Goal: Task Accomplishment & Management: Complete application form

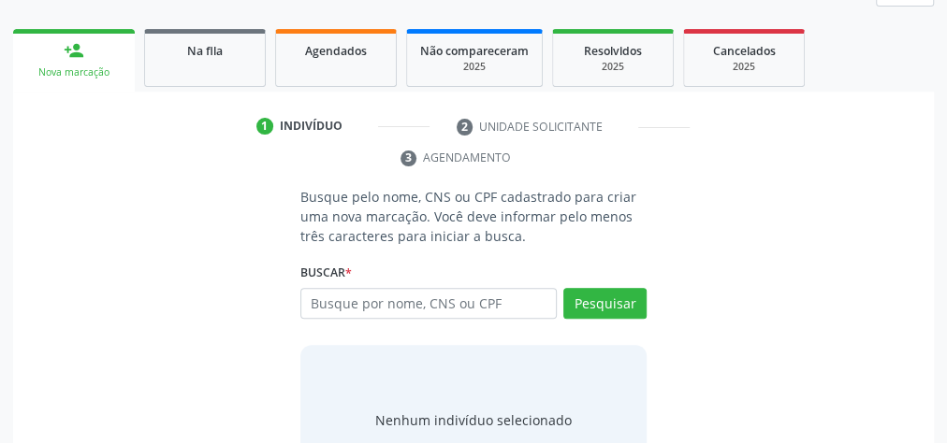
scroll to position [277, 0]
click at [519, 304] on input "text" at bounding box center [428, 304] width 256 height 32
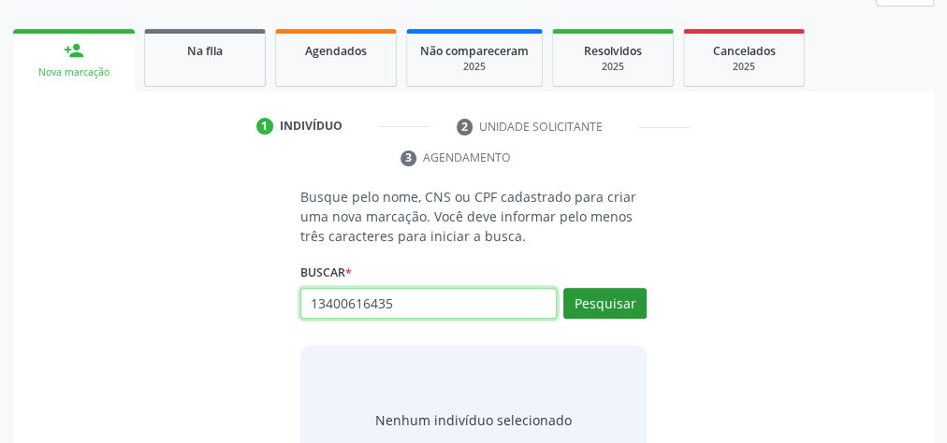
type input "13400616435"
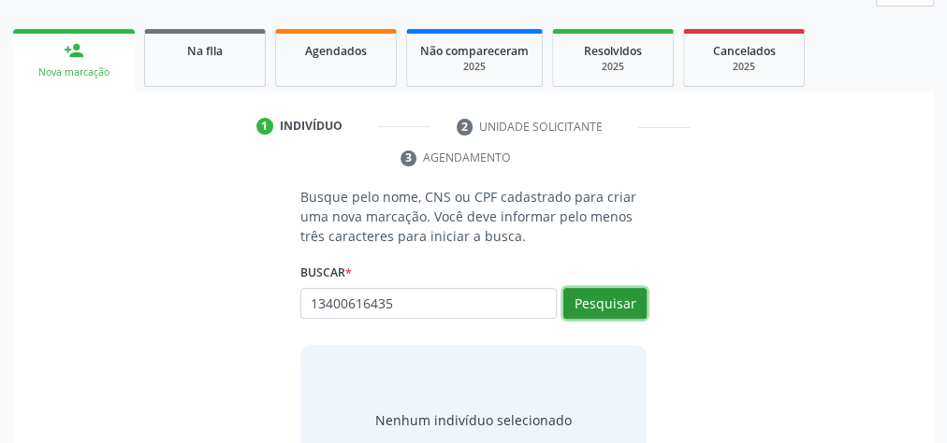
click at [636, 300] on button "Pesquisar" at bounding box center [604, 304] width 83 height 32
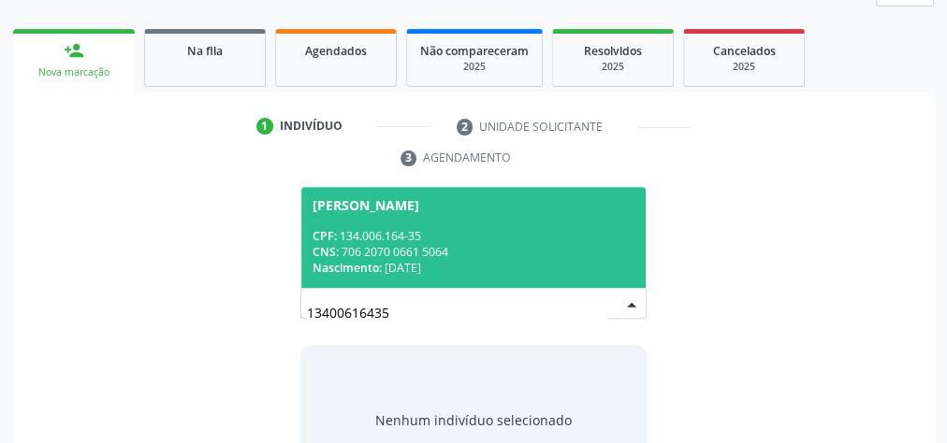
click at [503, 253] on div "CNS: 706 2070 0661 5064" at bounding box center [473, 252] width 322 height 16
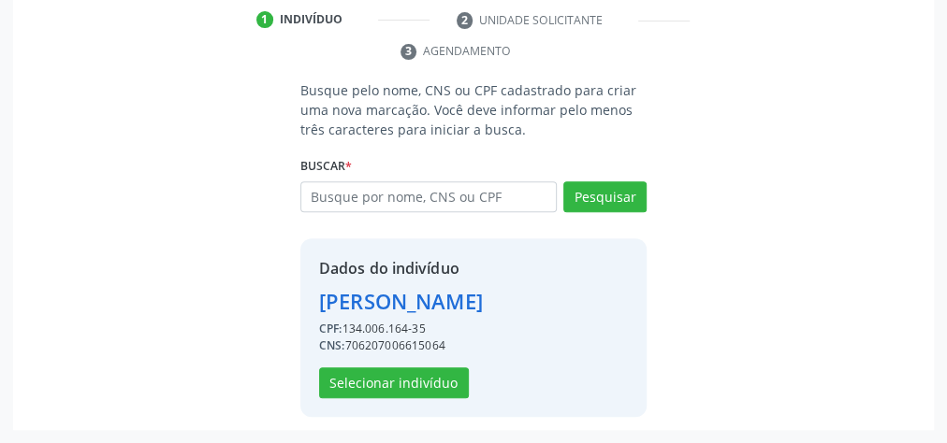
scroll to position [411, 0]
click at [389, 388] on button "Selecionar indivíduo" at bounding box center [394, 384] width 150 height 32
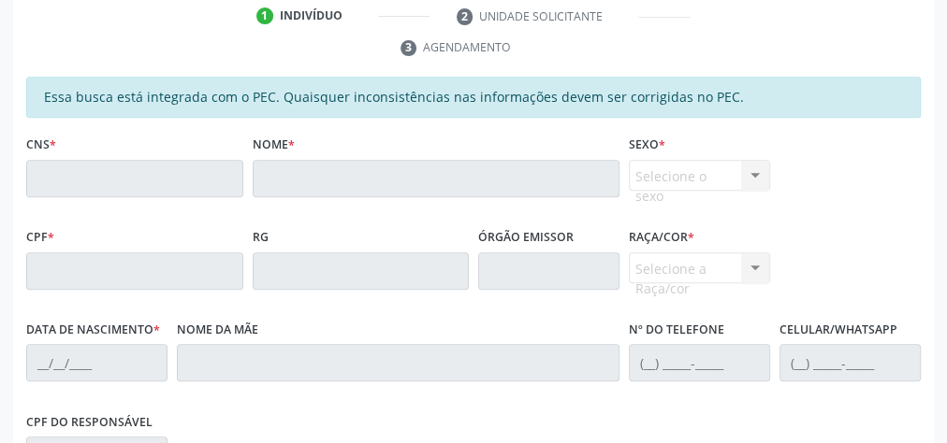
scroll to position [224, 0]
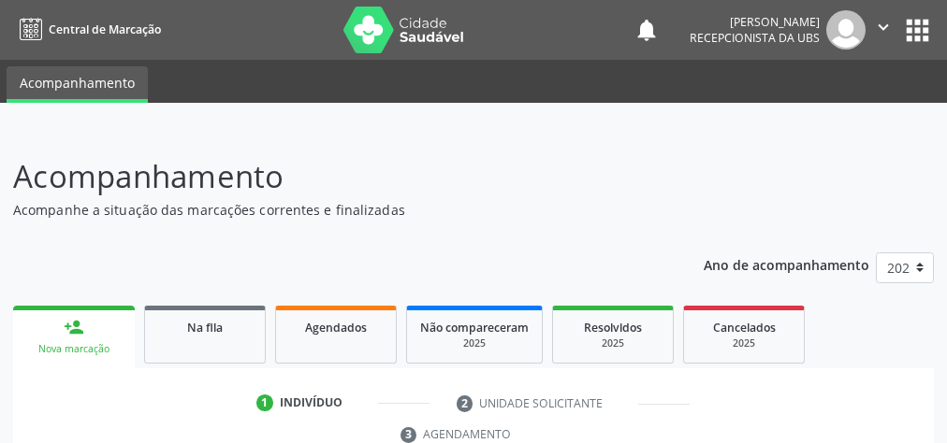
scroll to position [352, 0]
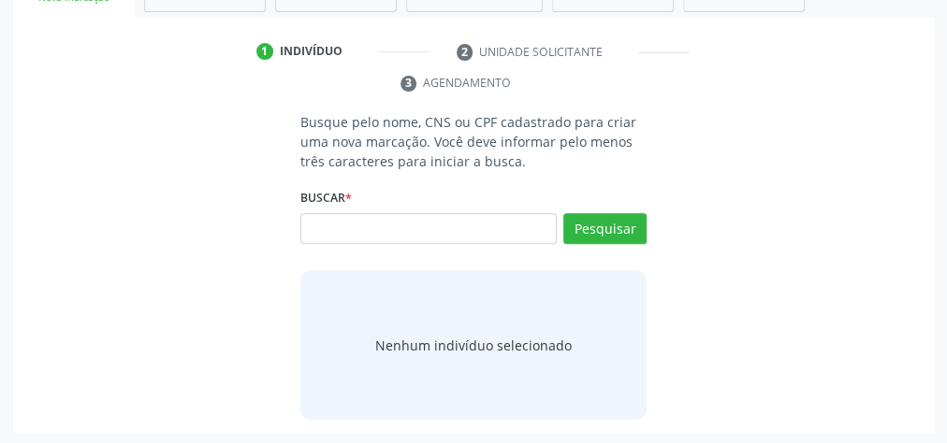
click at [799, 145] on div "Busque pelo nome, CNS ou CPF cadastrado para criar uma nova marcação. Você deve…" at bounding box center [473, 266] width 894 height 308
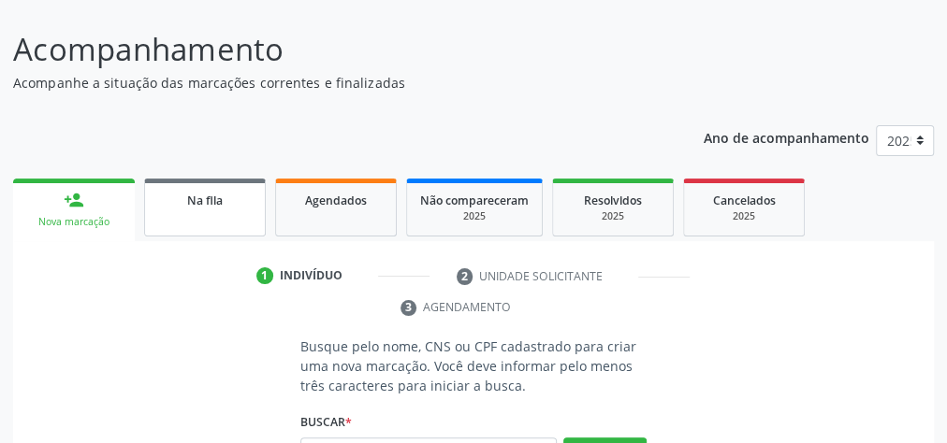
click at [237, 197] on div "Na fila" at bounding box center [205, 200] width 94 height 20
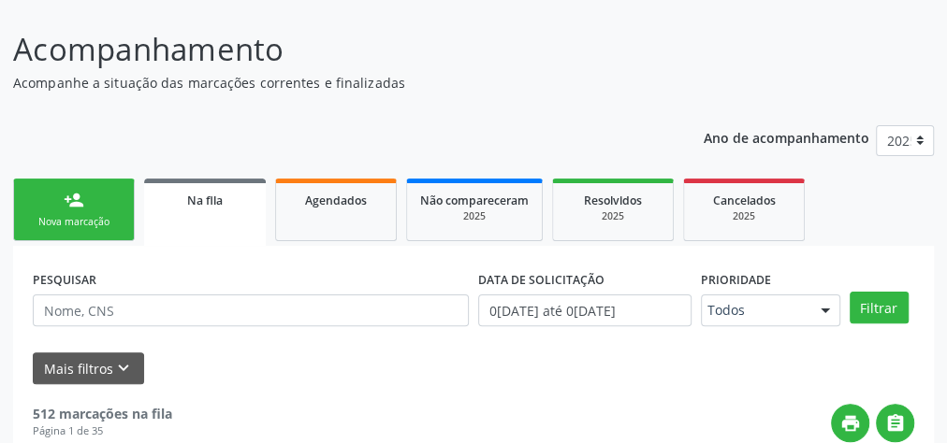
click at [72, 210] on link "person_add Nova marcação" at bounding box center [74, 210] width 122 height 63
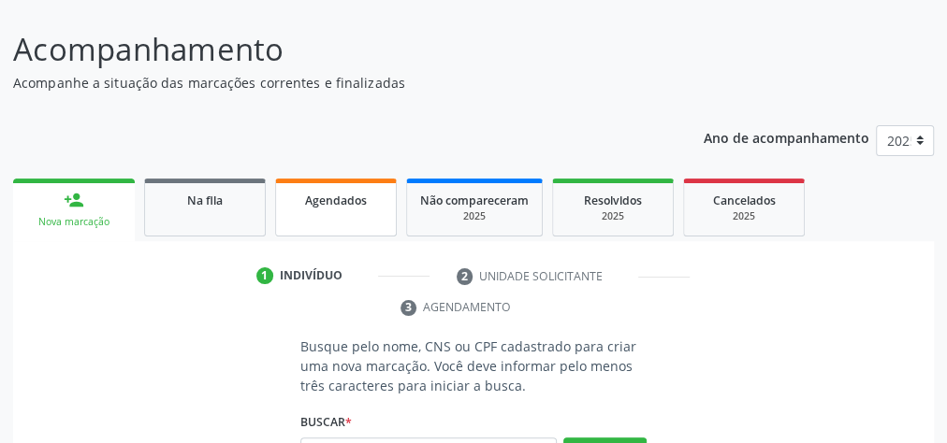
click at [356, 208] on div "Agendados" at bounding box center [336, 200] width 94 height 20
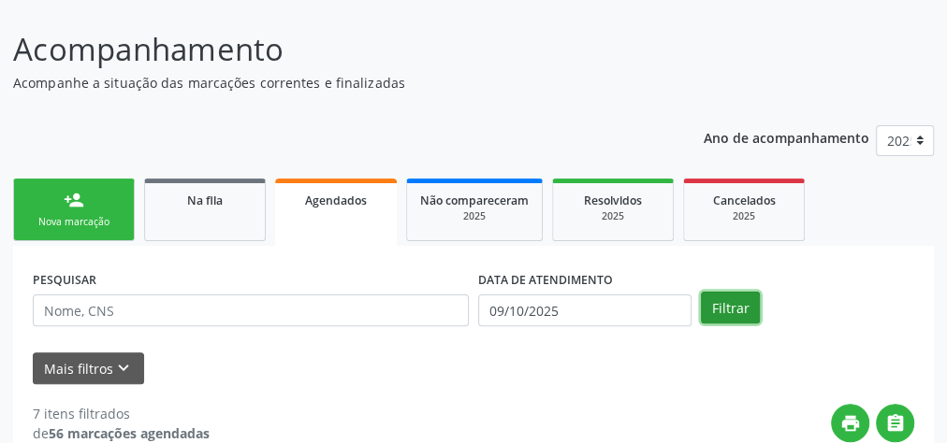
click at [744, 304] on button "Filtrar" at bounding box center [730, 308] width 59 height 32
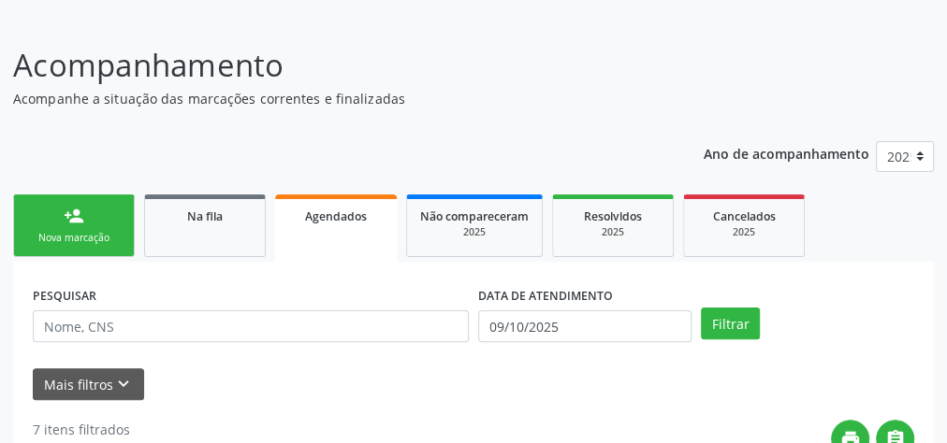
scroll to position [0, 0]
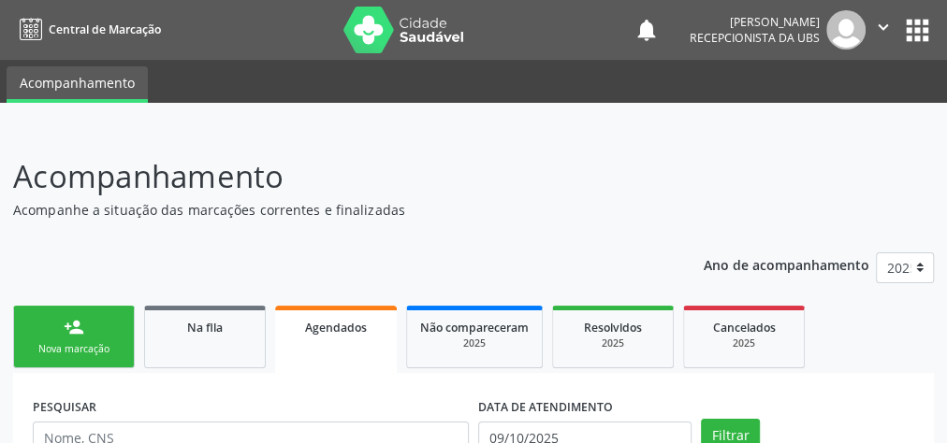
click at [375, 322] on div "Agendados" at bounding box center [335, 327] width 95 height 20
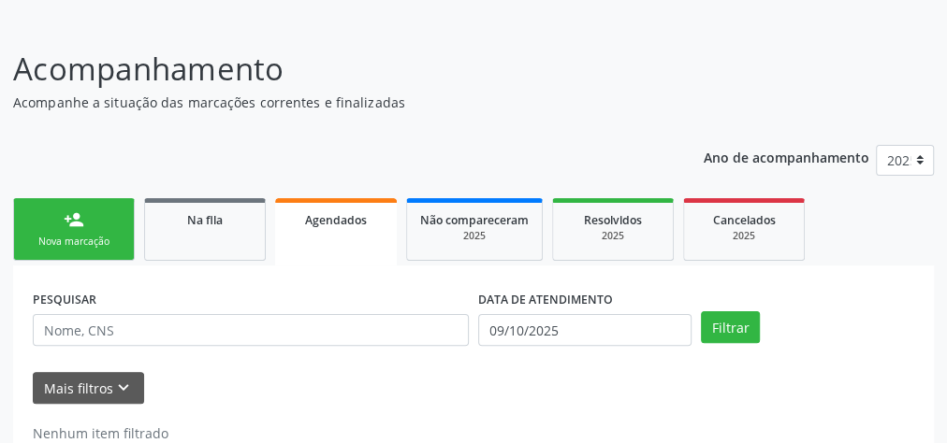
scroll to position [150, 0]
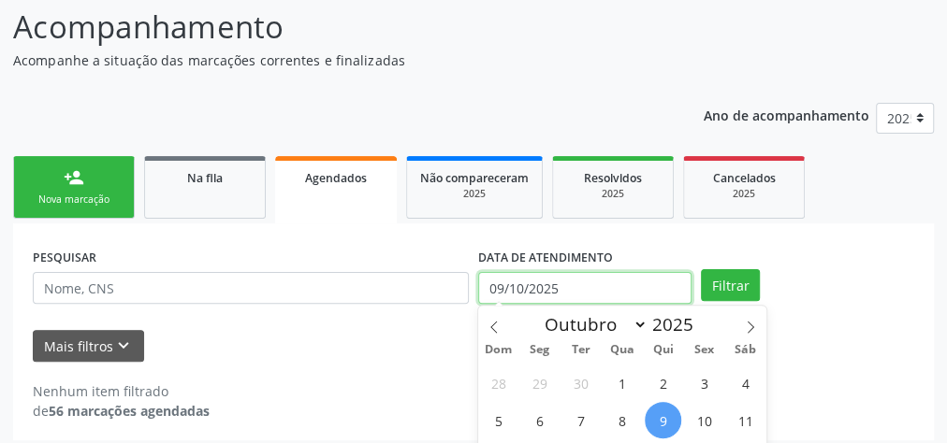
click at [496, 296] on input "09/10/2025" at bounding box center [584, 288] width 213 height 32
click at [581, 421] on span "7" at bounding box center [580, 420] width 36 height 36
type input "0[DATE]"
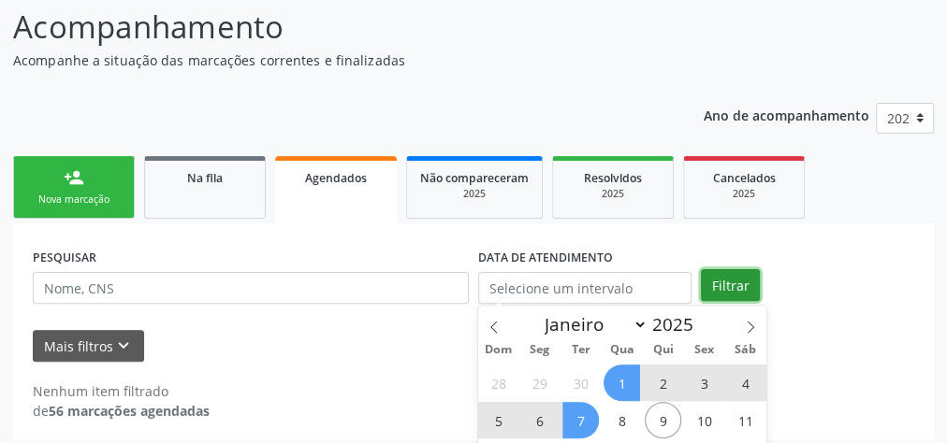
click at [720, 290] on button "Filtrar" at bounding box center [730, 285] width 59 height 32
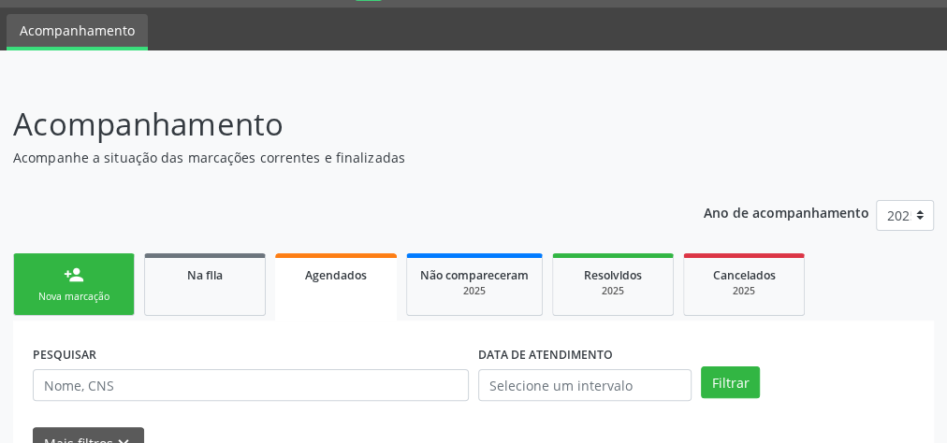
scroll to position [75, 0]
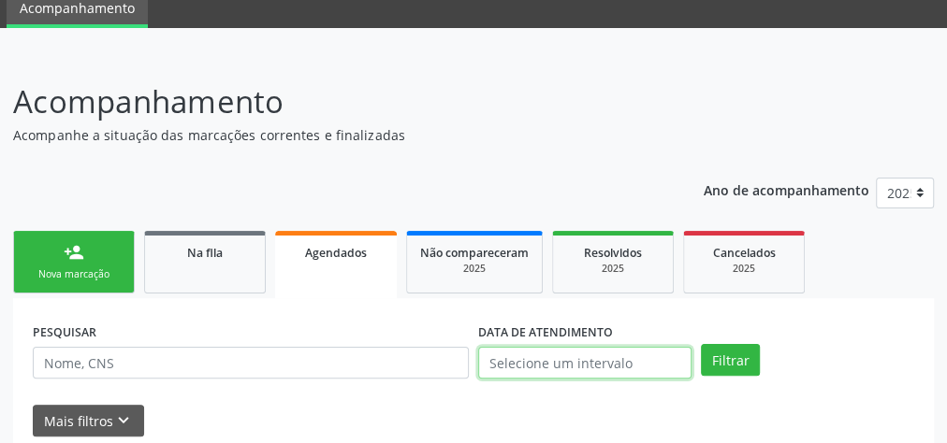
click at [561, 358] on input "text" at bounding box center [584, 363] width 213 height 32
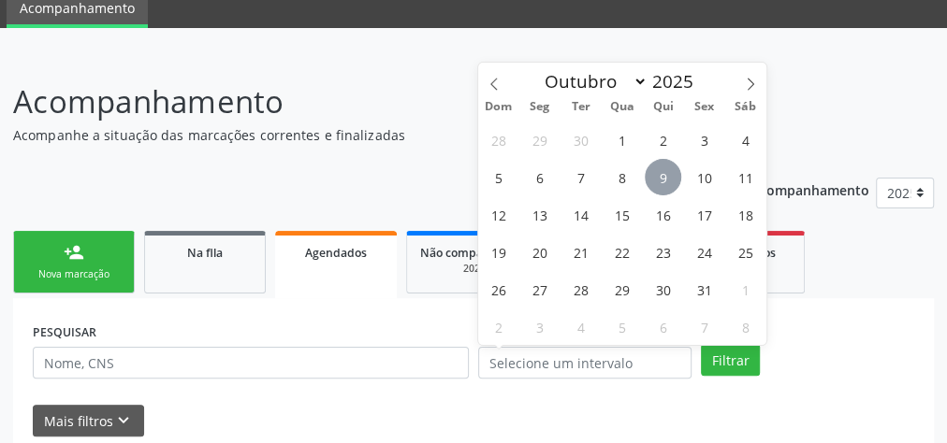
click at [657, 173] on span "9" at bounding box center [662, 177] width 36 height 36
type input "09/10/2025"
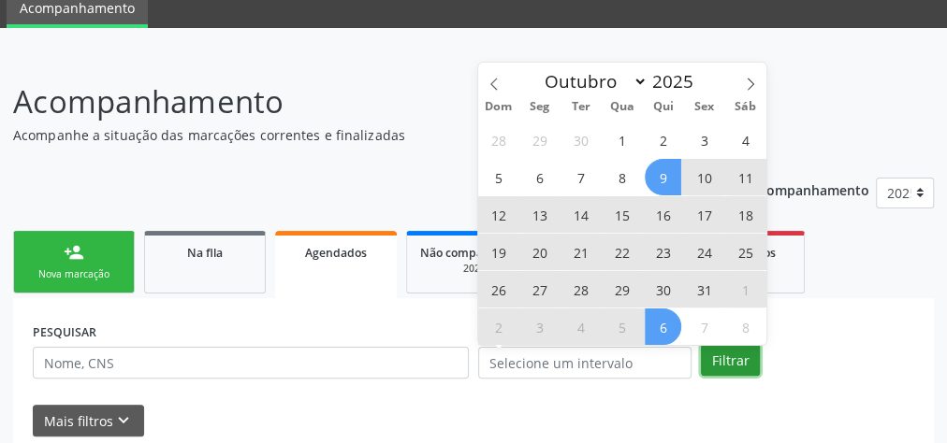
click at [737, 363] on button "Filtrar" at bounding box center [730, 360] width 59 height 32
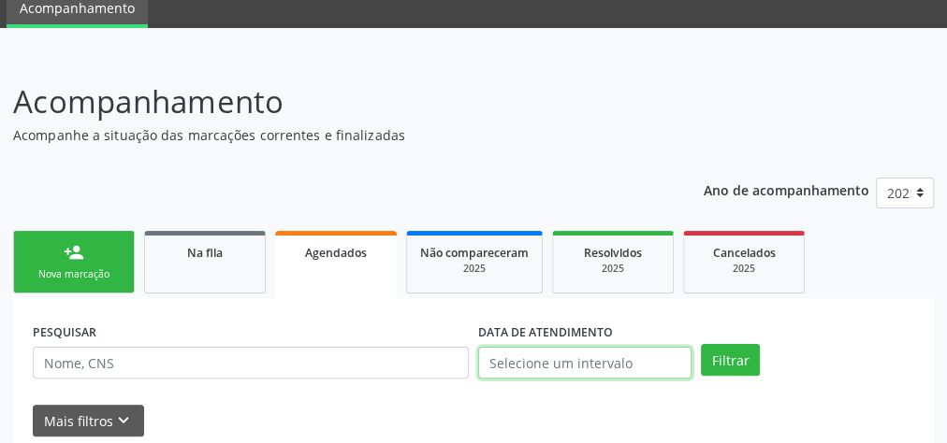
click at [565, 363] on input "text" at bounding box center [584, 363] width 213 height 32
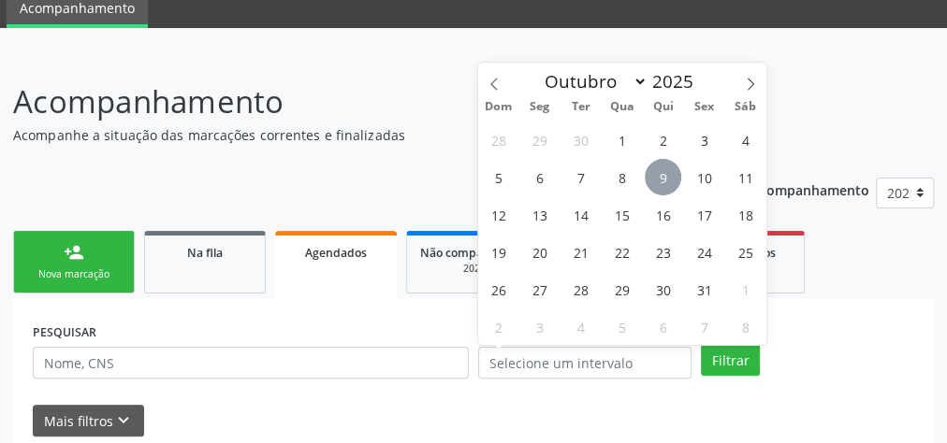
click at [667, 183] on span "9" at bounding box center [662, 177] width 36 height 36
type input "09/10/2025"
click at [667, 183] on span "9" at bounding box center [662, 177] width 36 height 36
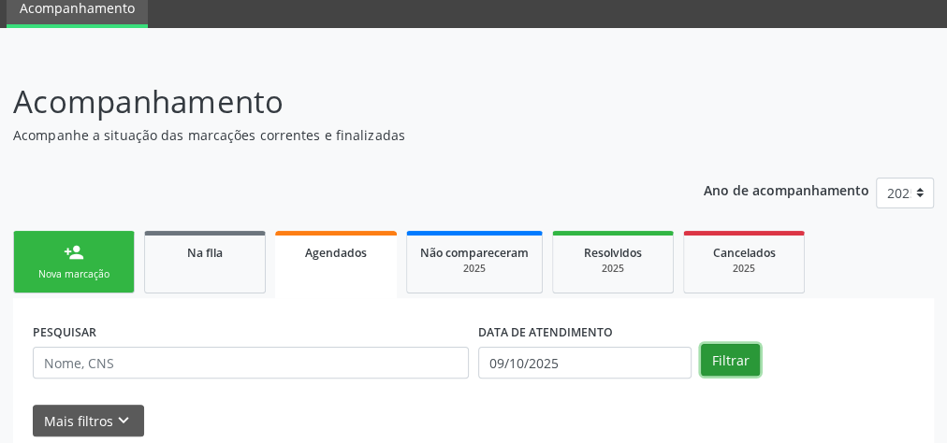
click at [743, 369] on button "Filtrar" at bounding box center [730, 360] width 59 height 32
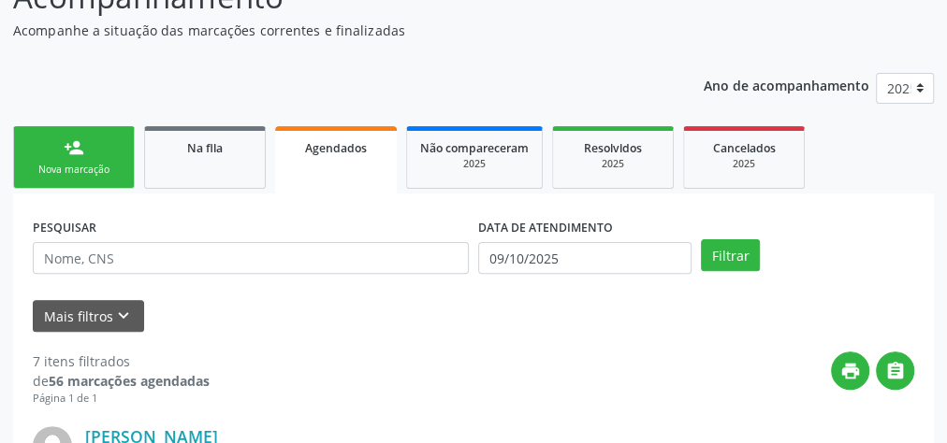
scroll to position [74, 0]
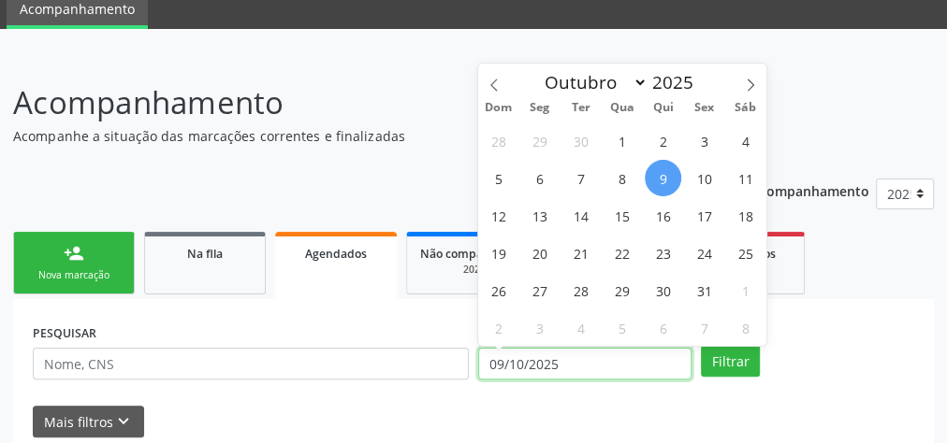
click at [492, 361] on input "09/10/2025" at bounding box center [584, 364] width 213 height 32
click at [624, 138] on span "1" at bounding box center [621, 141] width 36 height 36
type input "01/10/2025"
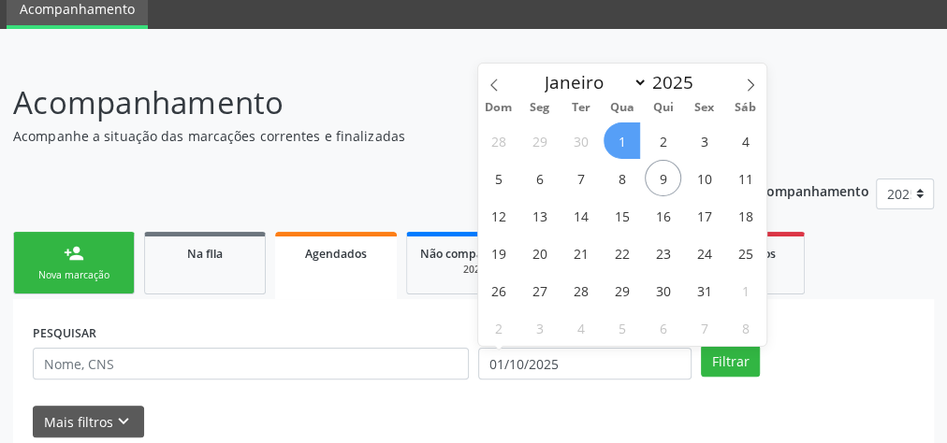
click at [627, 141] on span "1" at bounding box center [621, 141] width 36 height 36
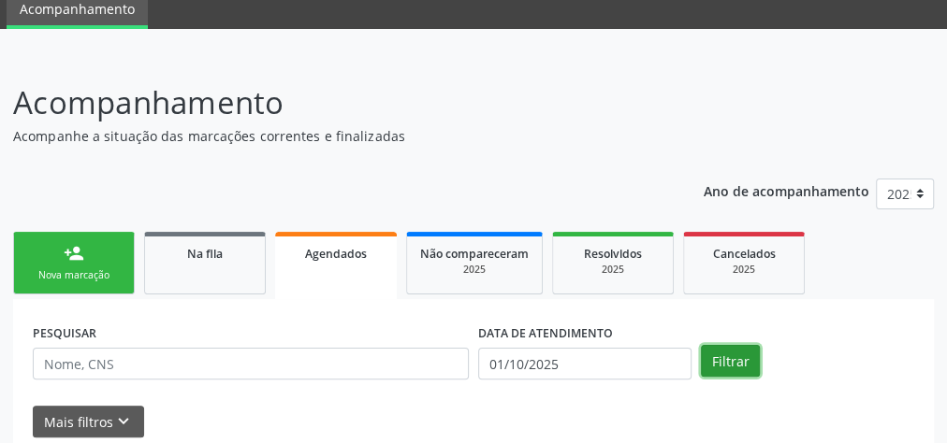
click at [740, 358] on button "Filtrar" at bounding box center [730, 361] width 59 height 32
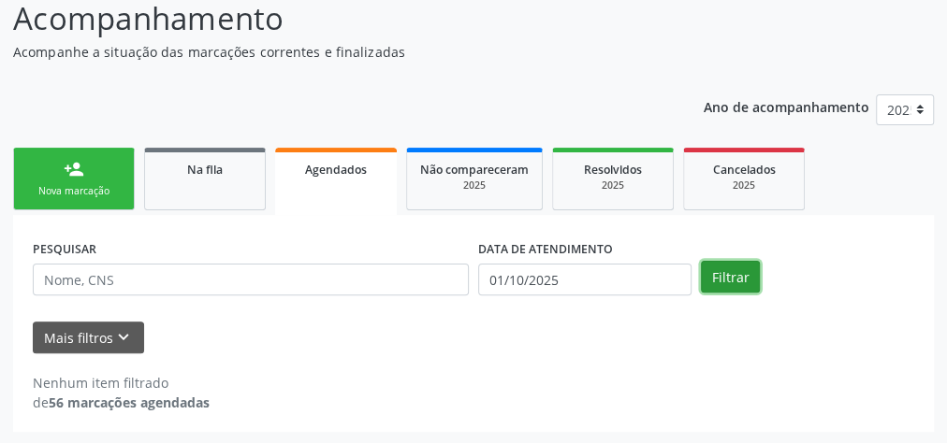
click at [733, 274] on button "Filtrar" at bounding box center [730, 277] width 59 height 32
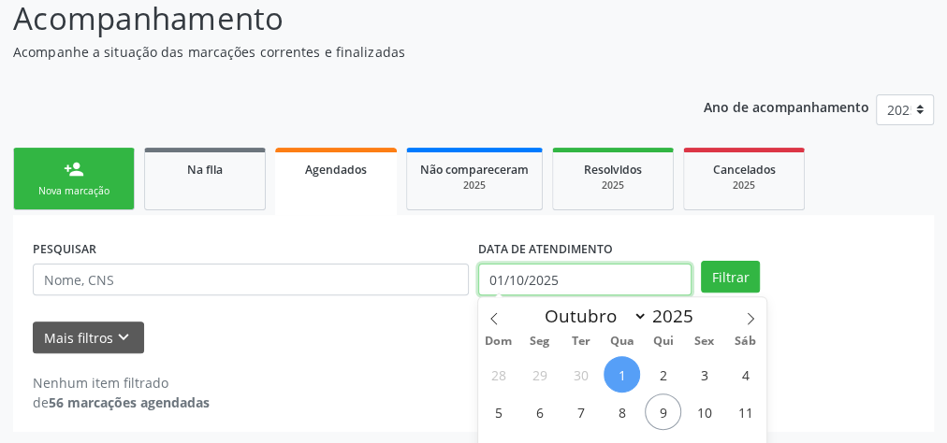
click at [499, 282] on input "01/10/2025" at bounding box center [584, 280] width 213 height 32
click at [664, 360] on span "2" at bounding box center [662, 374] width 36 height 36
type input "[DATE]"
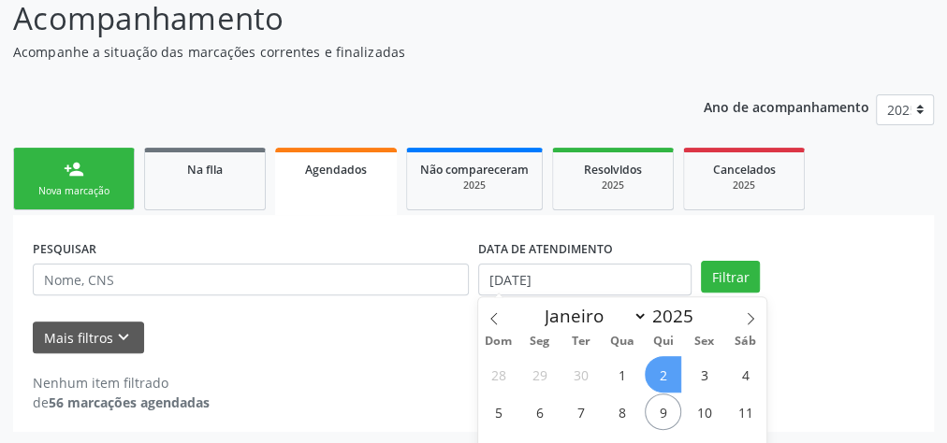
click at [667, 382] on span "2" at bounding box center [662, 374] width 36 height 36
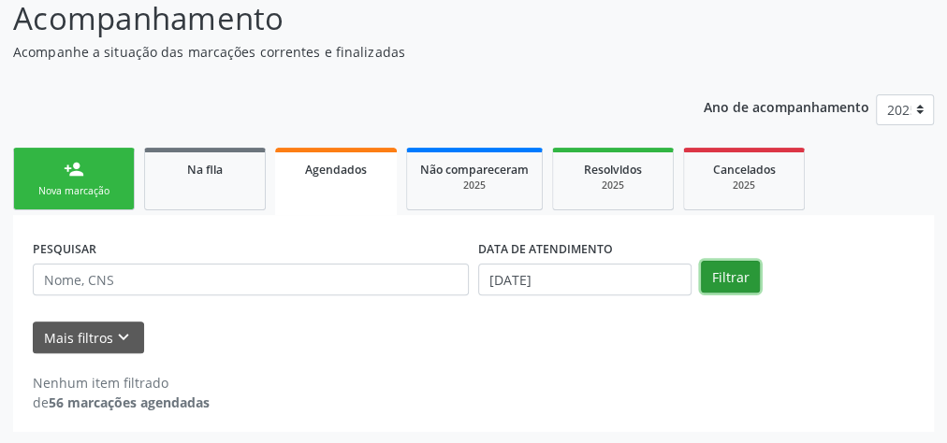
click at [741, 262] on button "Filtrar" at bounding box center [730, 277] width 59 height 32
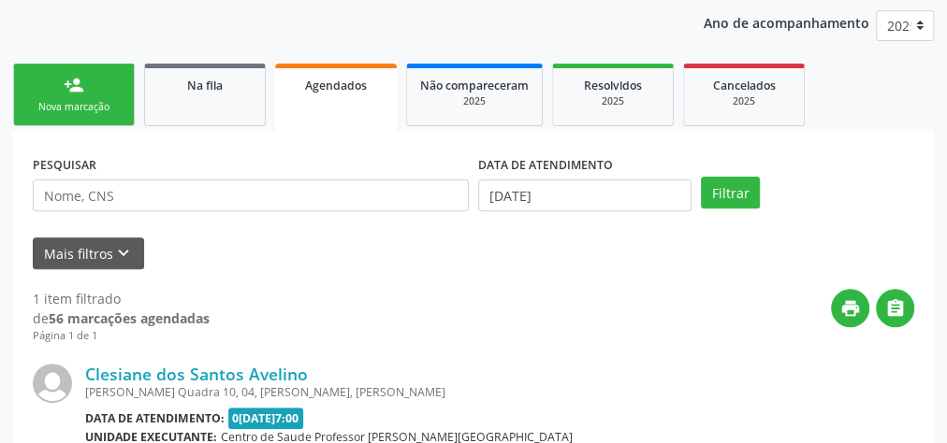
scroll to position [159, 0]
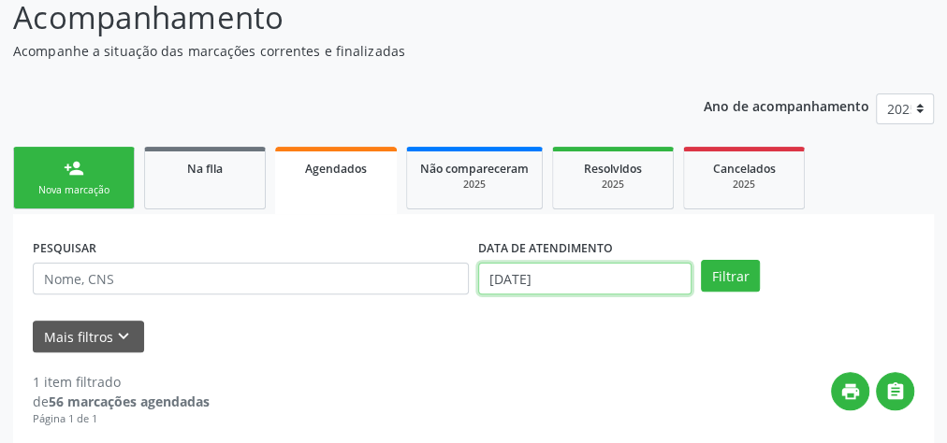
click at [504, 279] on input "[DATE]" at bounding box center [584, 279] width 213 height 32
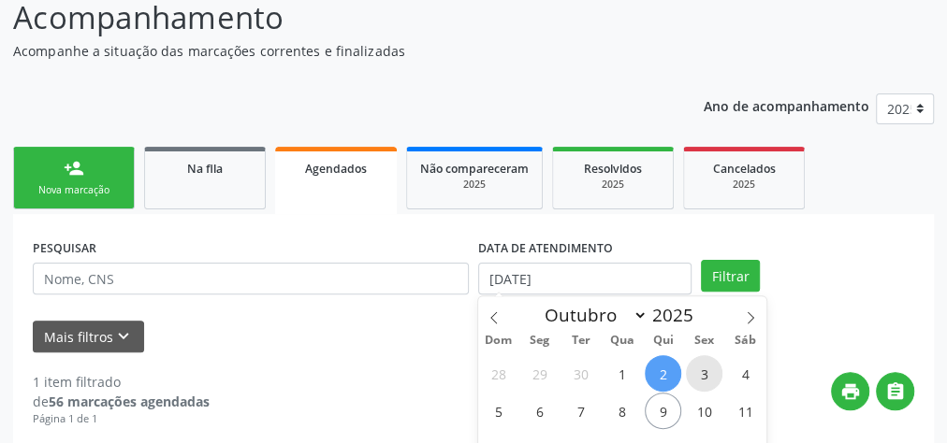
click at [697, 367] on span "3" at bounding box center [704, 373] width 36 height 36
type input "[DATE]"
click at [697, 367] on span "3" at bounding box center [704, 373] width 36 height 36
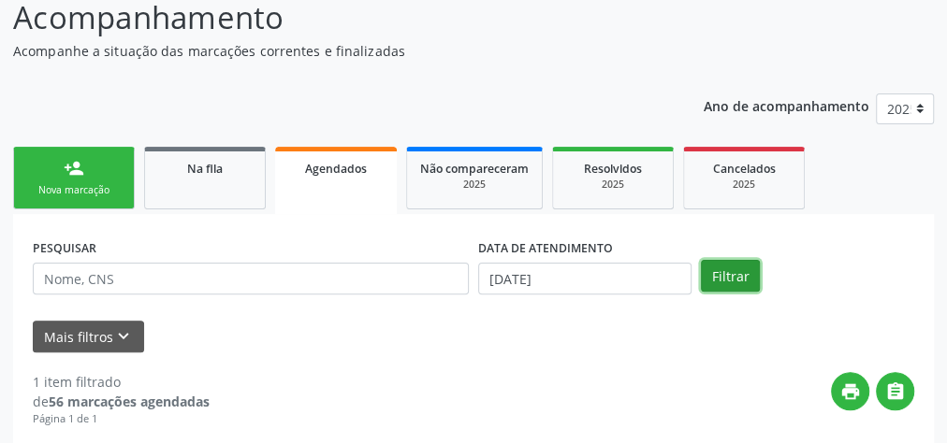
click at [734, 264] on button "Filtrar" at bounding box center [730, 276] width 59 height 32
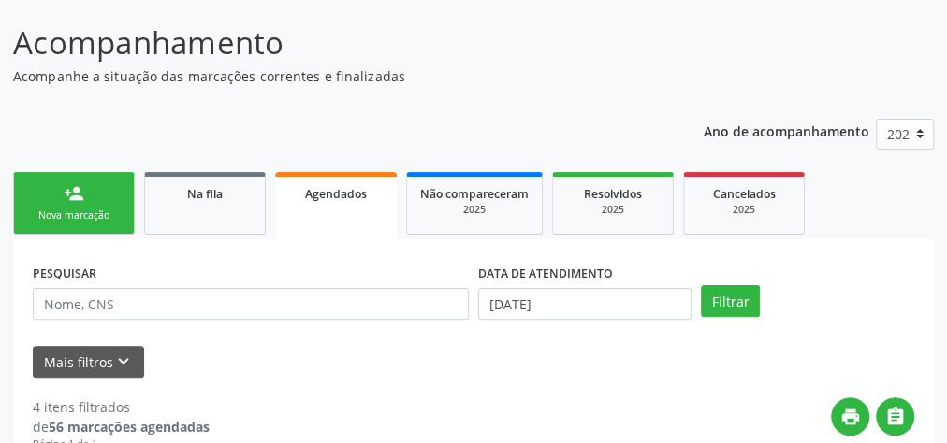
scroll to position [41, 0]
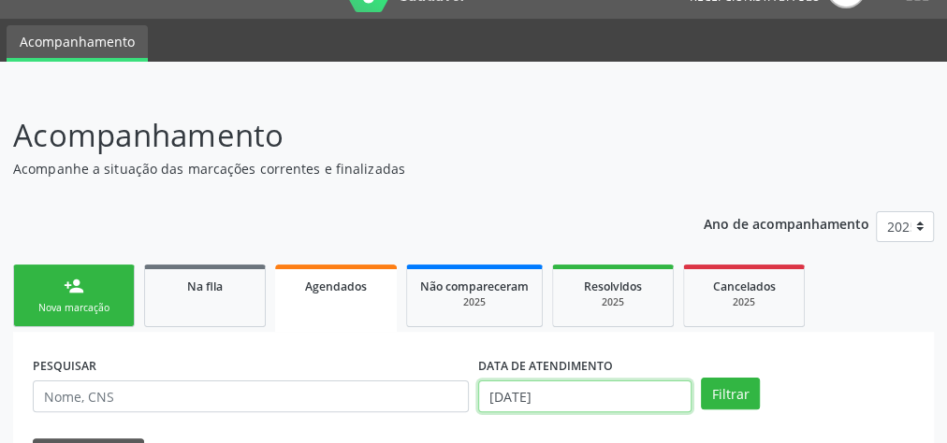
click at [502, 398] on input "[DATE]" at bounding box center [584, 397] width 213 height 32
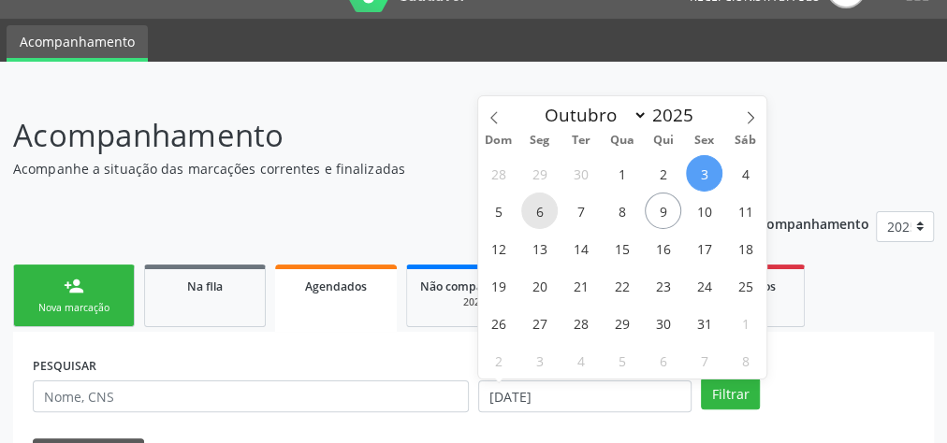
click at [534, 219] on span "6" at bounding box center [539, 211] width 36 height 36
type input "0[DATE]"
click at [532, 219] on span "6" at bounding box center [539, 211] width 36 height 36
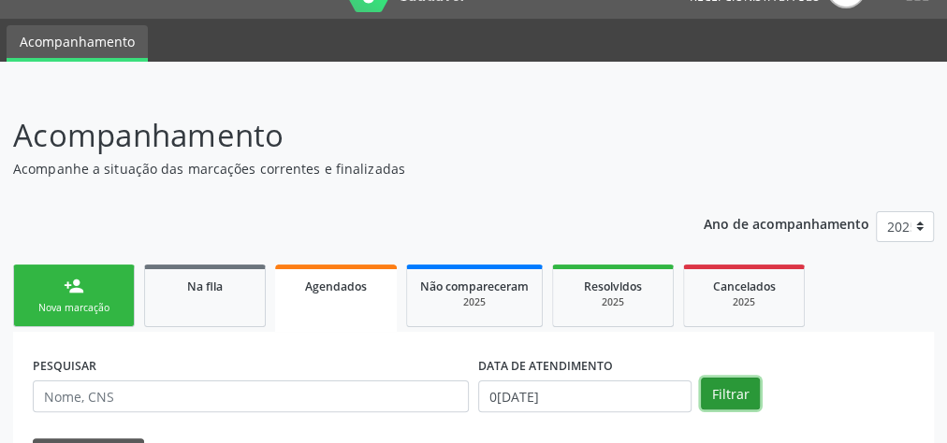
click at [743, 395] on button "Filtrar" at bounding box center [730, 394] width 59 height 32
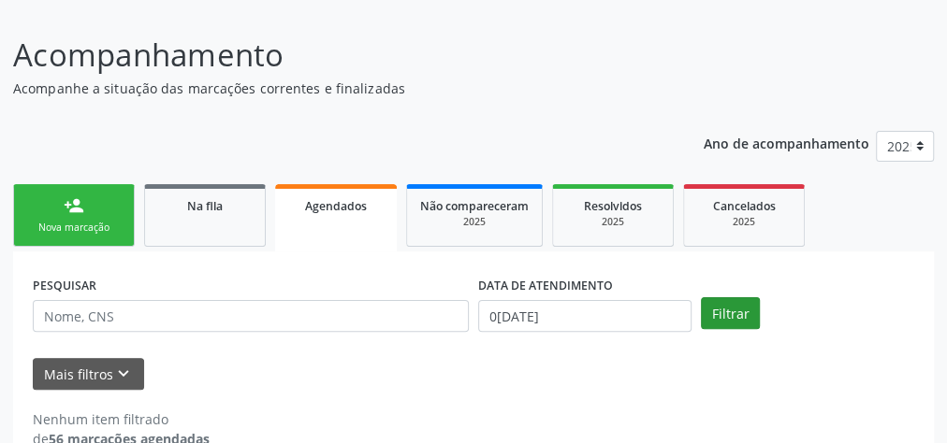
scroll to position [158, 0]
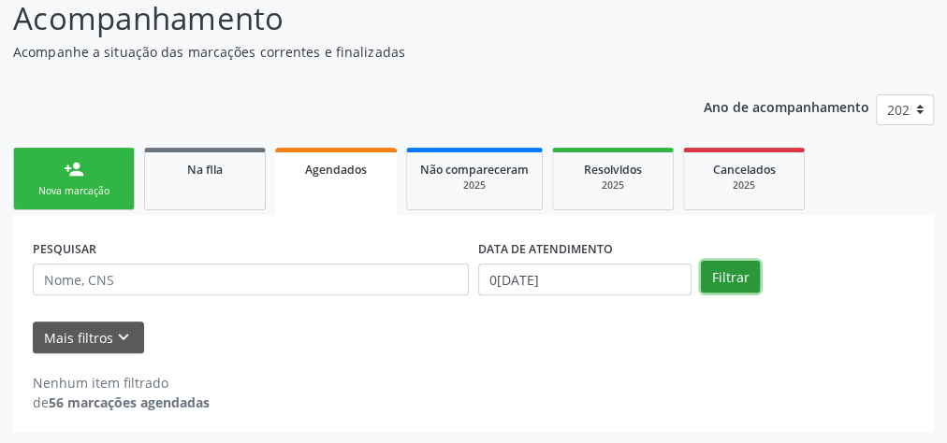
click at [716, 278] on button "Filtrar" at bounding box center [730, 277] width 59 height 32
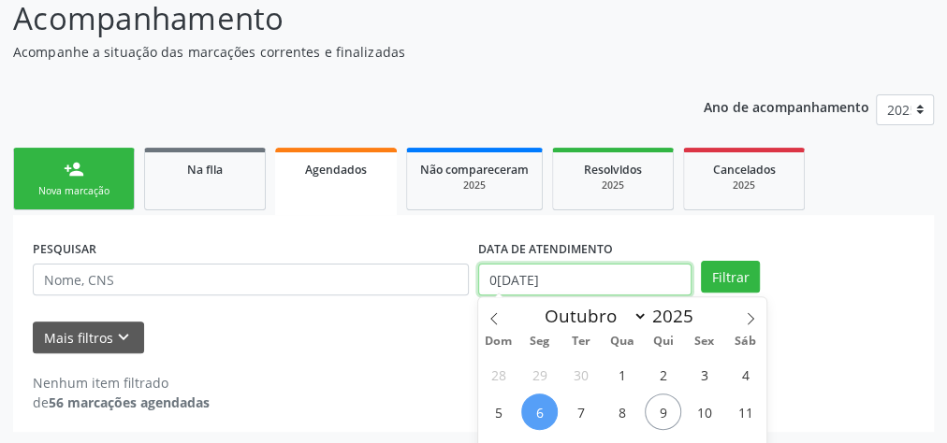
click at [494, 282] on input "0[DATE]" at bounding box center [584, 280] width 213 height 32
click at [583, 423] on span "7" at bounding box center [580, 412] width 36 height 36
type input "0[DATE]"
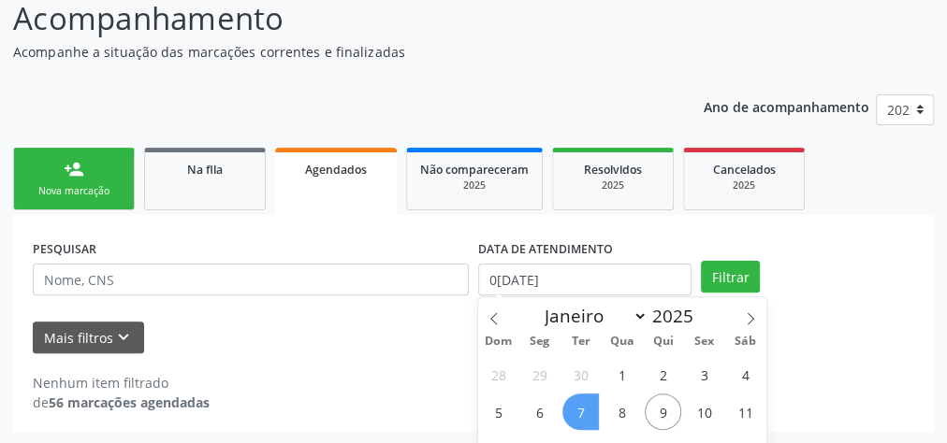
click at [583, 423] on span "7" at bounding box center [580, 412] width 36 height 36
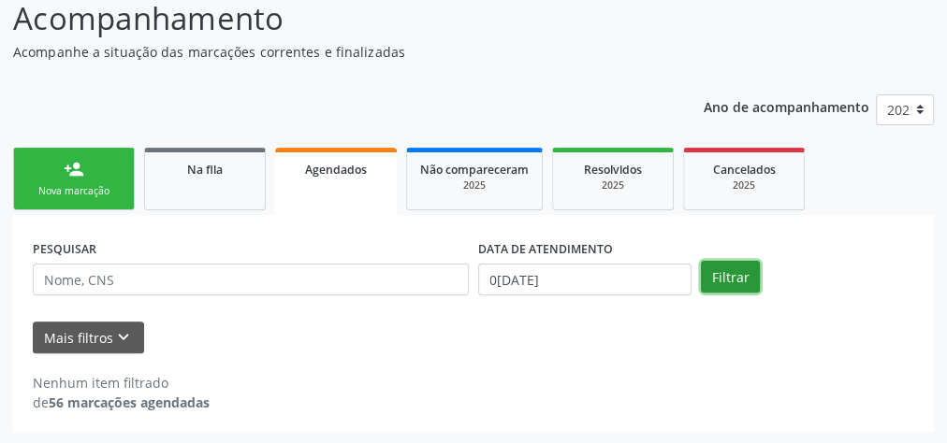
click at [728, 284] on button "Filtrar" at bounding box center [730, 277] width 59 height 32
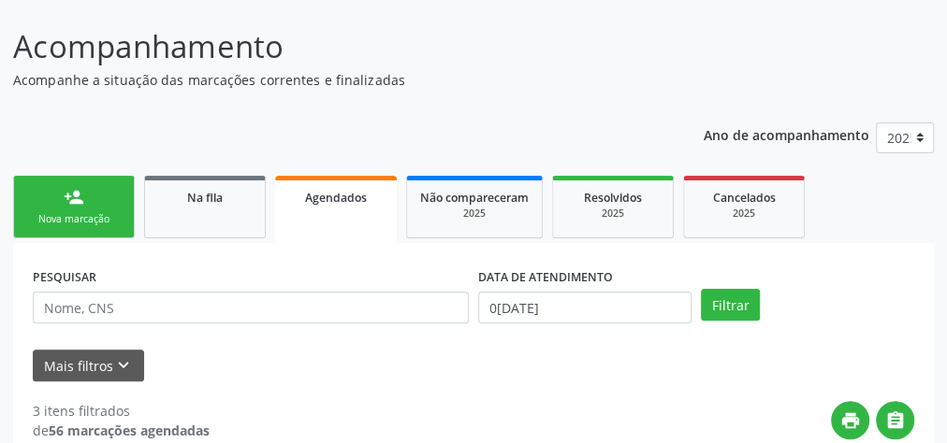
scroll to position [55, 0]
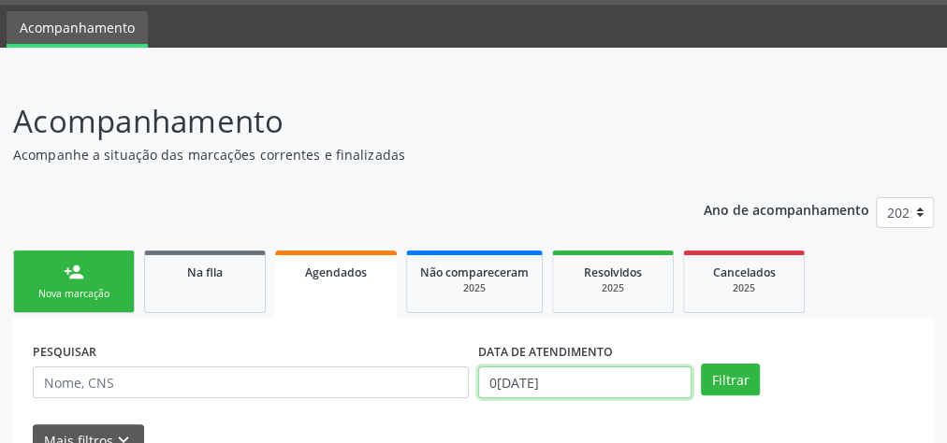
click at [501, 383] on input "0[DATE]" at bounding box center [584, 383] width 213 height 32
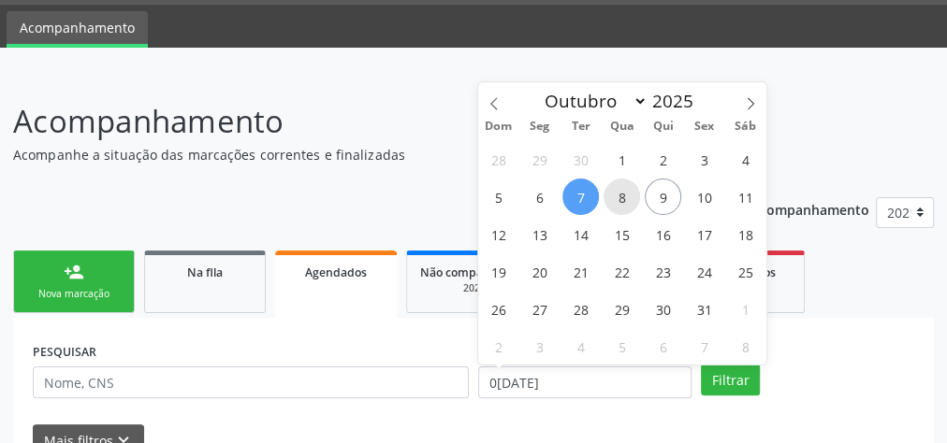
click at [618, 199] on span "8" at bounding box center [621, 197] width 36 height 36
type input "08/10/2025"
click at [615, 192] on span "8" at bounding box center [621, 197] width 36 height 36
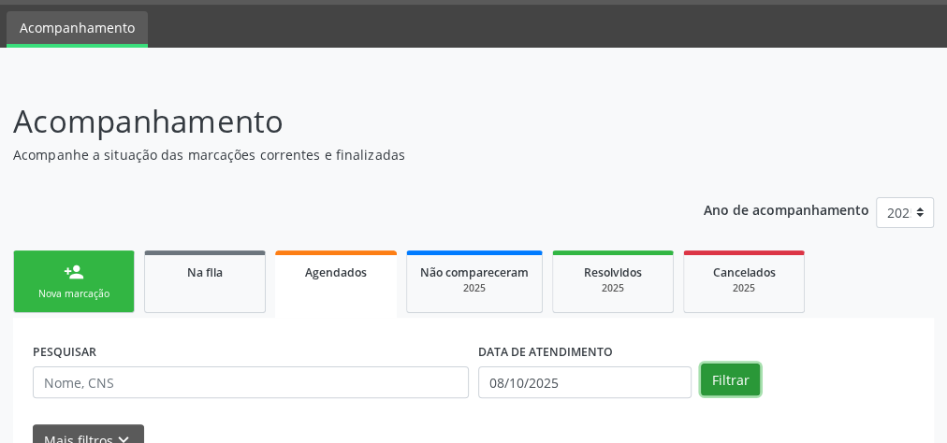
click at [730, 376] on button "Filtrar" at bounding box center [730, 380] width 59 height 32
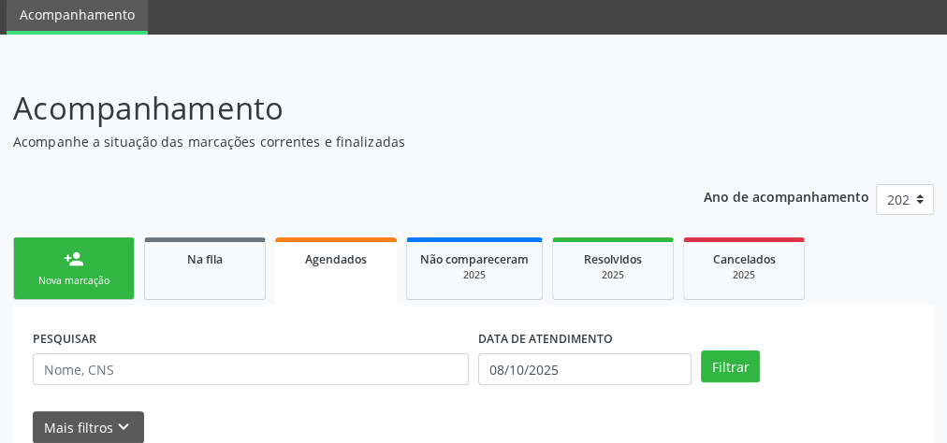
scroll to position [27, 0]
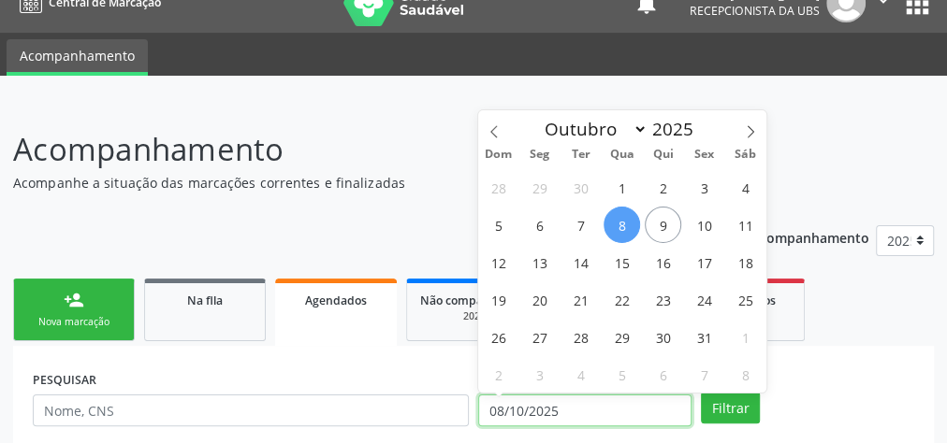
click at [485, 410] on input "08/10/2025" at bounding box center [584, 411] width 213 height 32
click at [656, 230] on span "9" at bounding box center [662, 225] width 36 height 36
type input "09/10/2025"
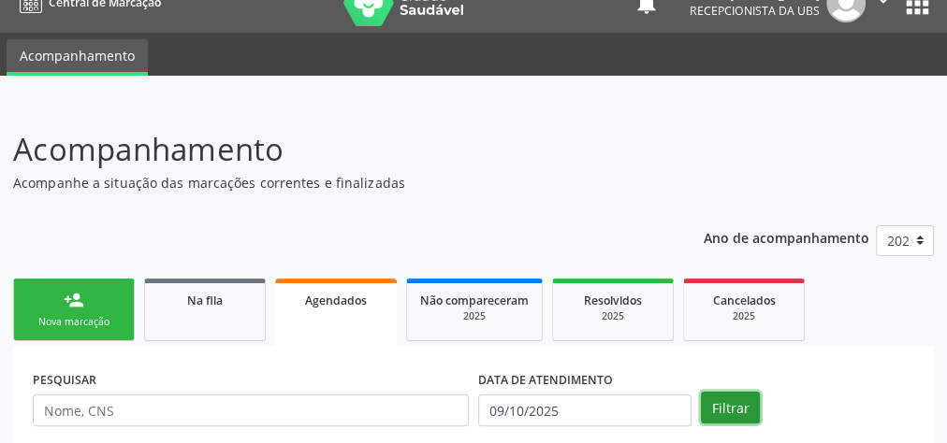
click at [730, 398] on button "Filtrar" at bounding box center [730, 408] width 59 height 32
click at [730, 400] on button "Filtrar" at bounding box center [730, 408] width 59 height 32
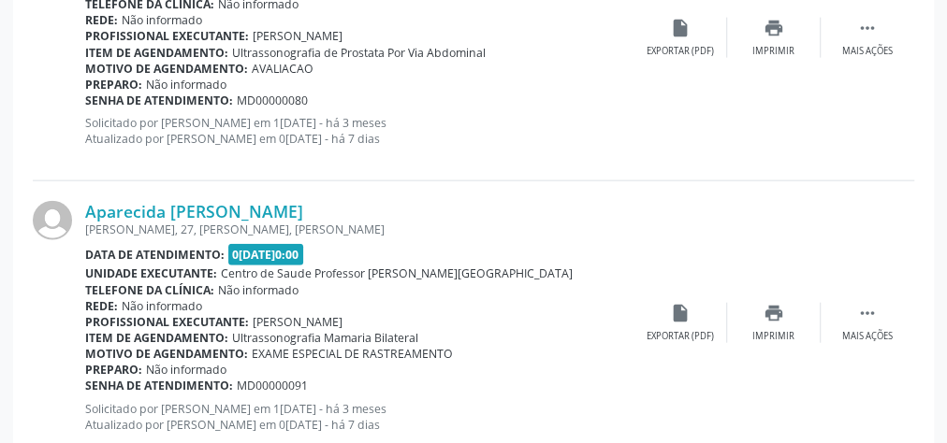
scroll to position [1945, 0]
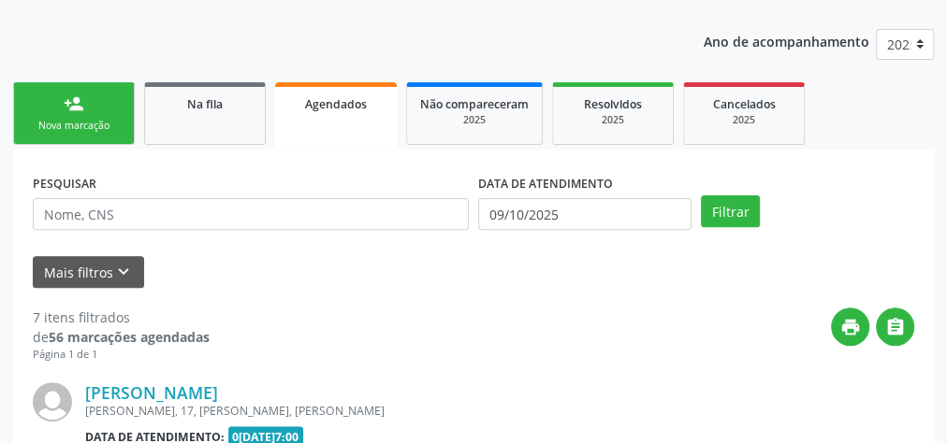
scroll to position [0, 0]
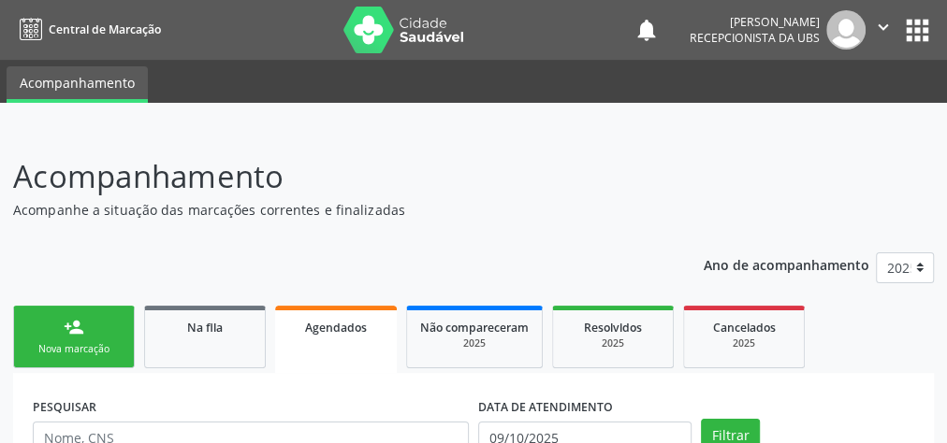
click at [75, 334] on div "person_add" at bounding box center [74, 327] width 21 height 21
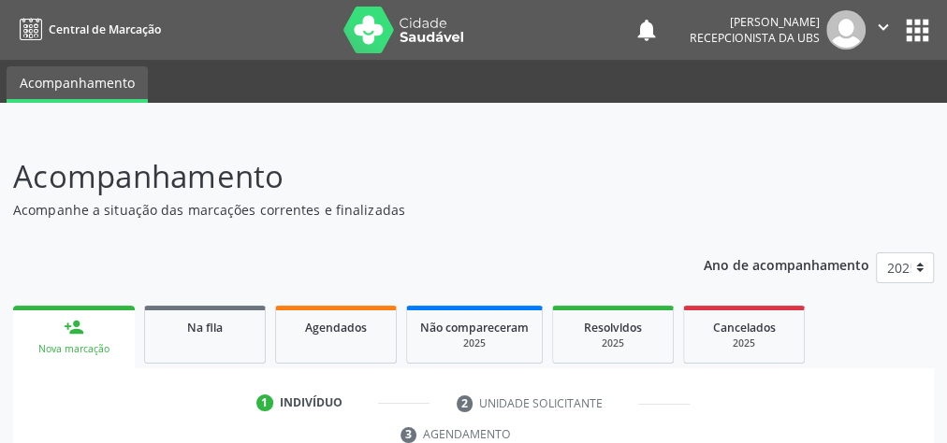
click at [581, 166] on p "Acompanhamento" at bounding box center [335, 176] width 644 height 47
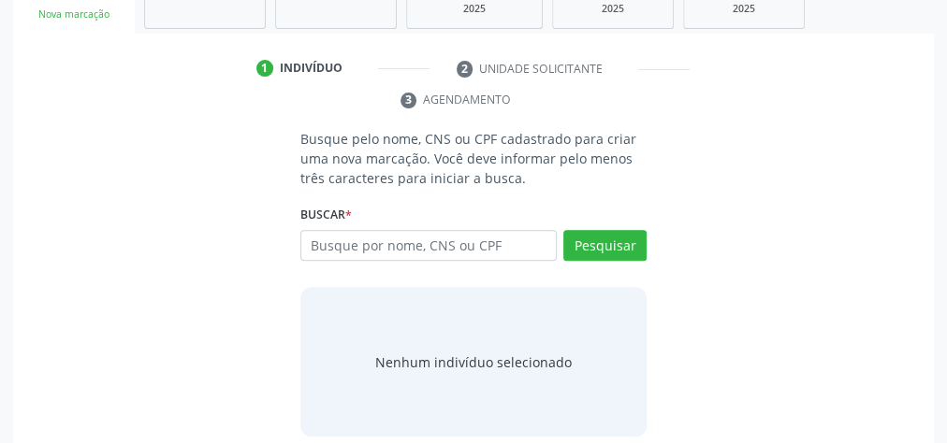
scroll to position [352, 0]
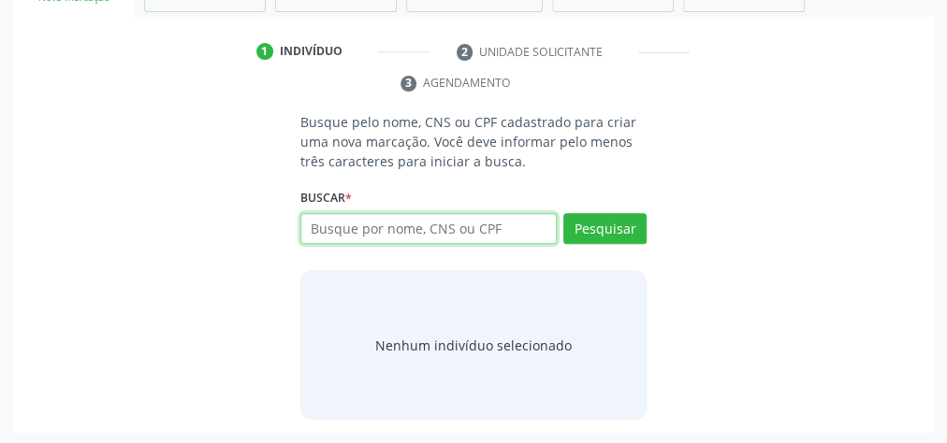
click at [358, 233] on input "text" at bounding box center [428, 229] width 256 height 32
click at [359, 233] on input "text" at bounding box center [428, 229] width 256 height 32
click at [385, 225] on input "text" at bounding box center [428, 229] width 256 height 32
type input "66259908415"
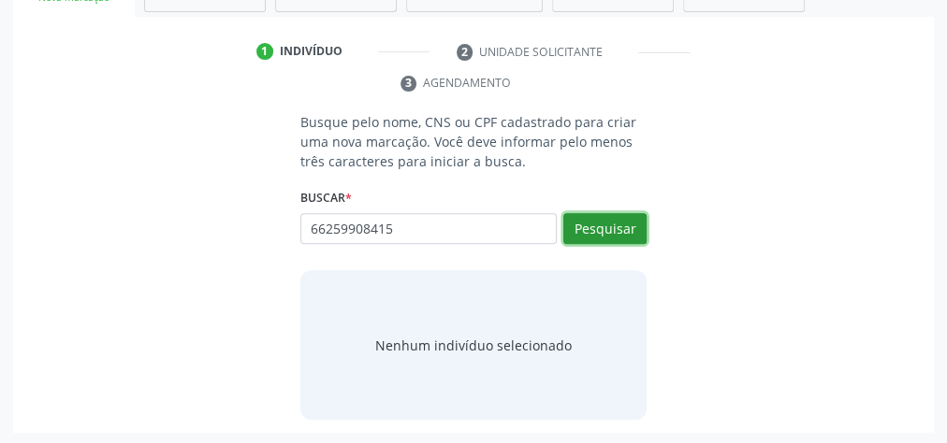
click at [627, 234] on button "Pesquisar" at bounding box center [604, 229] width 83 height 32
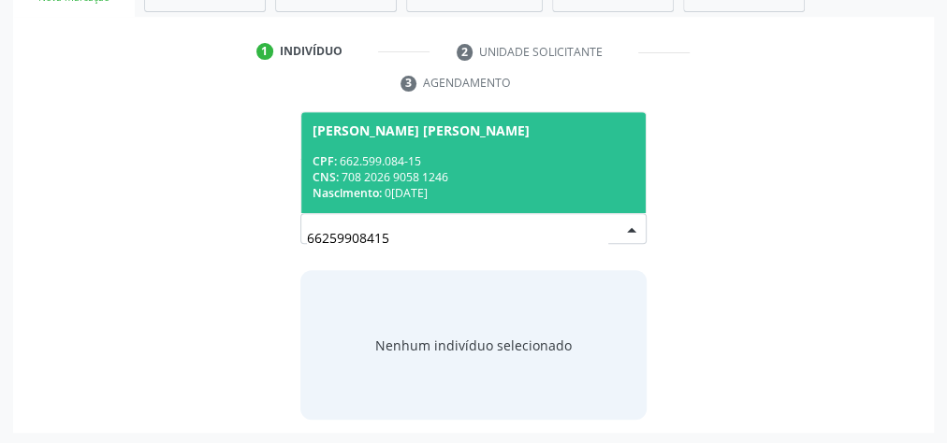
click at [496, 169] on div "CNS: 708 2026 9058 1246" at bounding box center [473, 177] width 322 height 16
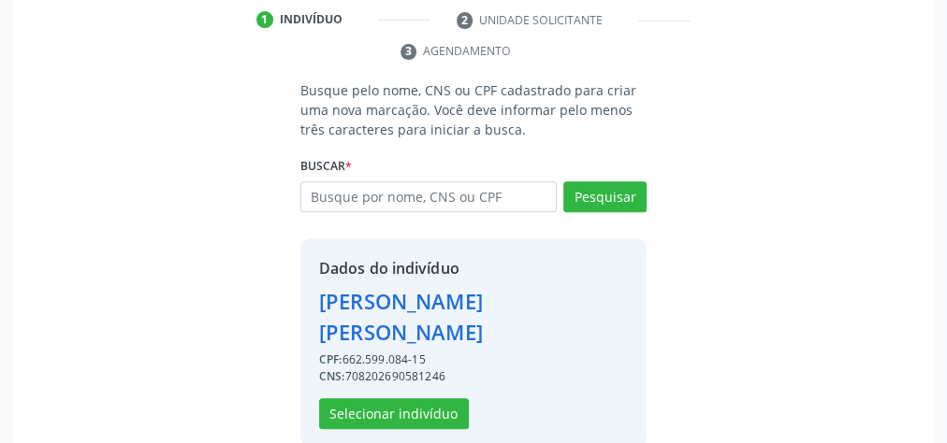
scroll to position [411, 0]
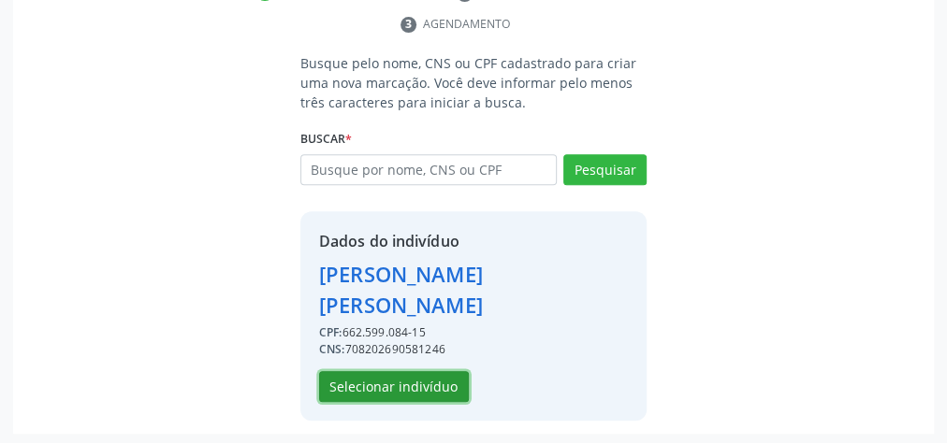
click at [397, 371] on button "Selecionar indivíduo" at bounding box center [394, 387] width 150 height 32
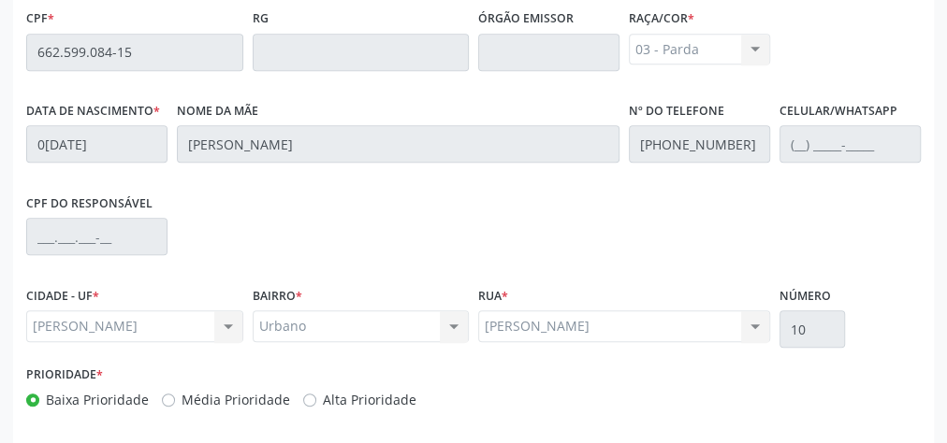
scroll to position [678, 0]
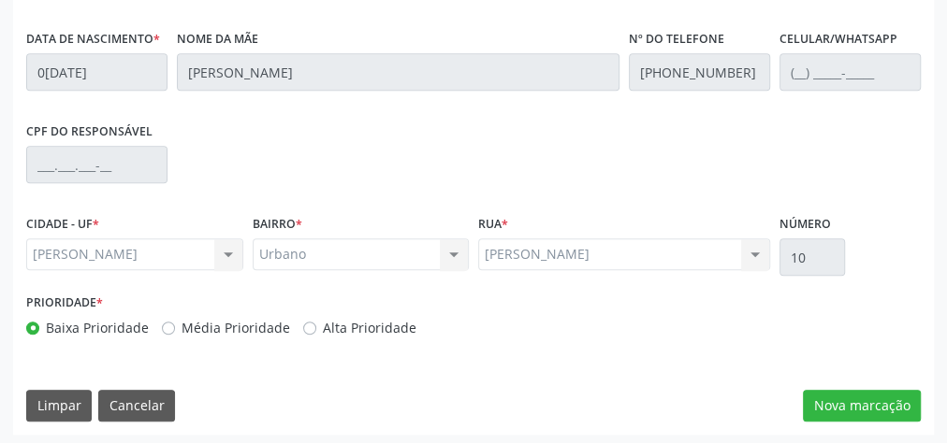
click at [878, 382] on div "Essa busca está integrada com o PEC. Quaisquer inconsistências nas informações …" at bounding box center [473, 110] width 920 height 649
click at [880, 394] on button "Nova marcação" at bounding box center [862, 406] width 118 height 32
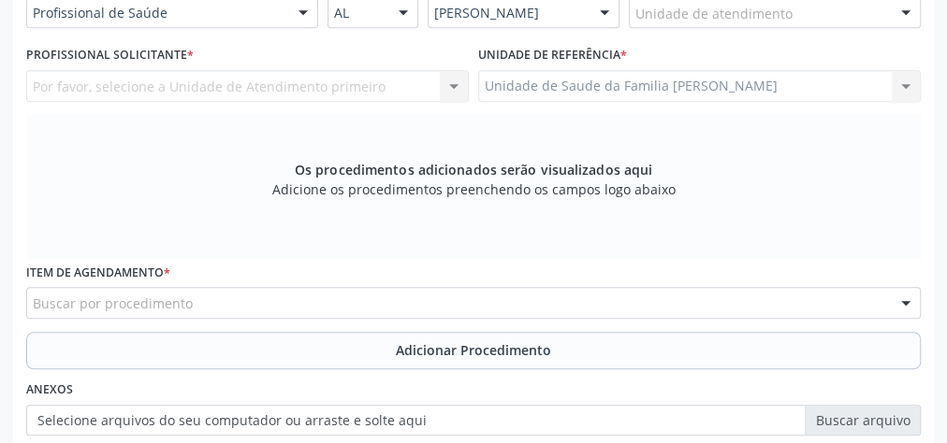
scroll to position [304, 0]
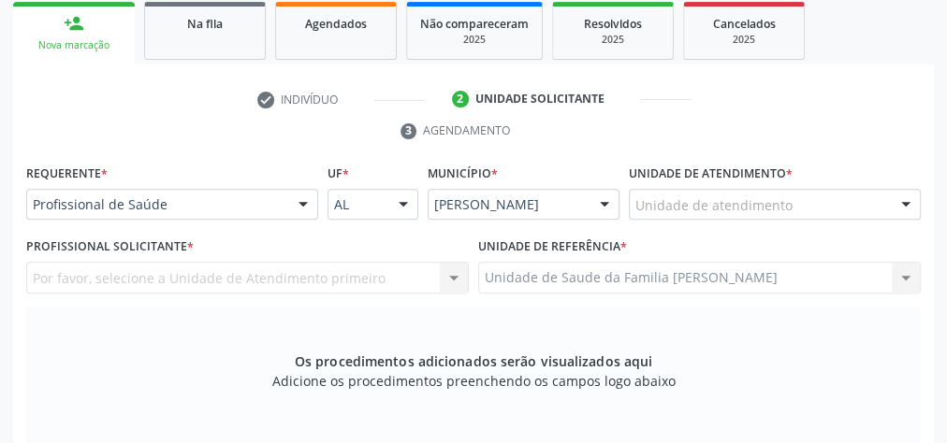
click at [910, 198] on div at bounding box center [905, 206] width 28 height 32
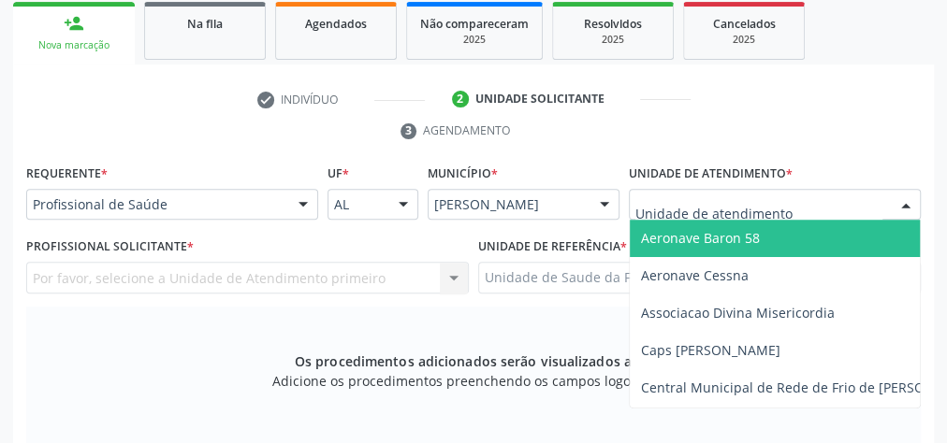
type input "F"
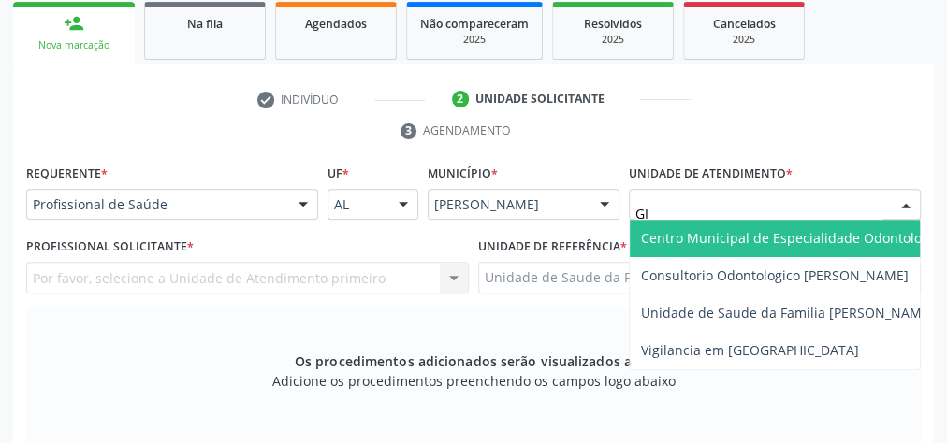
type input "GIS"
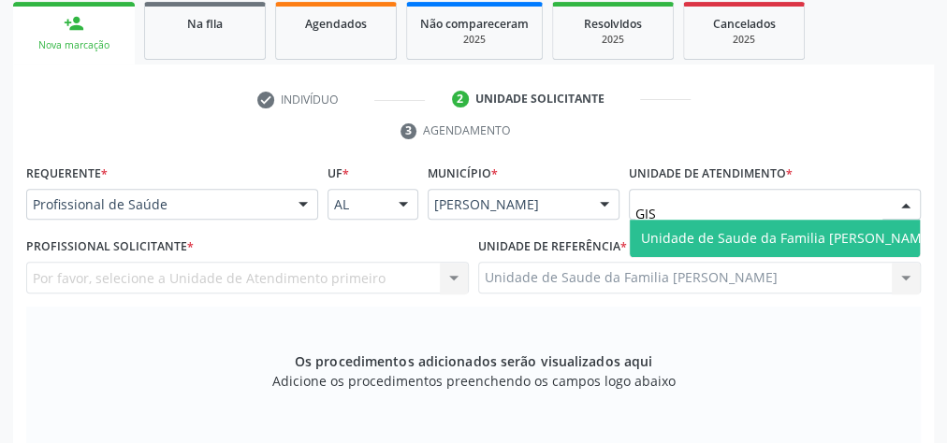
click at [812, 231] on span "Unidade de Saude da Familia [PERSON_NAME]" at bounding box center [787, 238] width 293 height 18
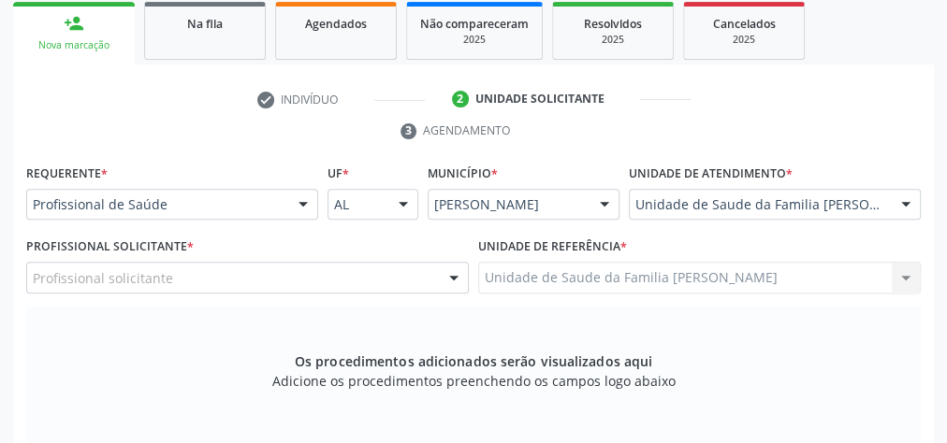
click at [456, 267] on div at bounding box center [454, 279] width 28 height 32
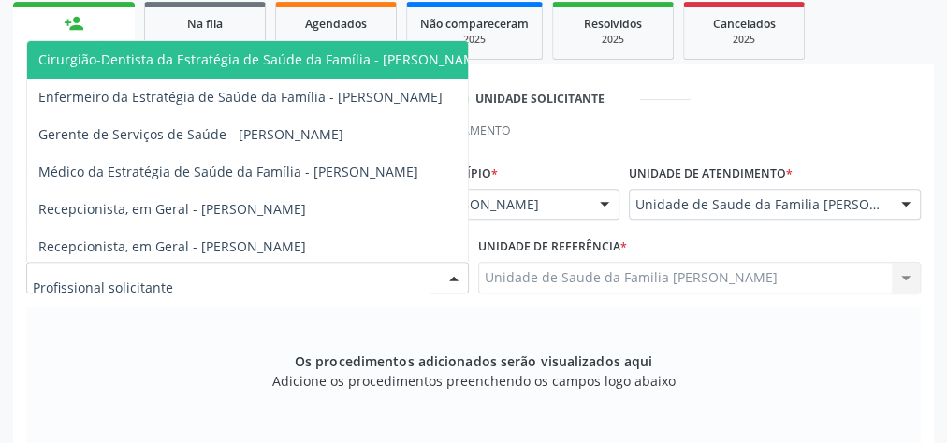
click at [420, 65] on span "Cirurgião-Dentista da Estratégia de Saúde da Família - [PERSON_NAME]" at bounding box center [262, 59] width 471 height 37
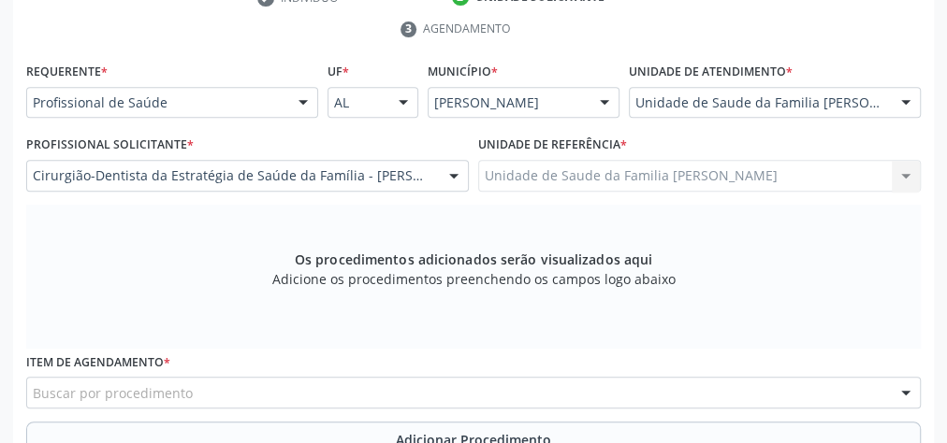
scroll to position [528, 0]
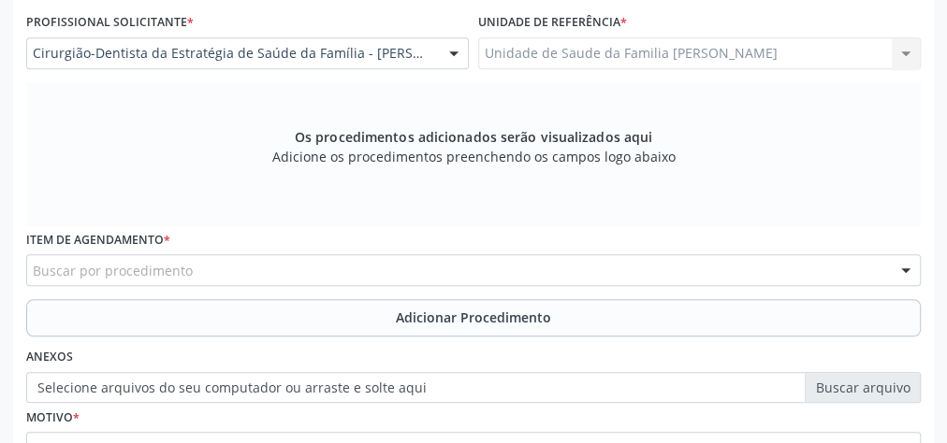
click at [482, 264] on div "Buscar por procedimento" at bounding box center [473, 270] width 894 height 32
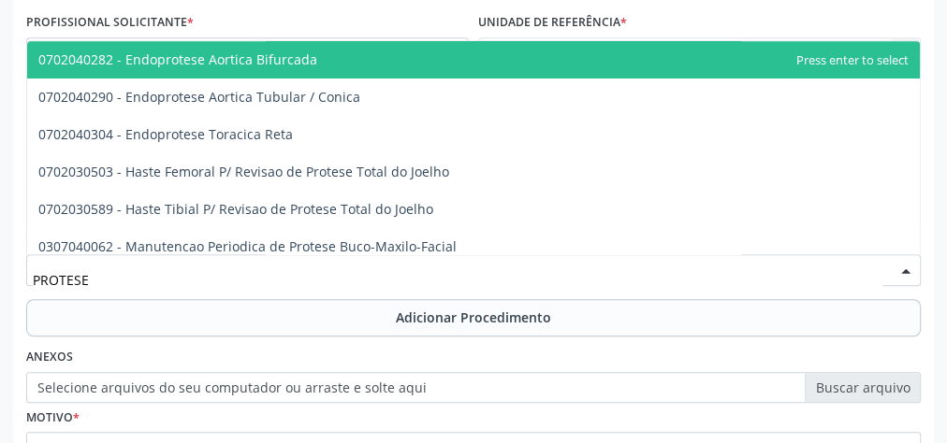
type input "PROTESE D"
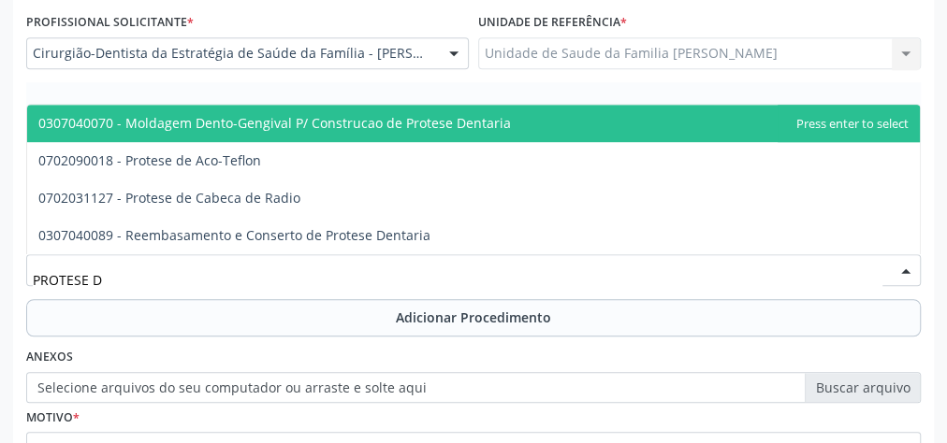
click at [303, 117] on span "0307040070 - Moldagem Dento-Gengival P/ Construcao de Protese Dentaria" at bounding box center [274, 123] width 472 height 18
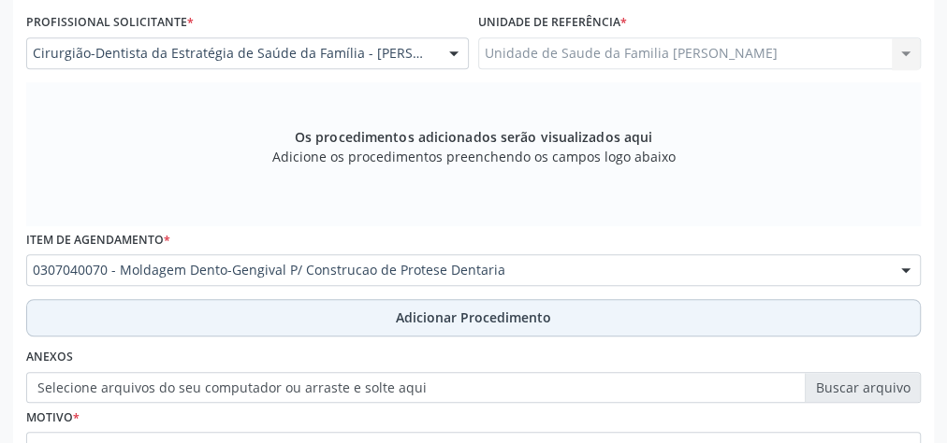
click at [488, 318] on span "Adicionar Procedimento" at bounding box center [473, 318] width 155 height 20
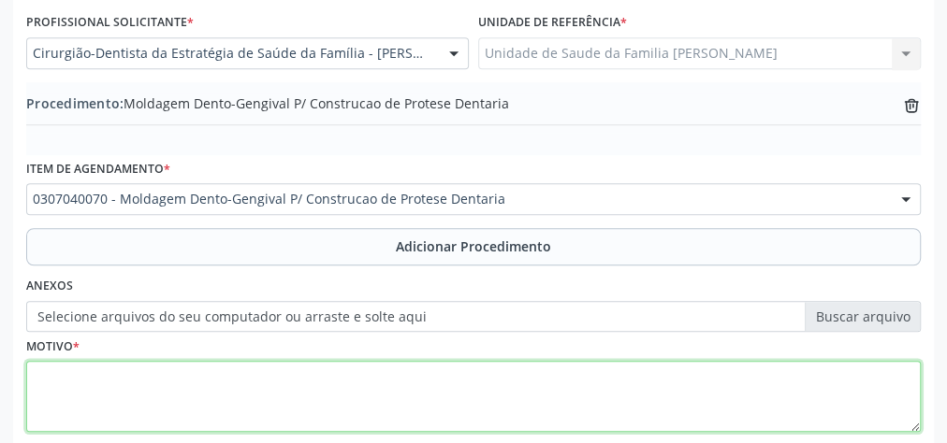
click at [464, 385] on textarea at bounding box center [473, 396] width 894 height 71
type textarea "SOLICITO PROTESE PARCIAL SUPERIOR E INFERIOR."
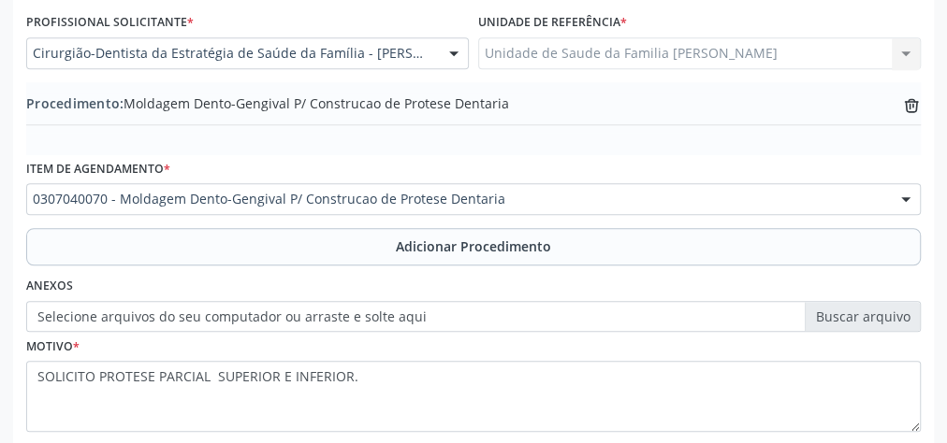
click at [886, 327] on label "Selecione arquivos do seu computador ou arraste e solte aqui" at bounding box center [473, 317] width 894 height 32
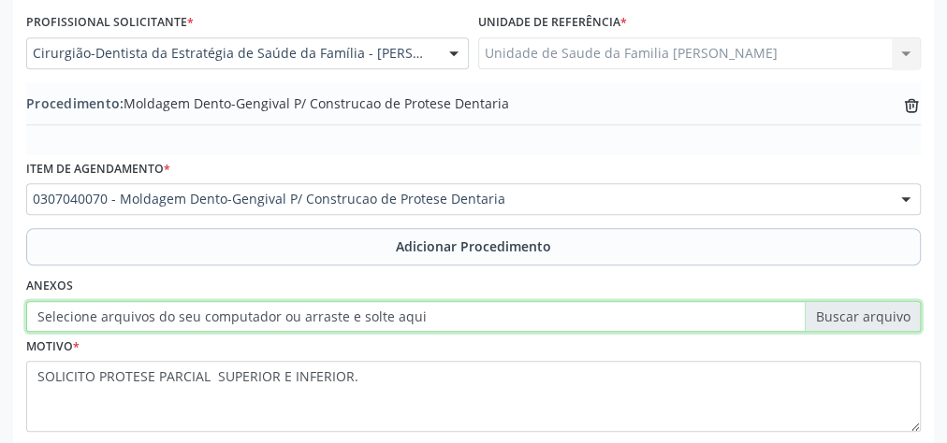
click at [886, 327] on input "Selecione arquivos do seu computador ou arraste e solte aqui" at bounding box center [473, 317] width 894 height 32
type input "C:\fakepath\ODONTOLOGIA.jpeg"
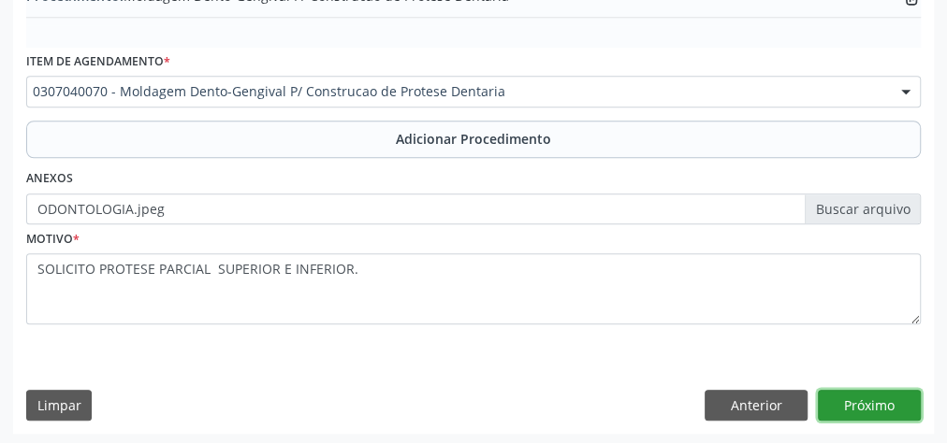
click at [887, 394] on button "Próximo" at bounding box center [868, 406] width 103 height 32
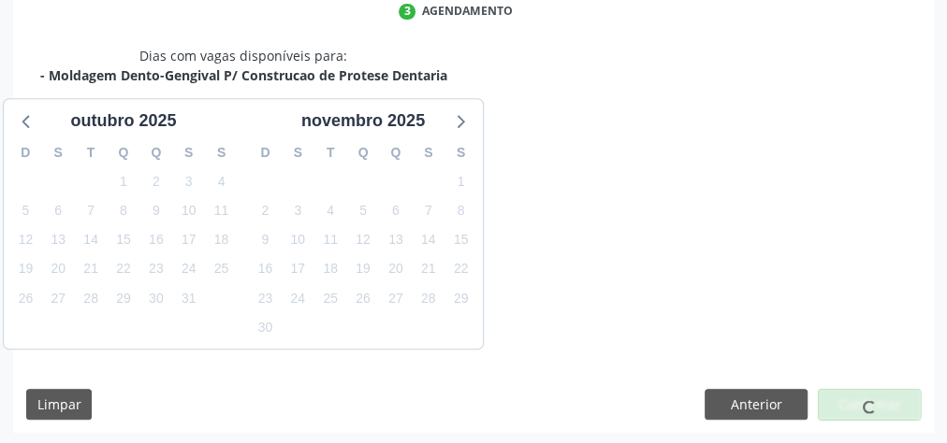
scroll to position [496, 0]
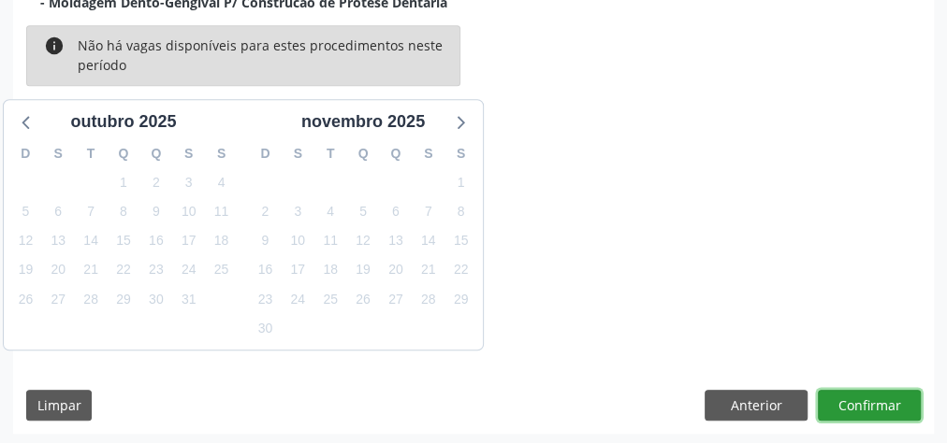
click at [887, 394] on button "Confirmar" at bounding box center [868, 406] width 103 height 32
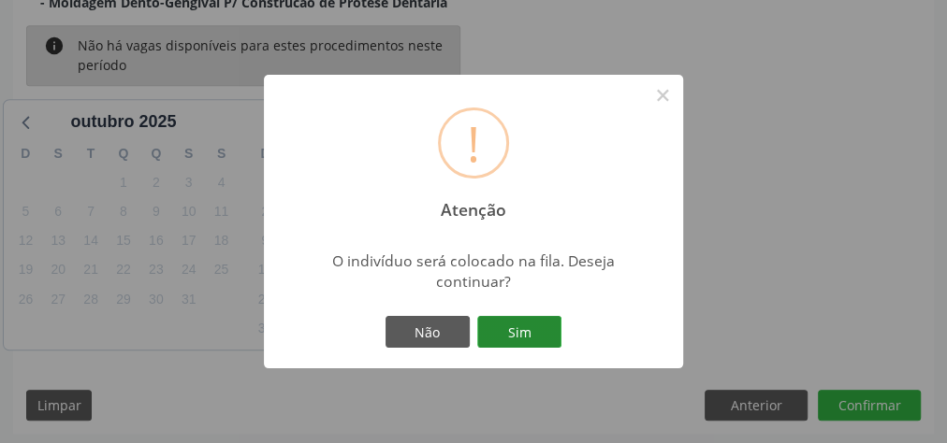
click at [512, 324] on button "Sim" at bounding box center [519, 332] width 84 height 32
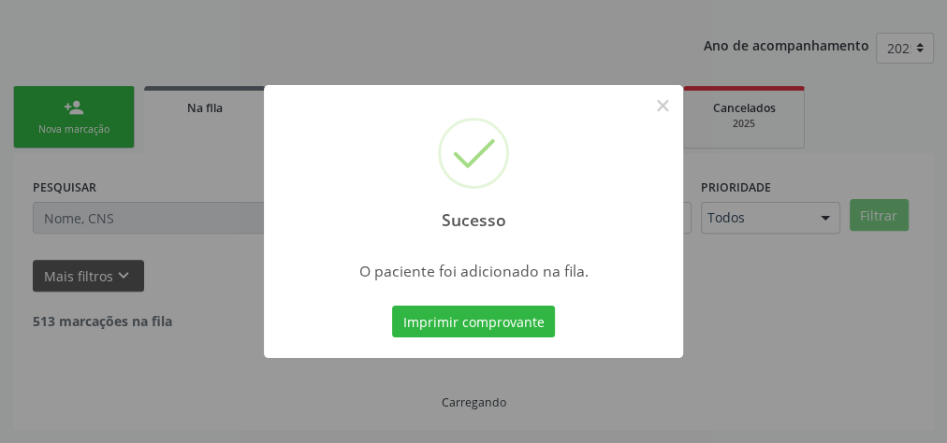
scroll to position [198, 0]
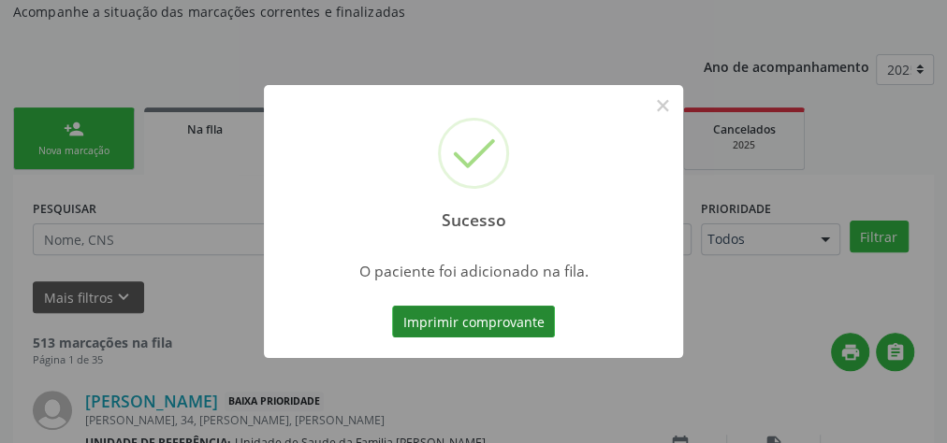
click at [495, 326] on button "Imprimir comprovante" at bounding box center [473, 322] width 163 height 32
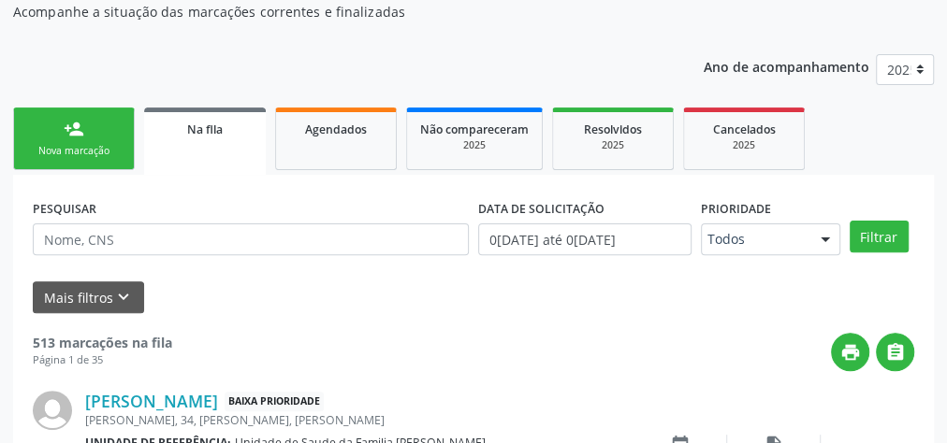
click at [73, 133] on div "person_add" at bounding box center [74, 129] width 21 height 21
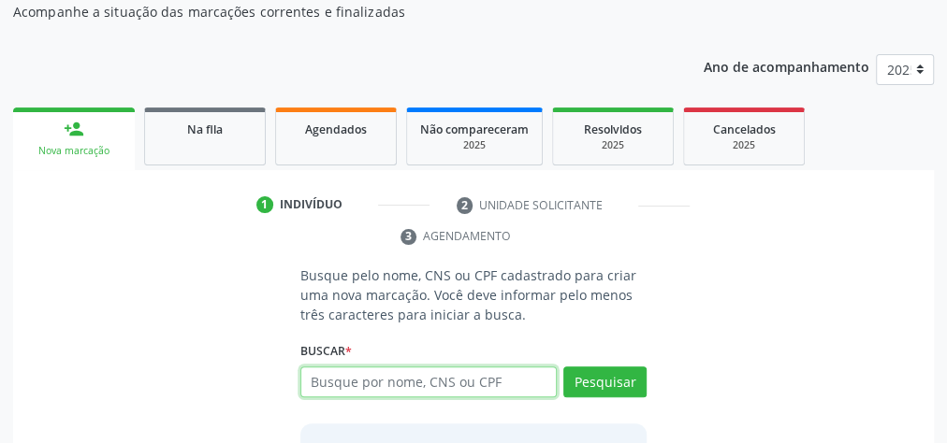
click at [497, 374] on input "text" at bounding box center [428, 383] width 256 height 32
type input "13400616435"
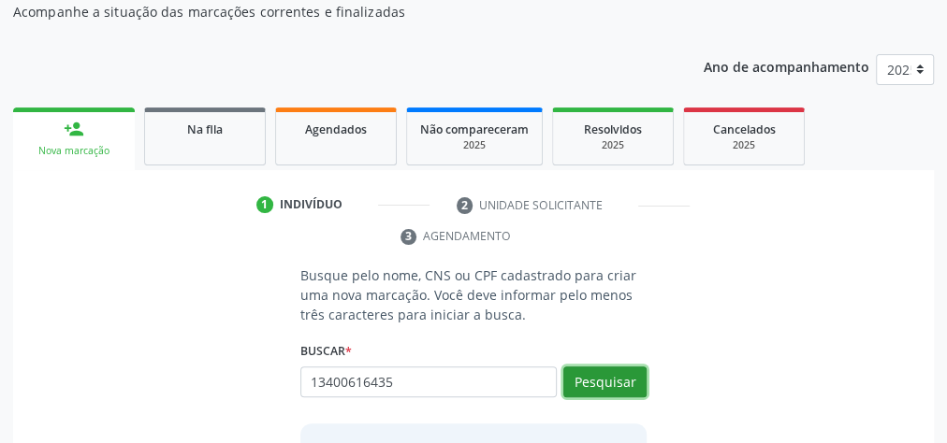
click at [619, 386] on button "Pesquisar" at bounding box center [604, 383] width 83 height 32
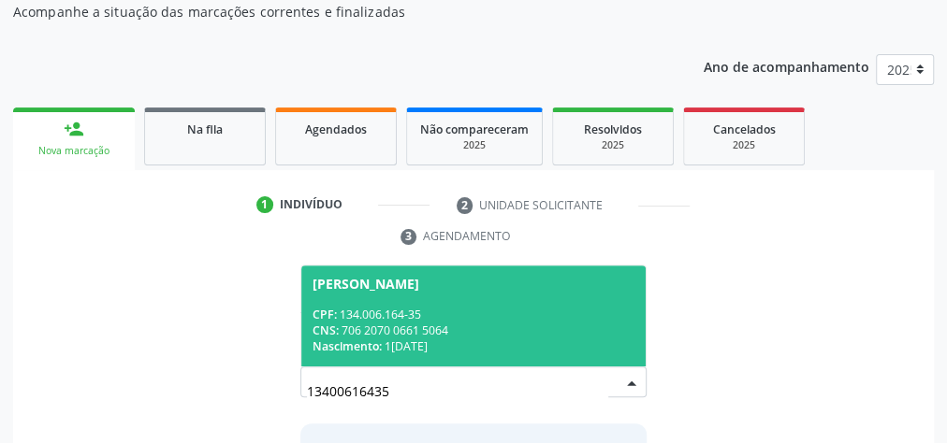
click at [554, 296] on span "[PERSON_NAME] CPF: 134.006.164-35 CNS: 706 2070 0661 5064 Nascimento: 1[DATE]" at bounding box center [473, 316] width 344 height 100
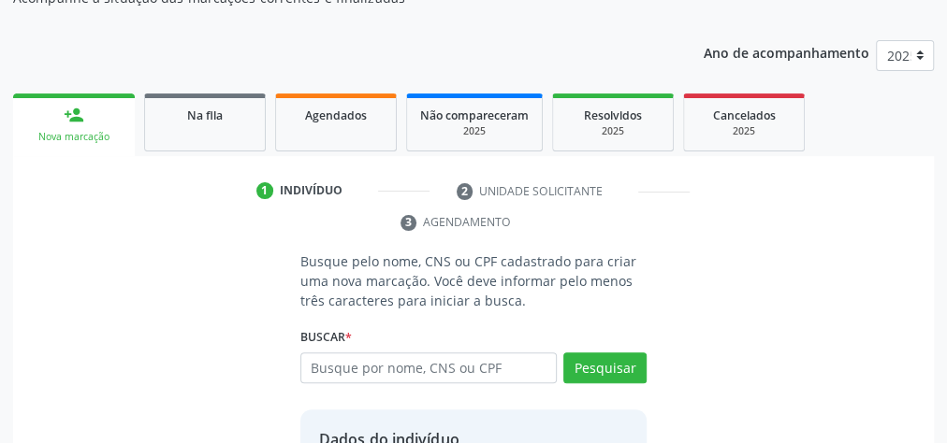
scroll to position [411, 0]
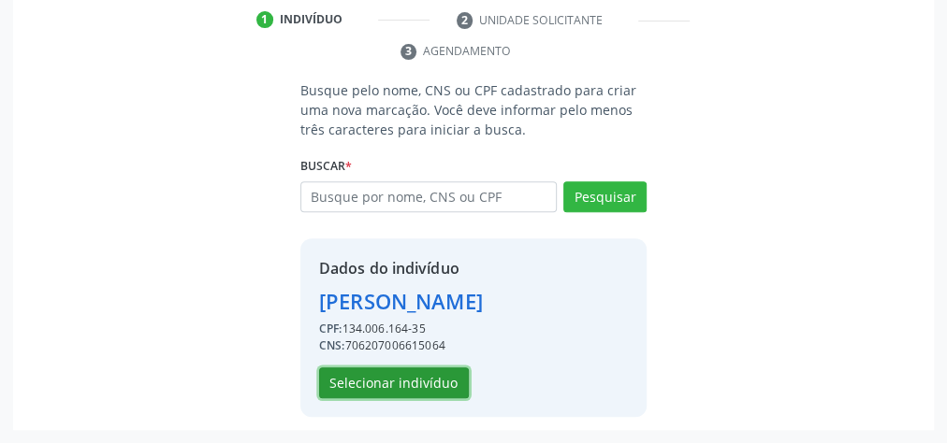
click at [410, 383] on button "Selecionar indivíduo" at bounding box center [394, 384] width 150 height 32
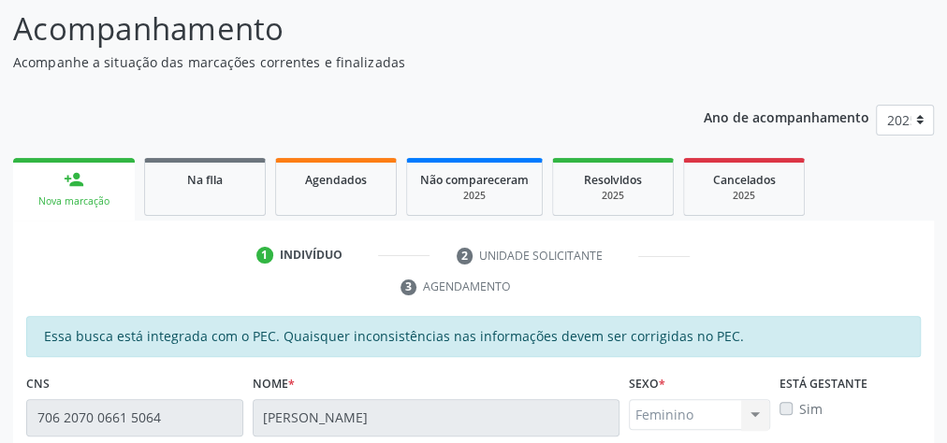
scroll to position [0, 0]
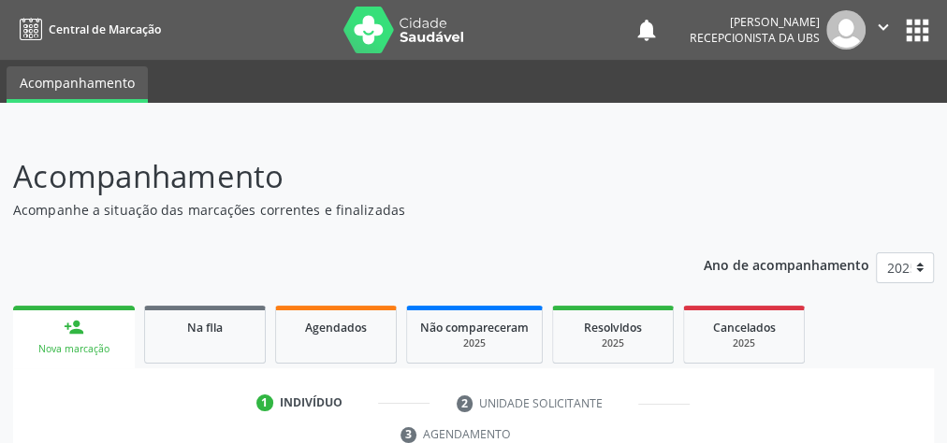
click at [871, 364] on ul "person_add Nova marcação Na fila Agendados Não compareceram 2025 Resolvidos 202…" at bounding box center [473, 334] width 920 height 67
drag, startPoint x: 871, startPoint y: 364, endPoint x: 548, endPoint y: 244, distance: 344.2
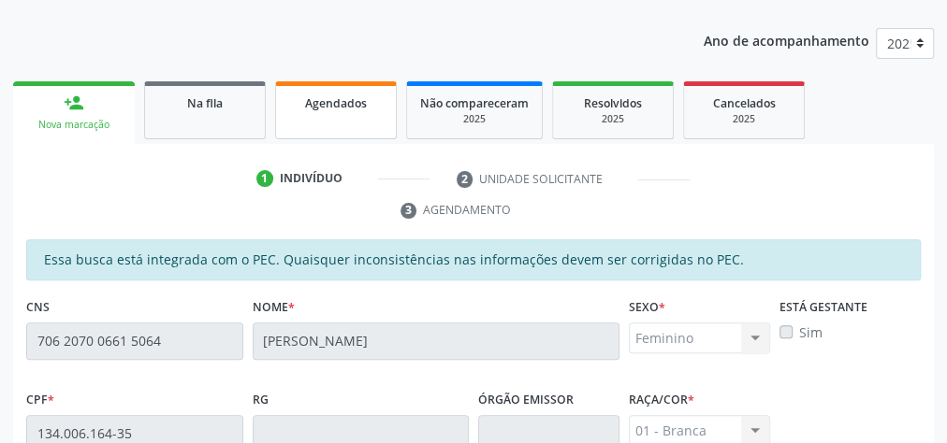
click at [357, 110] on div "Agendados" at bounding box center [336, 103] width 94 height 20
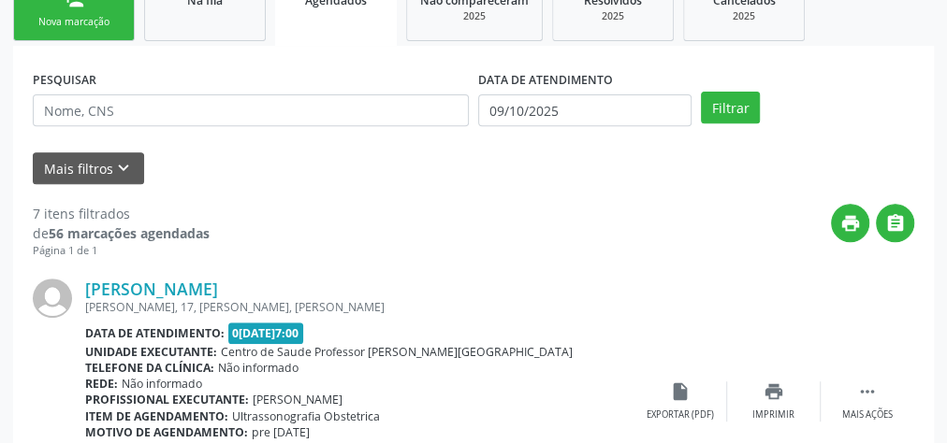
scroll to position [374, 0]
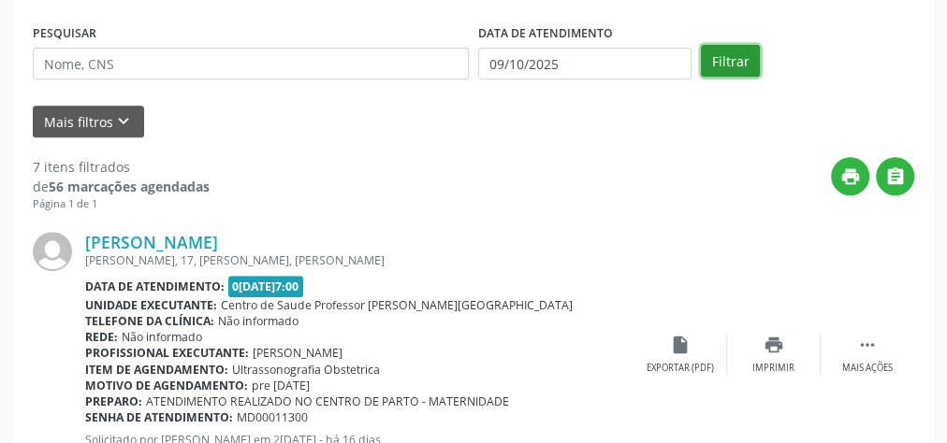
click at [745, 54] on button "Filtrar" at bounding box center [730, 61] width 59 height 32
click at [736, 56] on button "Filtrar" at bounding box center [730, 61] width 59 height 32
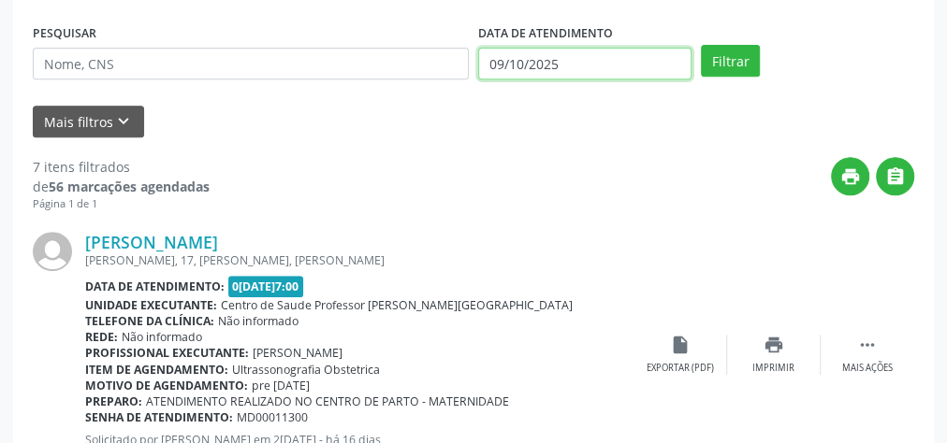
click at [497, 66] on input "09/10/2025" at bounding box center [584, 64] width 213 height 32
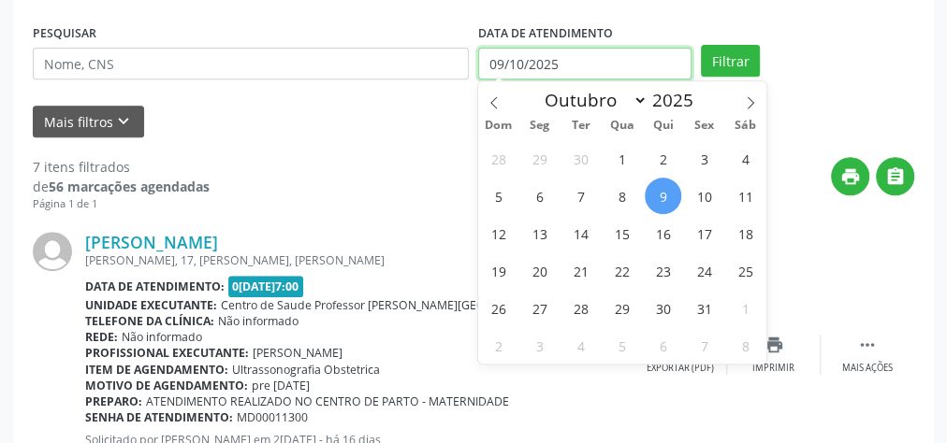
click at [521, 53] on input "09/10/2025" at bounding box center [584, 64] width 213 height 32
click at [620, 158] on span "1" at bounding box center [621, 158] width 36 height 36
type input "01/10/2025"
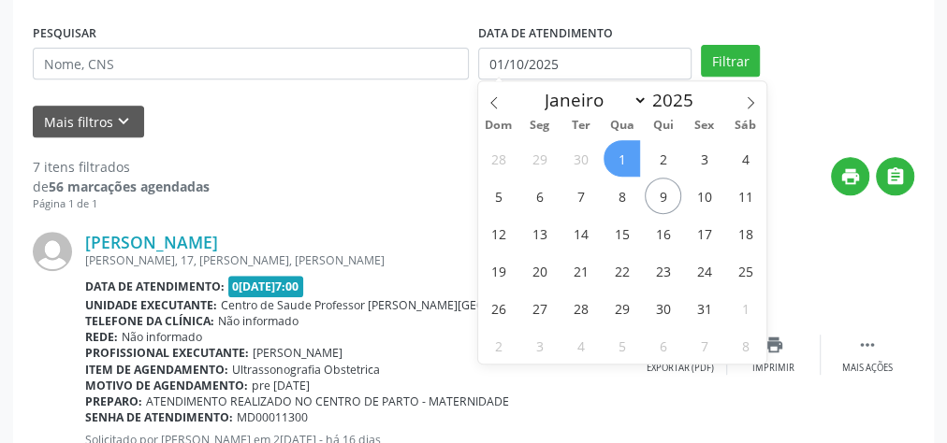
click at [630, 158] on span "1" at bounding box center [621, 158] width 36 height 36
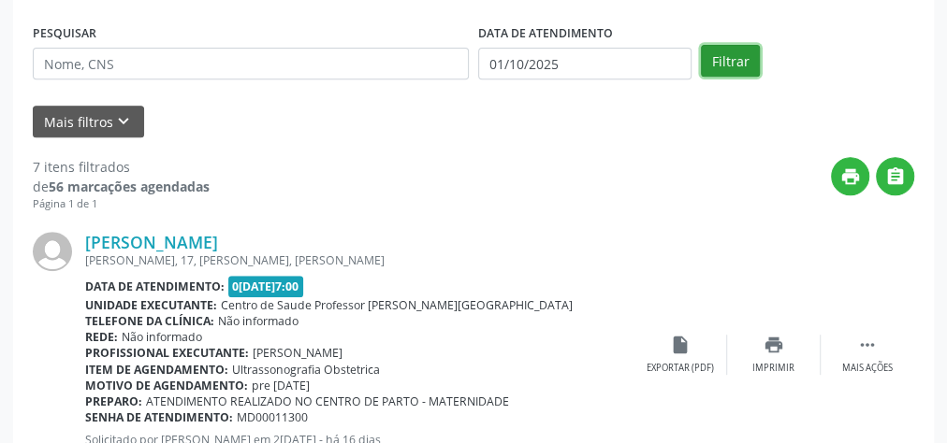
click at [719, 56] on button "Filtrar" at bounding box center [730, 61] width 59 height 32
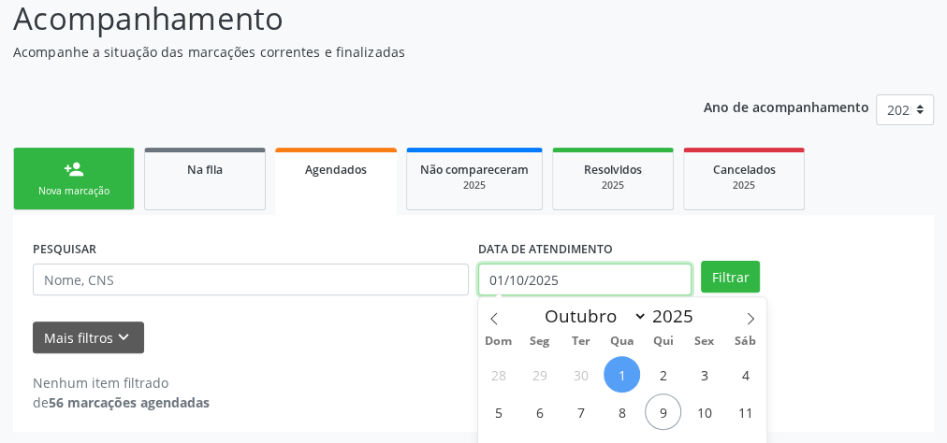
scroll to position [274, 0]
click at [504, 273] on body "Central de Marcação notifications [PERSON_NAME] Recepcionista da UBS  Configur…" at bounding box center [473, 63] width 947 height 443
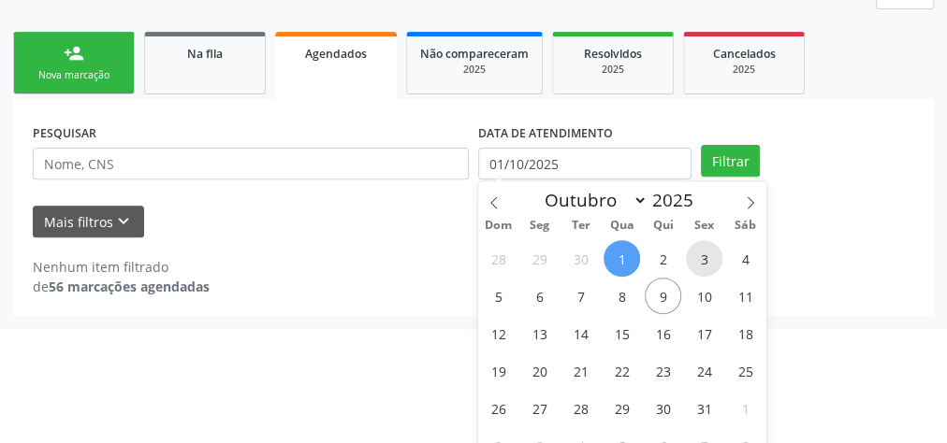
click at [708, 253] on span "3" at bounding box center [704, 258] width 36 height 36
type input "[DATE]"
click at [708, 253] on span "3" at bounding box center [704, 258] width 36 height 36
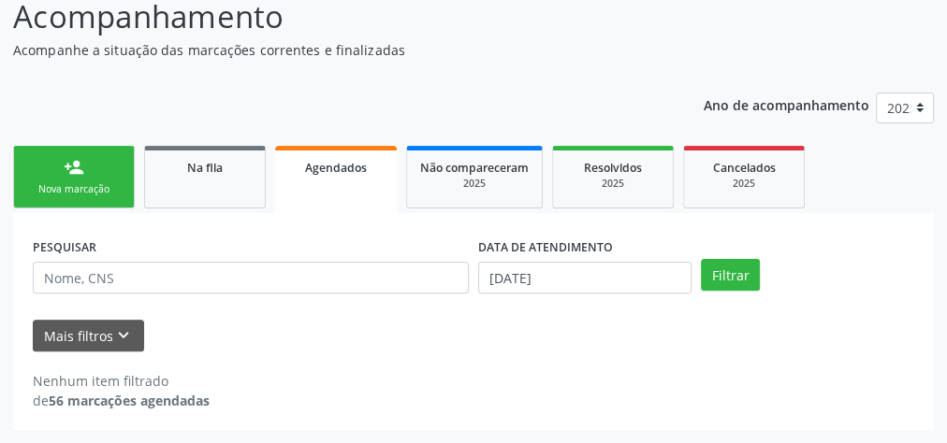
scroll to position [158, 0]
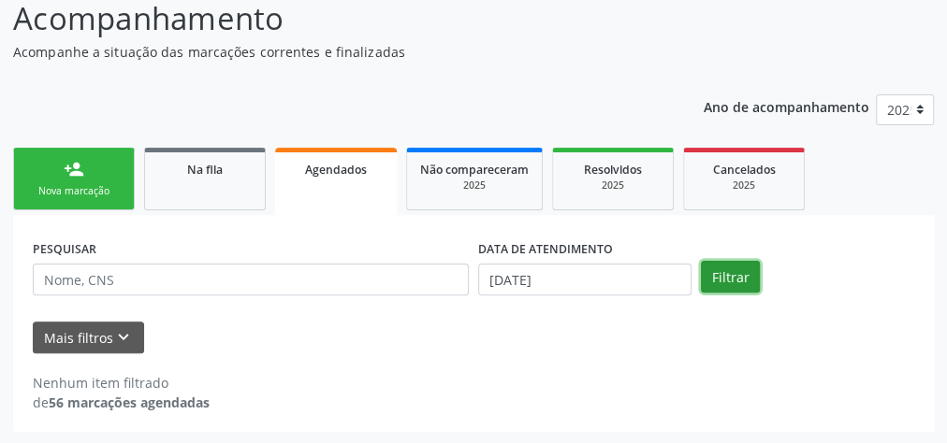
click at [708, 277] on button "Filtrar" at bounding box center [730, 277] width 59 height 32
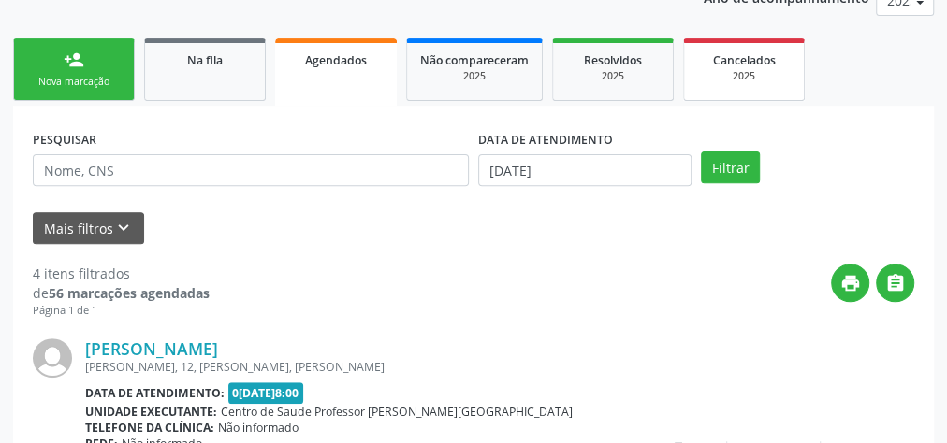
scroll to position [116, 0]
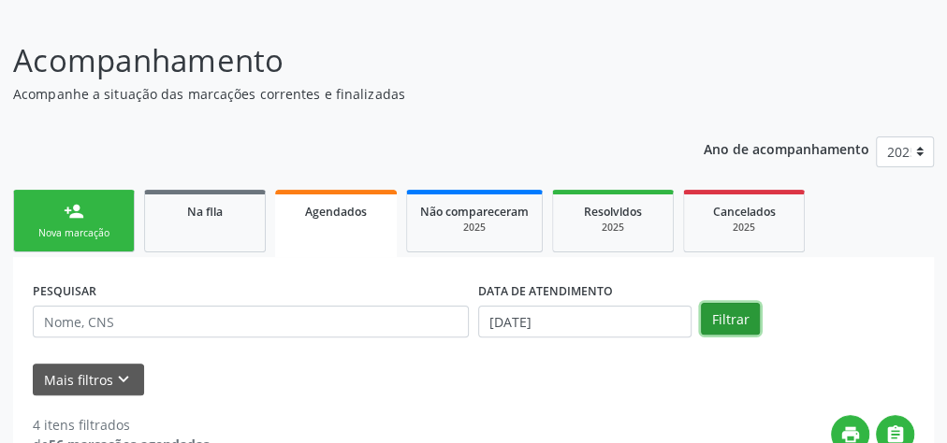
click at [730, 316] on button "Filtrar" at bounding box center [730, 319] width 59 height 32
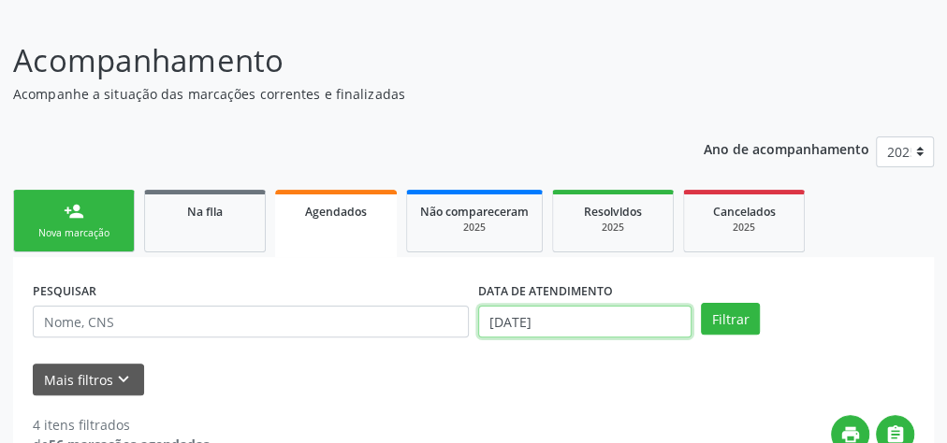
click at [495, 313] on input "[DATE]" at bounding box center [584, 322] width 213 height 32
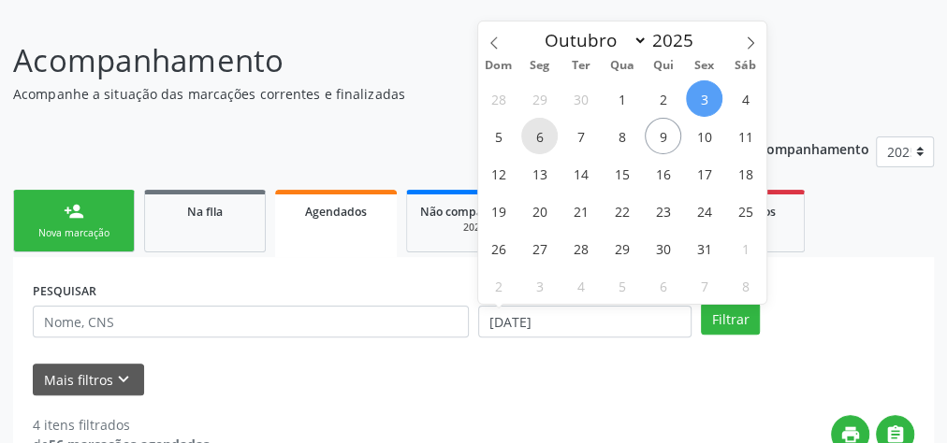
click at [532, 131] on span "6" at bounding box center [539, 136] width 36 height 36
type input "0[DATE]"
click at [547, 129] on span "6" at bounding box center [539, 136] width 36 height 36
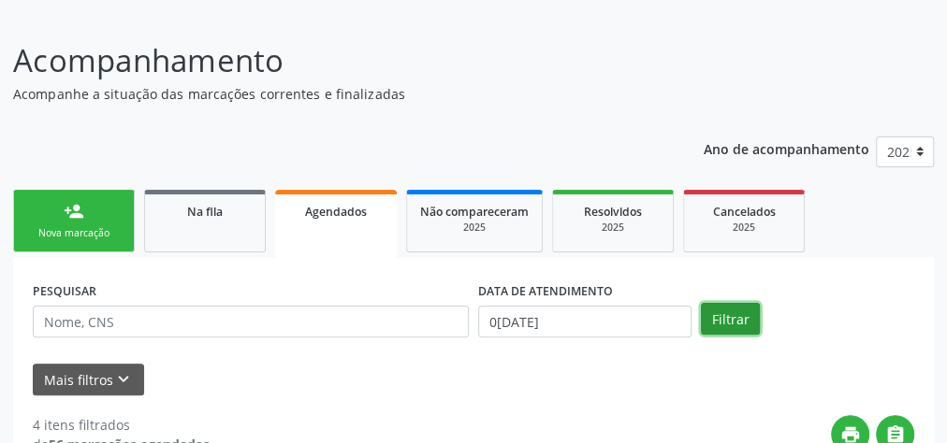
click at [727, 318] on button "Filtrar" at bounding box center [730, 319] width 59 height 32
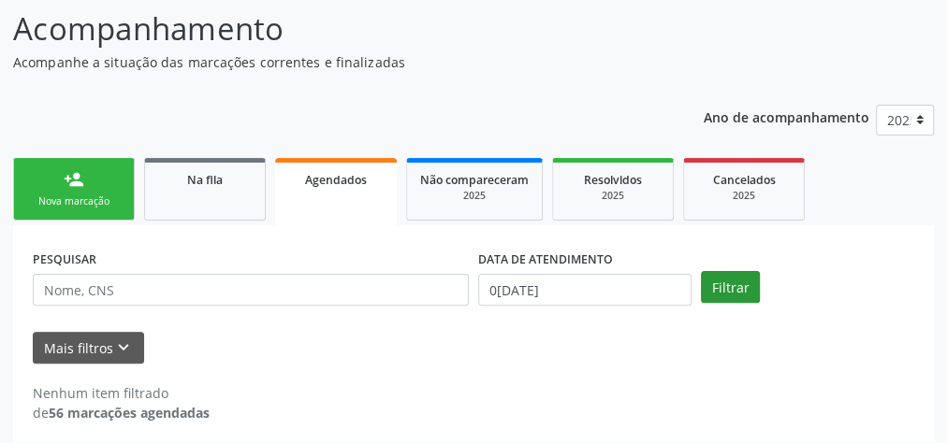
scroll to position [158, 0]
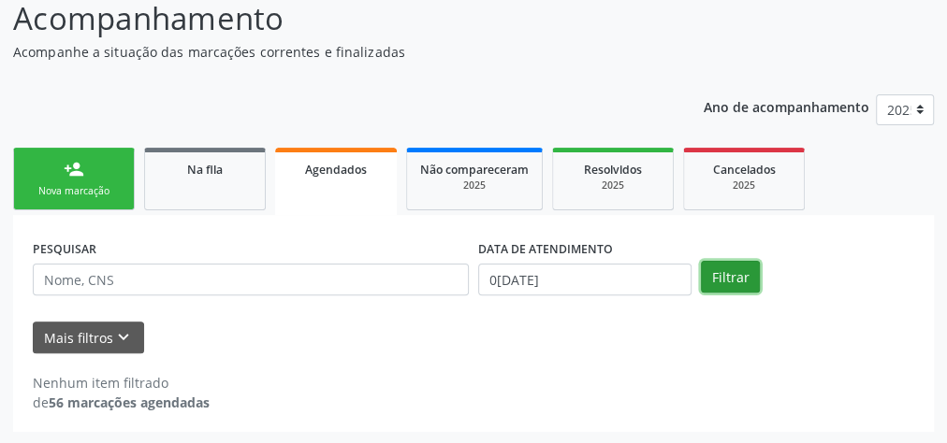
click at [751, 281] on button "Filtrar" at bounding box center [730, 277] width 59 height 32
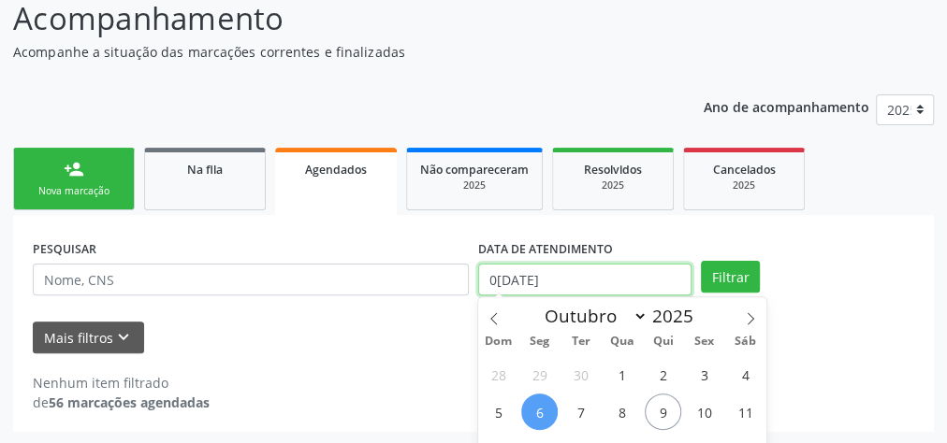
click at [505, 282] on input "0[DATE]" at bounding box center [584, 280] width 213 height 32
click at [622, 398] on span "8" at bounding box center [621, 412] width 36 height 36
type input "08/10/2025"
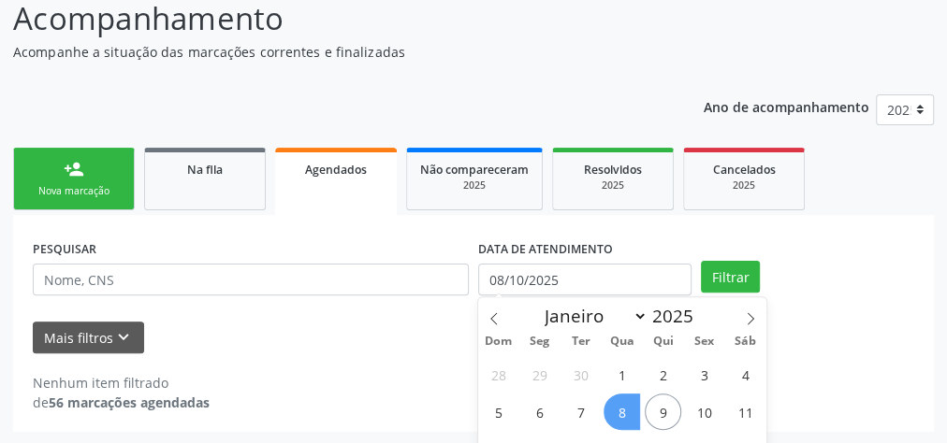
click at [630, 408] on span "8" at bounding box center [621, 412] width 36 height 36
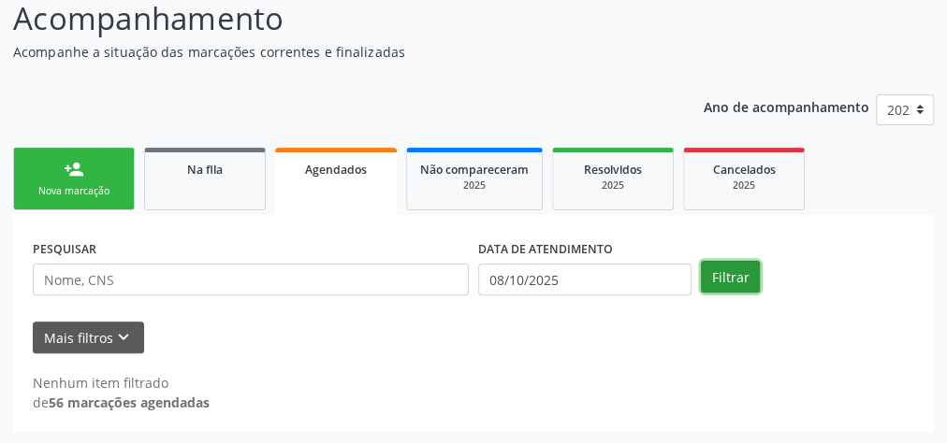
click at [733, 282] on button "Filtrar" at bounding box center [730, 277] width 59 height 32
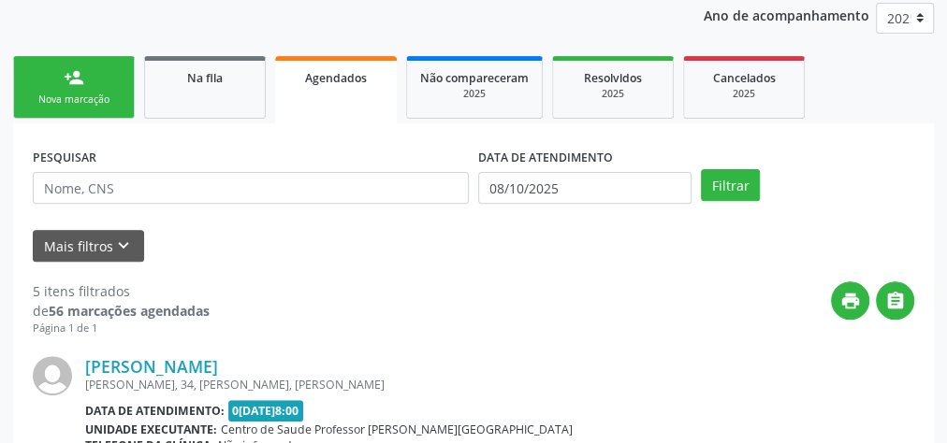
scroll to position [83, 0]
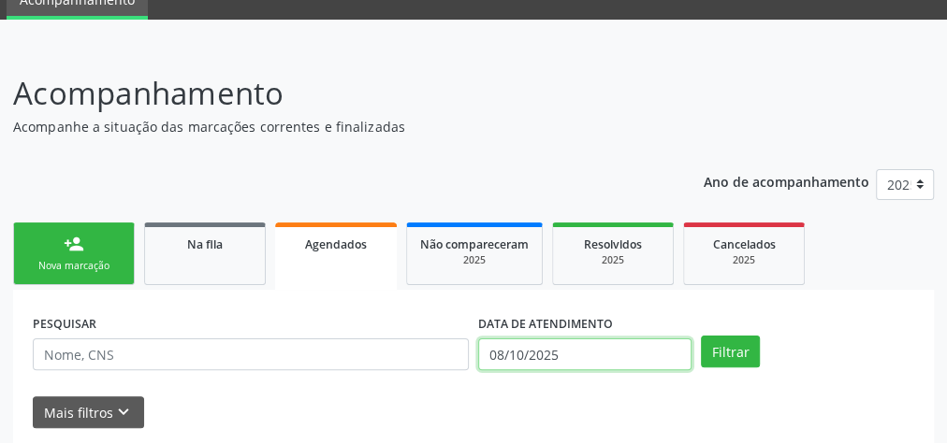
click at [498, 354] on input "08/10/2025" at bounding box center [584, 355] width 213 height 32
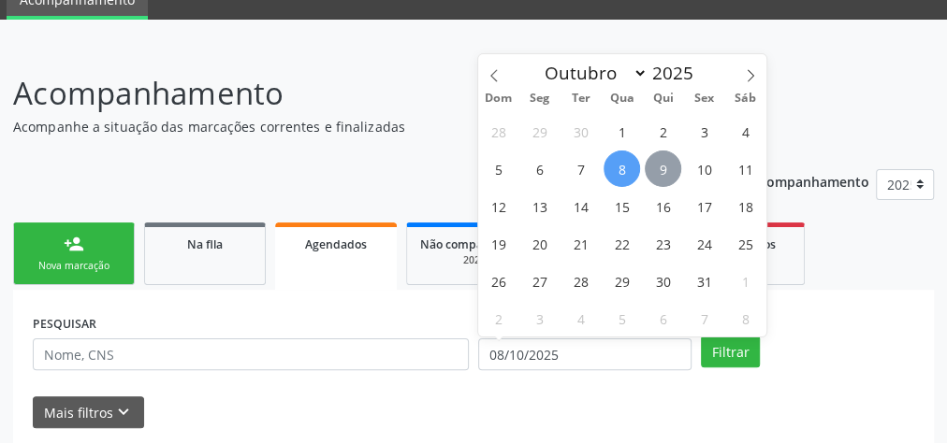
click at [652, 174] on span "9" at bounding box center [662, 169] width 36 height 36
type input "09/10/2025"
click at [652, 174] on span "9" at bounding box center [662, 169] width 36 height 36
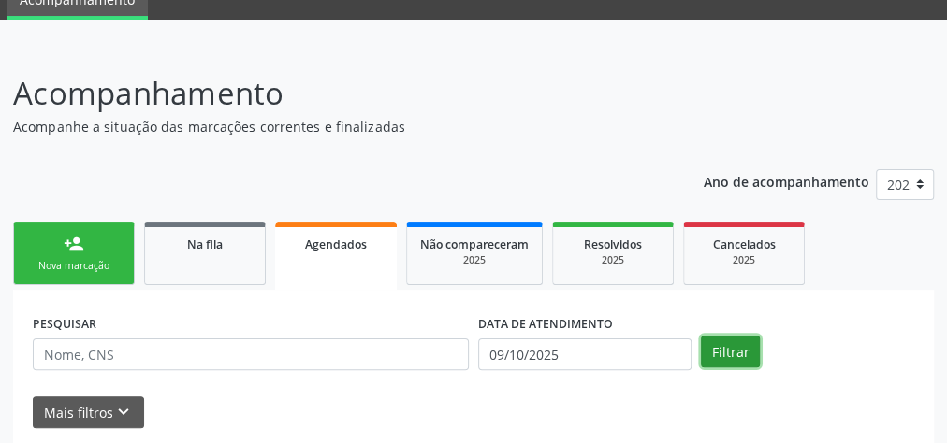
click at [715, 347] on button "Filtrar" at bounding box center [730, 352] width 59 height 32
click at [208, 276] on link "Na fila" at bounding box center [205, 254] width 122 height 63
select select "9"
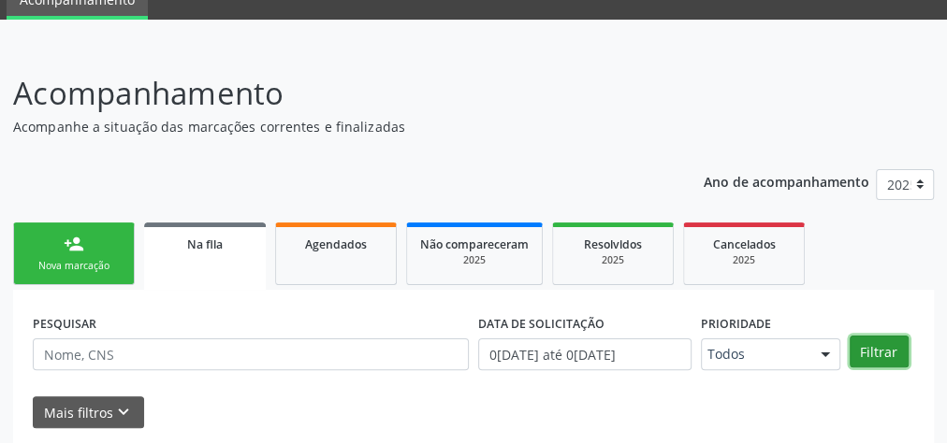
click at [877, 350] on button "Filtrar" at bounding box center [878, 352] width 59 height 32
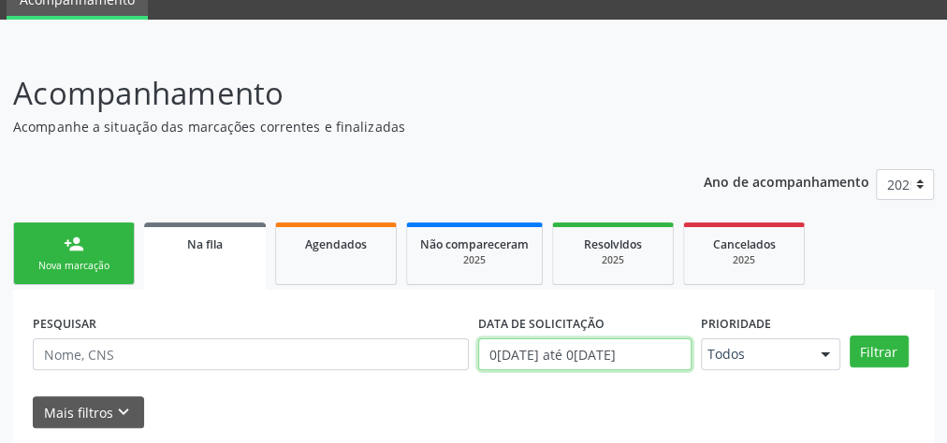
click at [497, 352] on input "0[DATE] até 0[DATE]" at bounding box center [584, 355] width 213 height 32
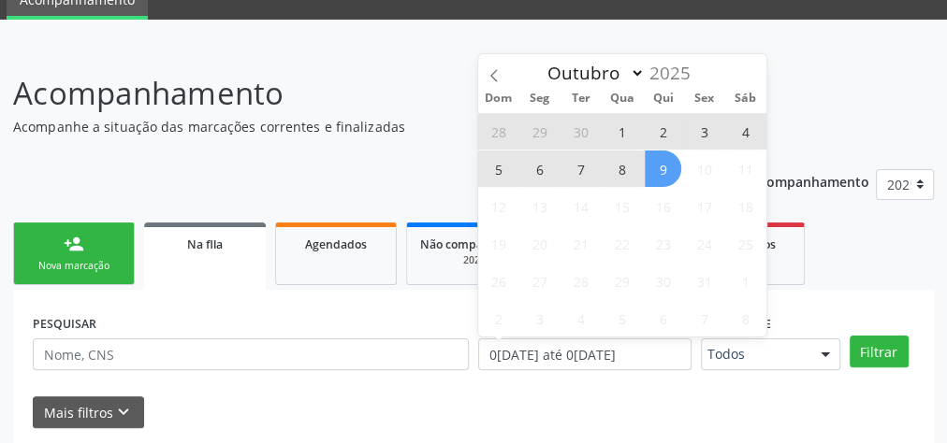
click at [663, 162] on span "9" at bounding box center [662, 169] width 36 height 36
type input "09/10/2025"
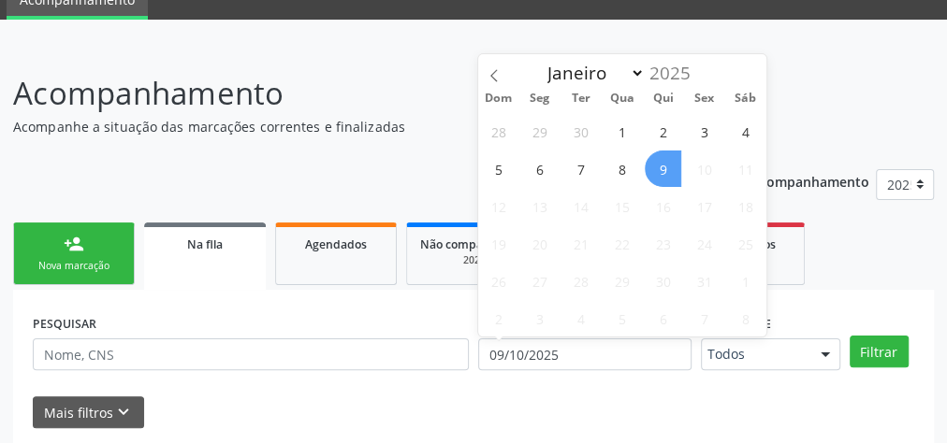
click at [663, 162] on span "9" at bounding box center [662, 169] width 36 height 36
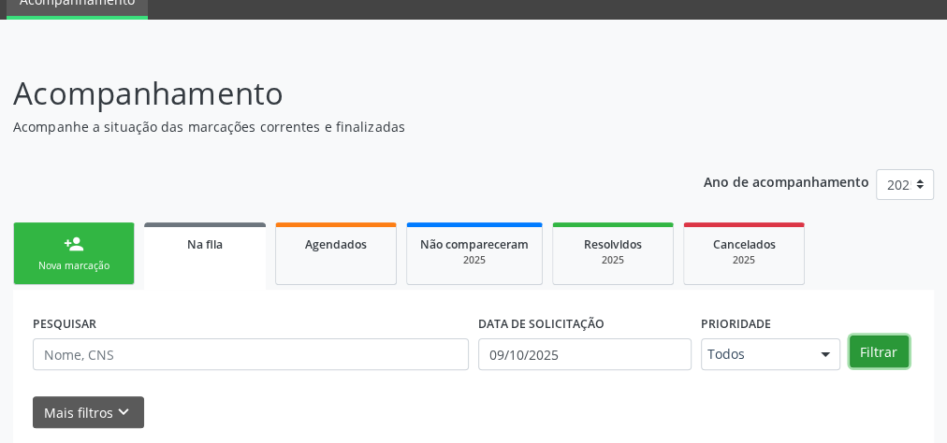
click at [895, 355] on button "Filtrar" at bounding box center [878, 352] width 59 height 32
click at [892, 355] on button "Filtrar" at bounding box center [878, 352] width 59 height 32
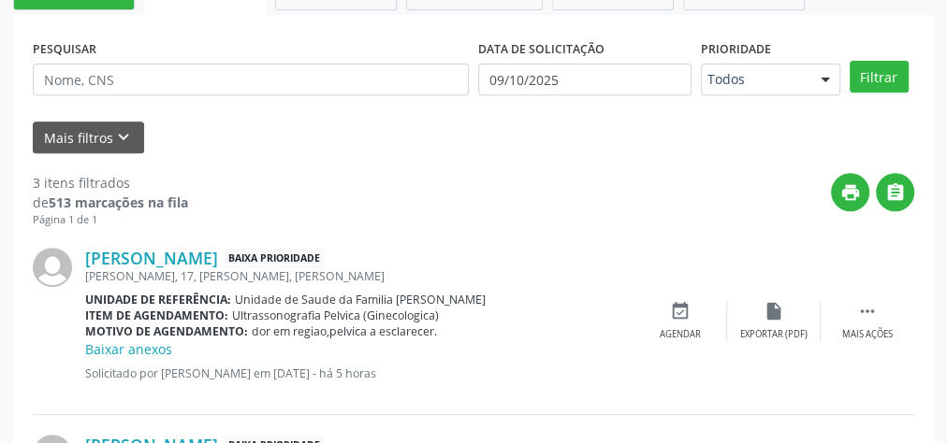
scroll to position [158, 0]
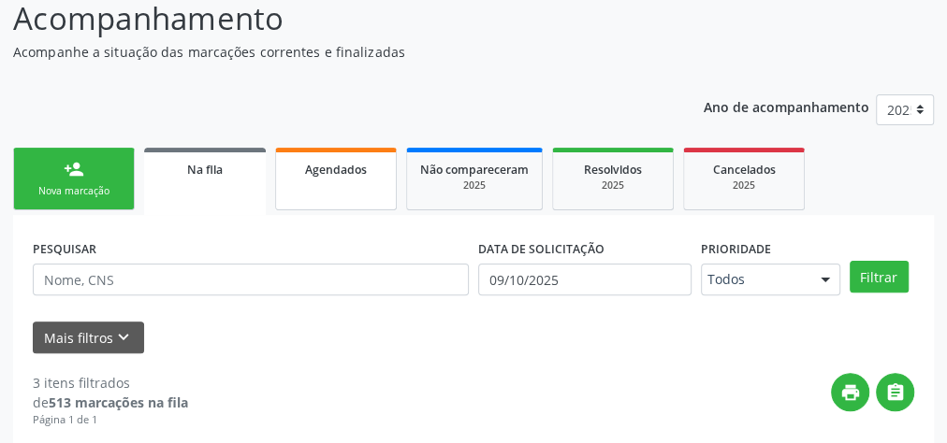
click at [327, 200] on link "Agendados" at bounding box center [336, 179] width 122 height 63
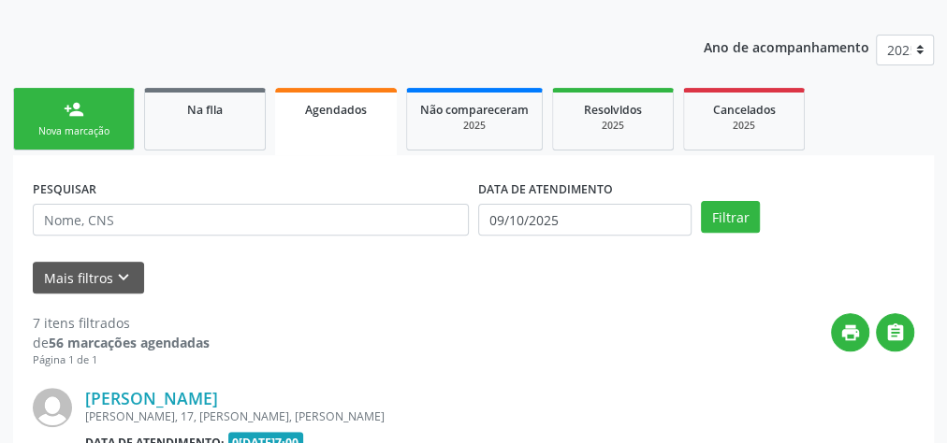
scroll to position [368, 0]
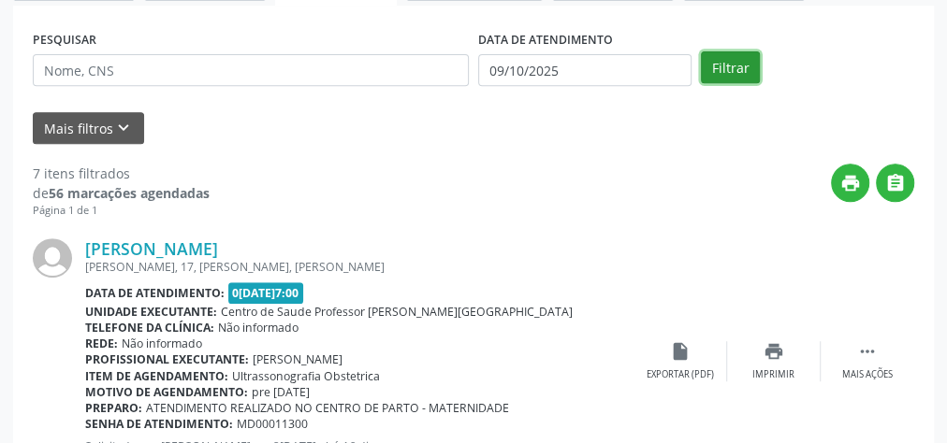
drag, startPoint x: 741, startPoint y: 72, endPoint x: 716, endPoint y: 72, distance: 25.3
click at [739, 72] on button "Filtrar" at bounding box center [730, 67] width 59 height 32
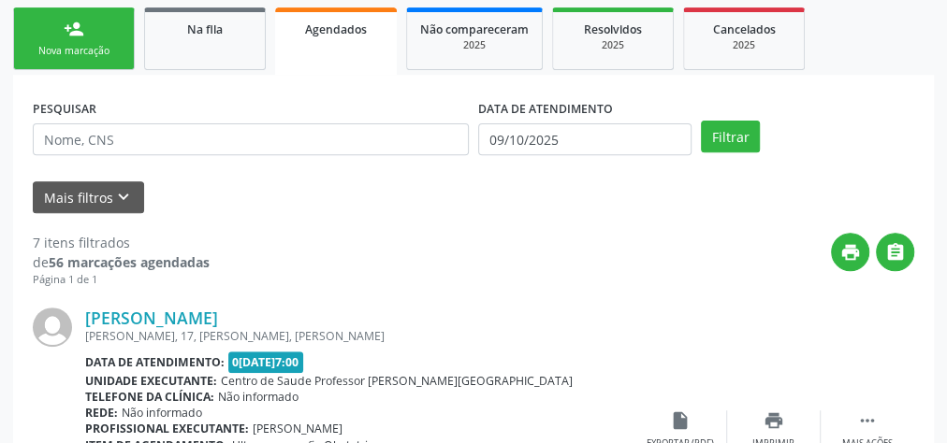
scroll to position [224, 0]
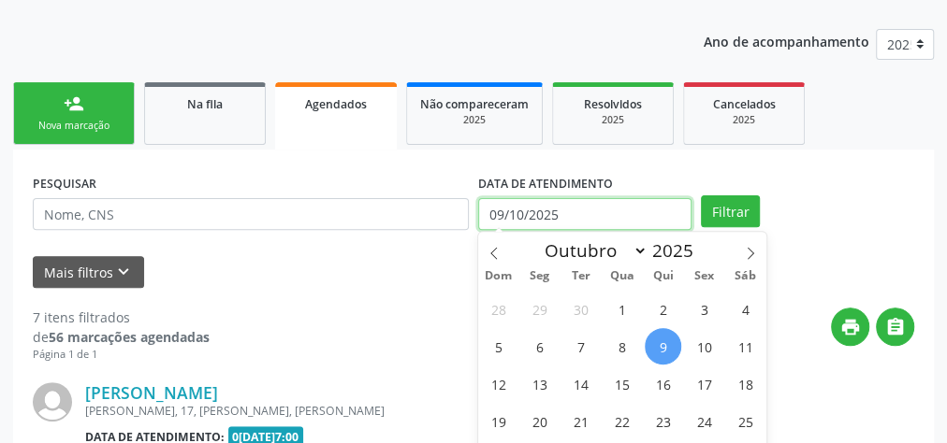
click at [496, 223] on input "09/10/2025" at bounding box center [584, 214] width 213 height 32
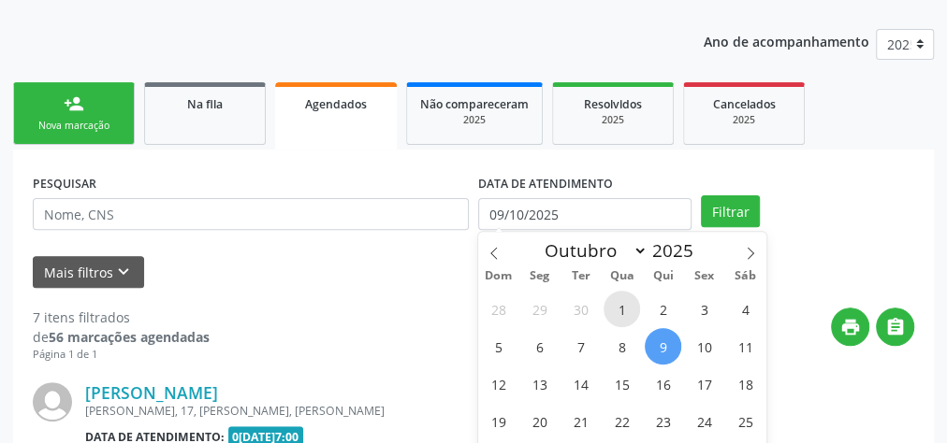
click at [629, 304] on span "1" at bounding box center [621, 309] width 36 height 36
type input "01/10/2025"
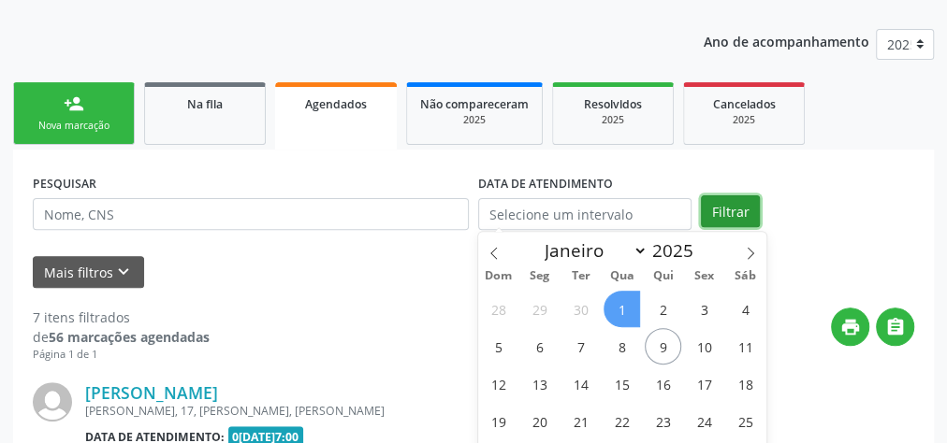
click at [739, 214] on button "Filtrar" at bounding box center [730, 211] width 59 height 32
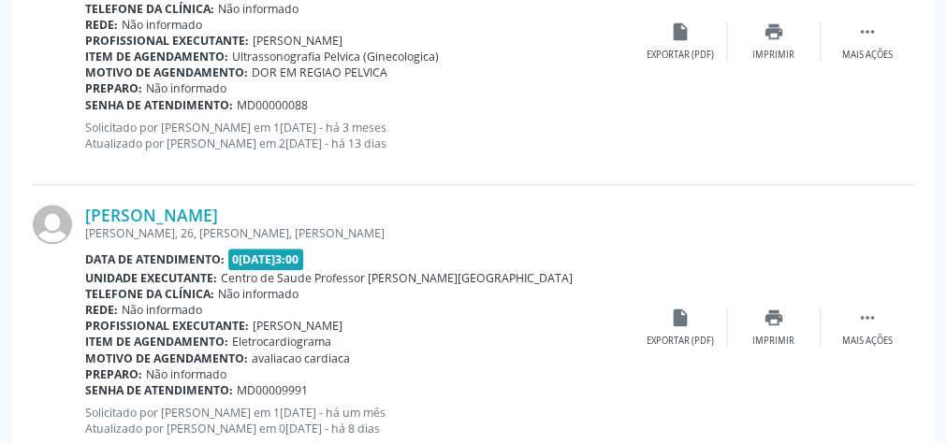
scroll to position [4486, 0]
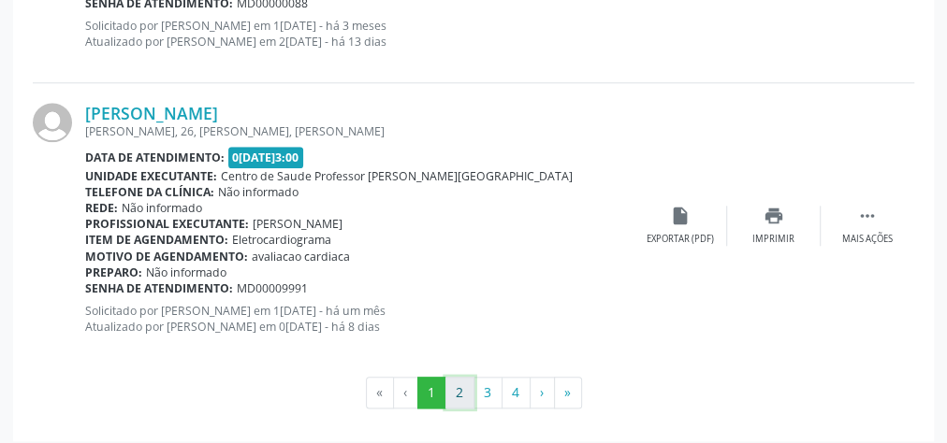
click at [456, 389] on button "2" at bounding box center [459, 393] width 29 height 32
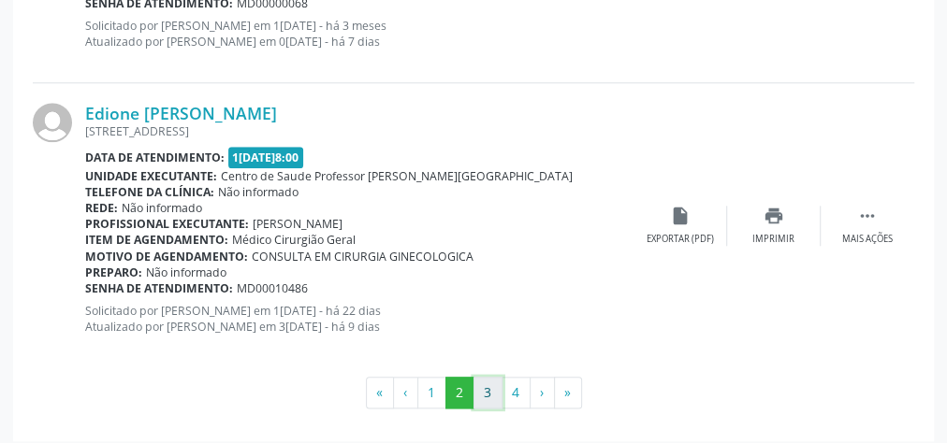
click at [484, 387] on button "3" at bounding box center [487, 393] width 29 height 32
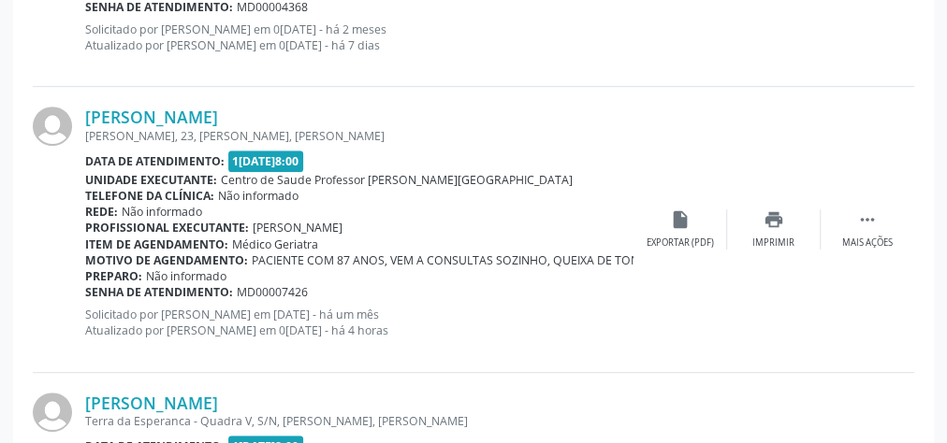
scroll to position [3887, 0]
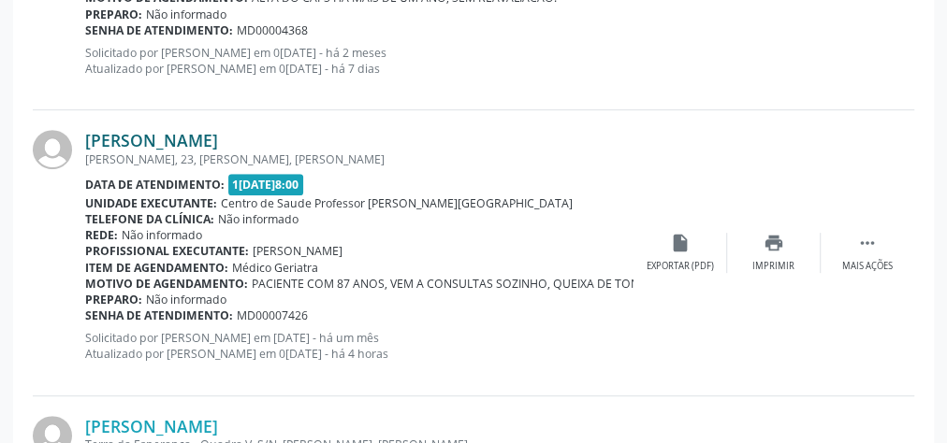
click at [201, 137] on link "[PERSON_NAME]" at bounding box center [151, 140] width 133 height 21
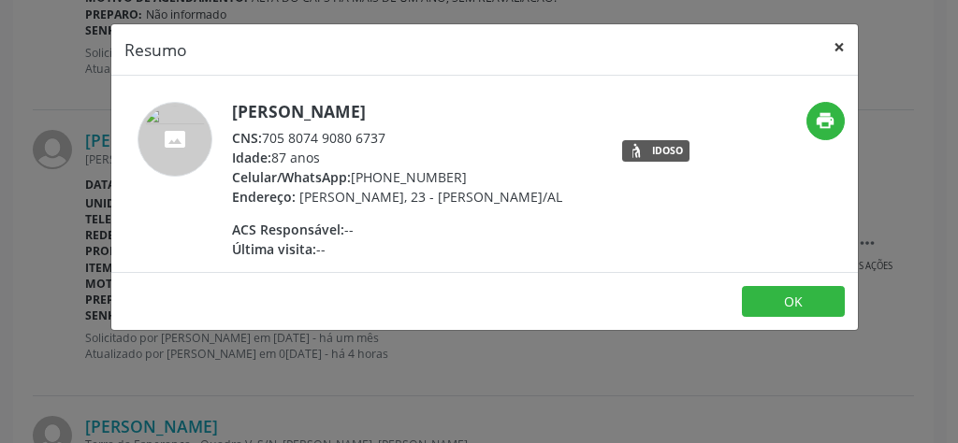
click at [845, 38] on button "×" at bounding box center [838, 47] width 37 height 46
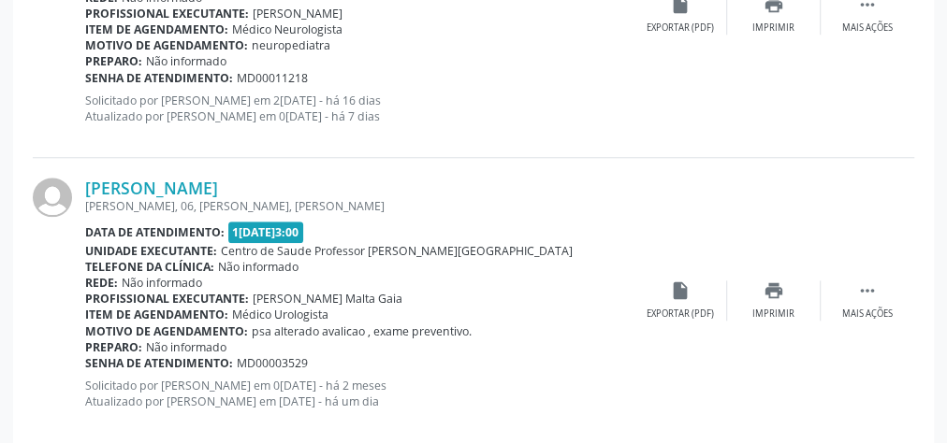
scroll to position [4411, 0]
click at [160, 178] on link "[PERSON_NAME]" at bounding box center [151, 188] width 133 height 21
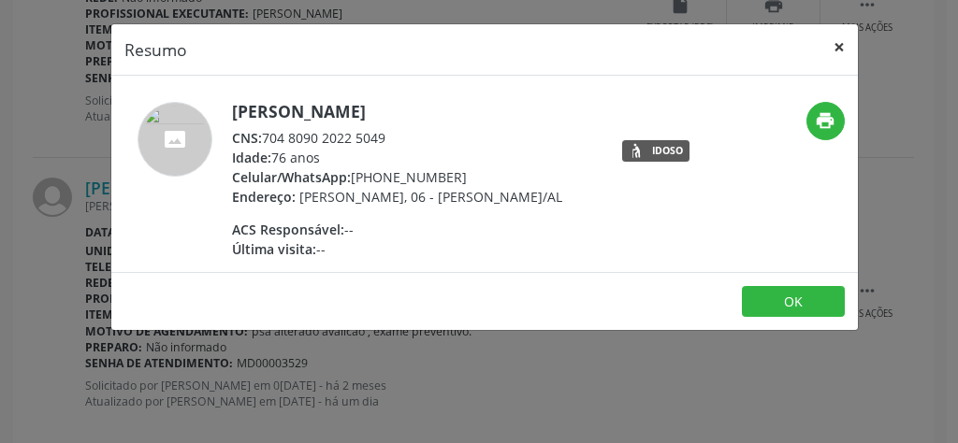
click at [833, 50] on button "×" at bounding box center [838, 47] width 37 height 46
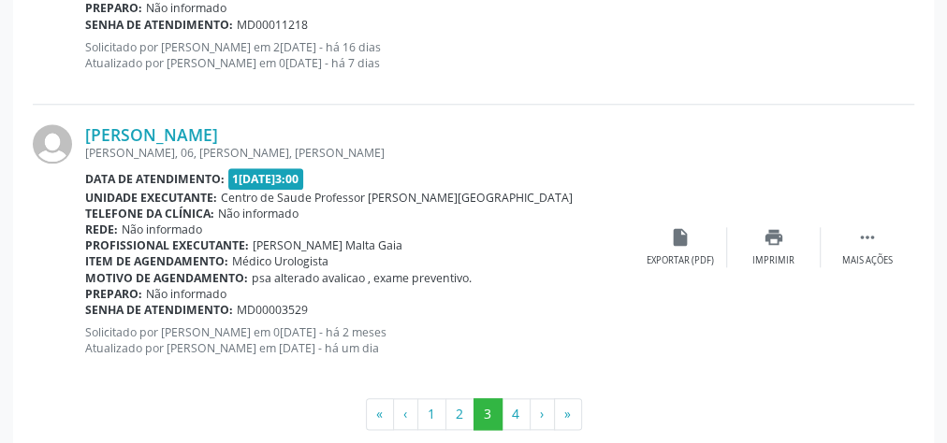
scroll to position [4486, 0]
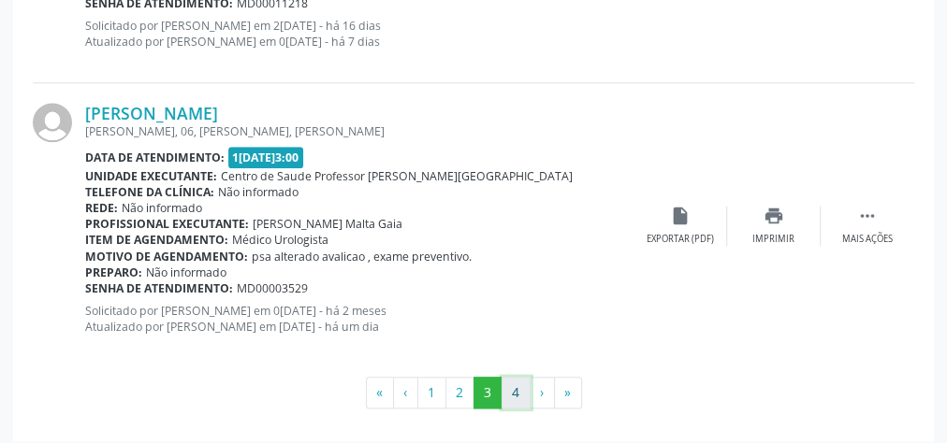
click at [513, 394] on button "4" at bounding box center [515, 393] width 29 height 32
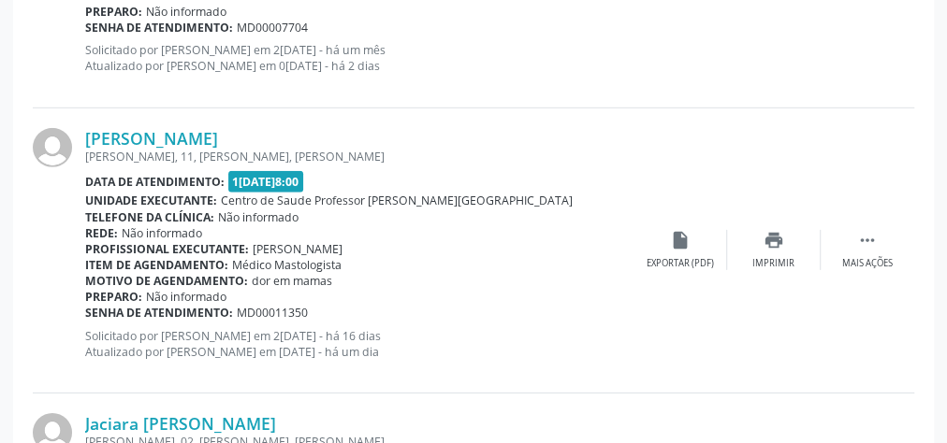
scroll to position [2712, 0]
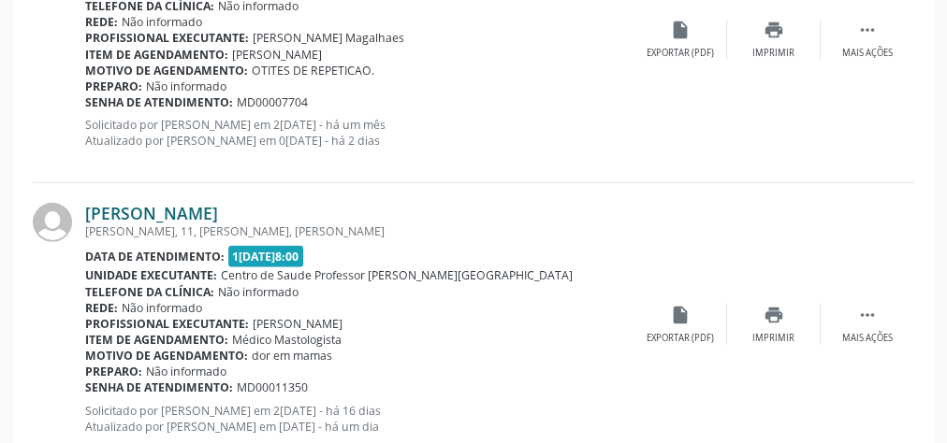
click at [155, 207] on link "[PERSON_NAME]" at bounding box center [151, 213] width 133 height 21
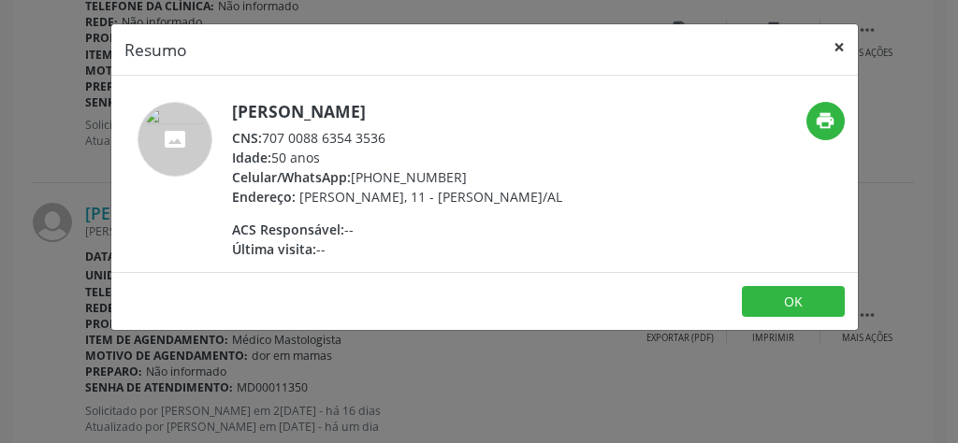
click at [841, 50] on button "×" at bounding box center [838, 47] width 37 height 46
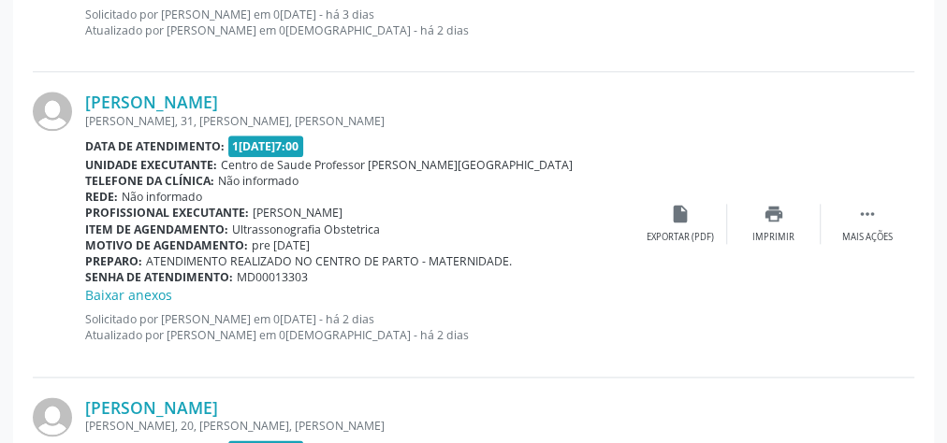
scroll to position [1065, 0]
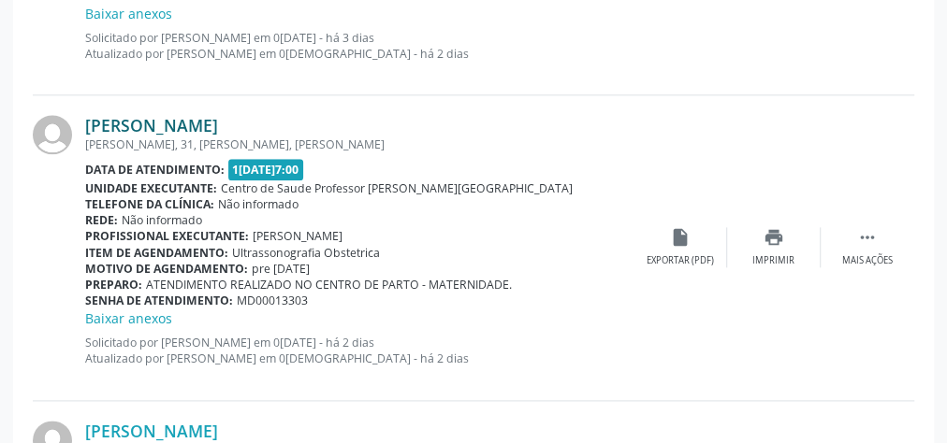
click at [172, 123] on link "[PERSON_NAME]" at bounding box center [151, 125] width 133 height 21
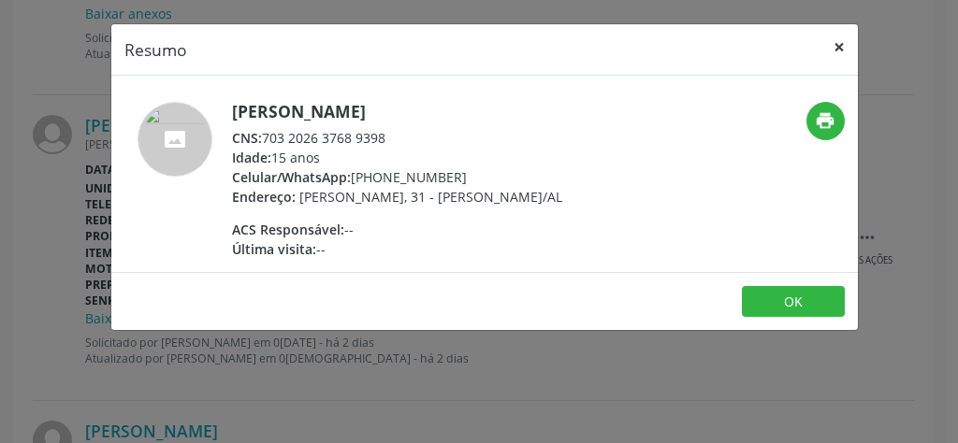
click at [834, 55] on button "×" at bounding box center [838, 47] width 37 height 46
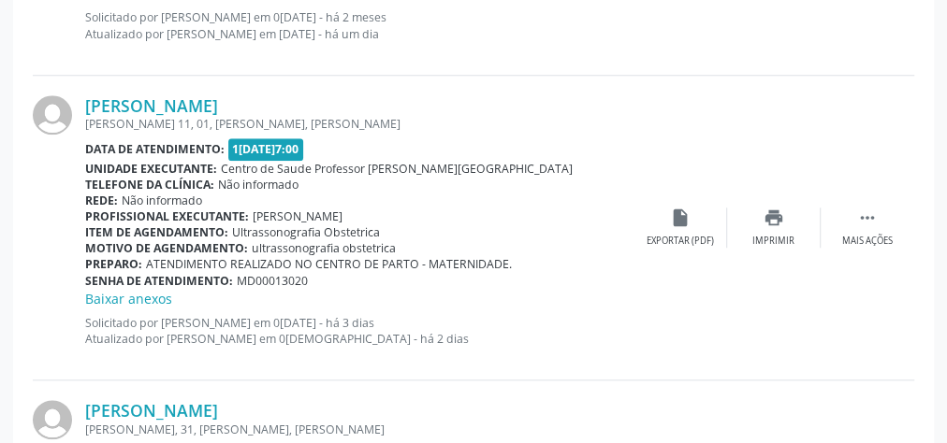
scroll to position [766, 0]
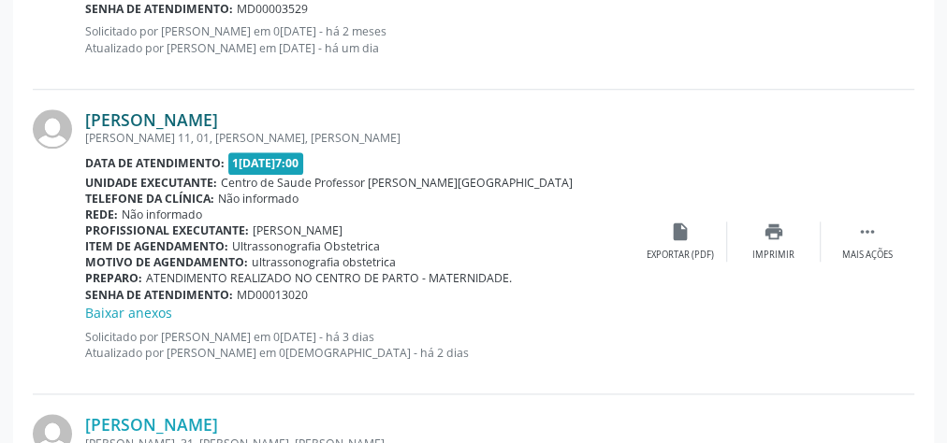
click at [195, 111] on link "[PERSON_NAME]" at bounding box center [151, 119] width 133 height 21
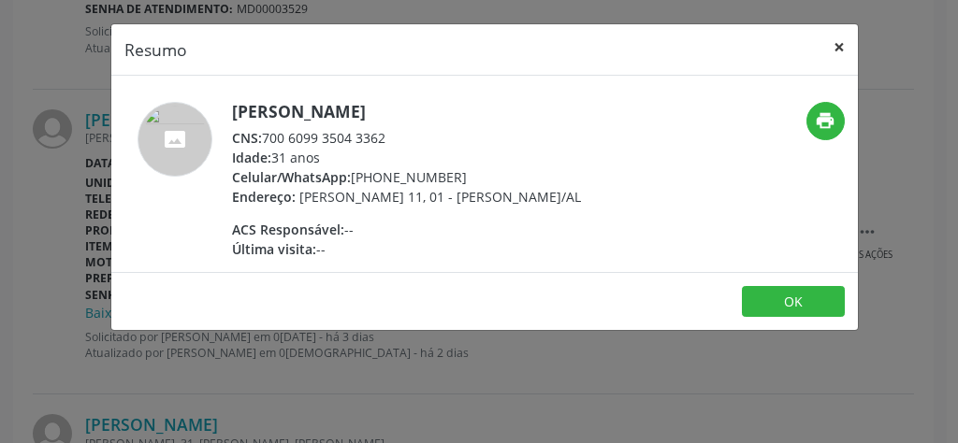
click at [840, 57] on button "×" at bounding box center [838, 47] width 37 height 46
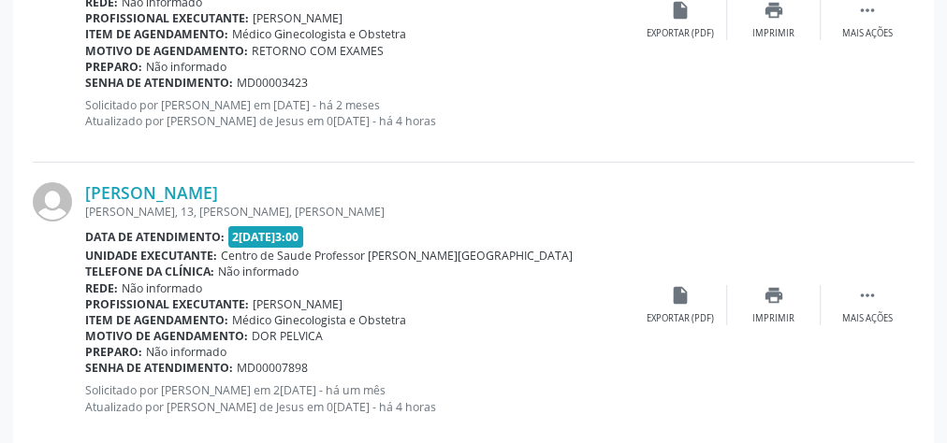
scroll to position [3385, 0]
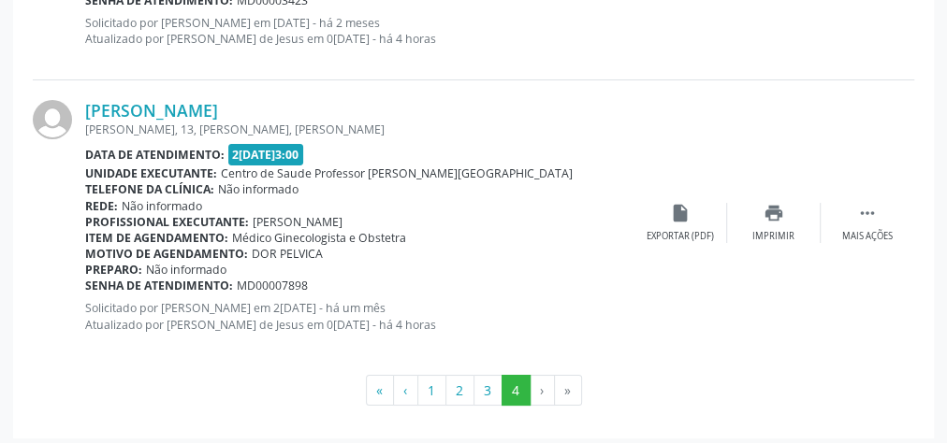
click at [539, 388] on li "›" at bounding box center [542, 391] width 24 height 32
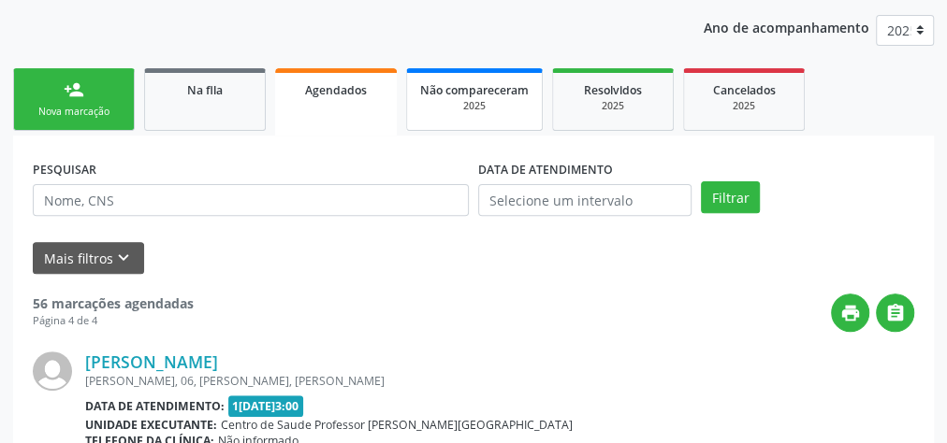
scroll to position [93, 0]
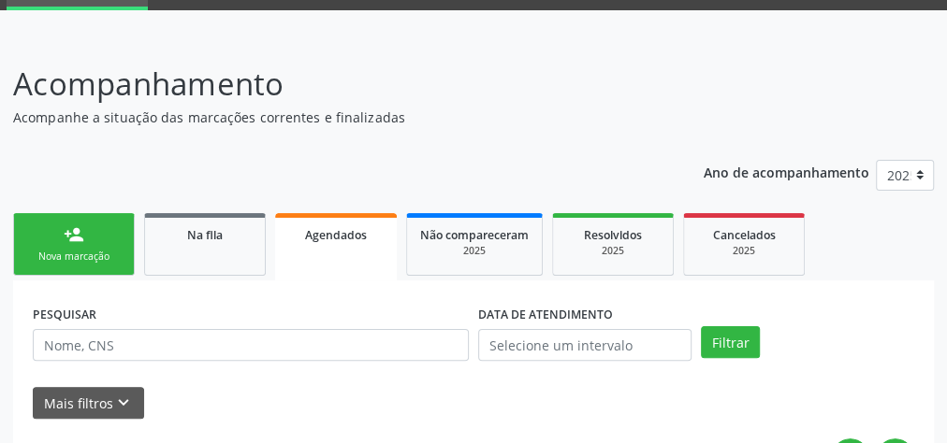
click at [70, 241] on div "person_add" at bounding box center [74, 234] width 21 height 21
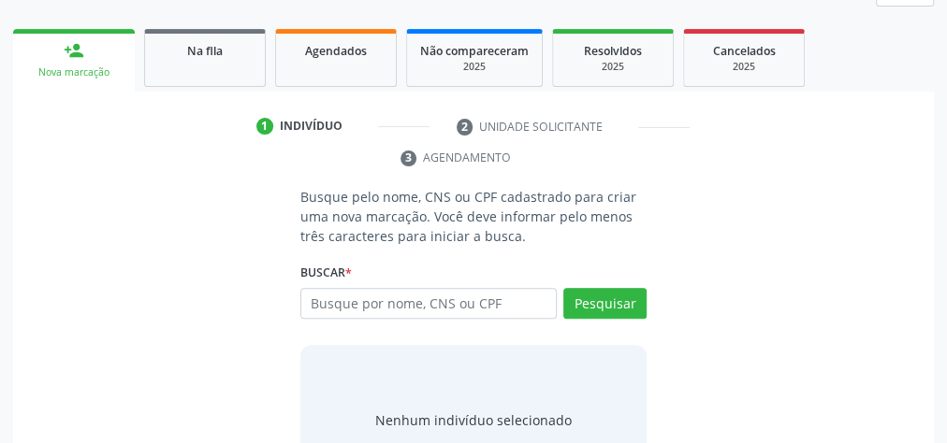
scroll to position [202, 0]
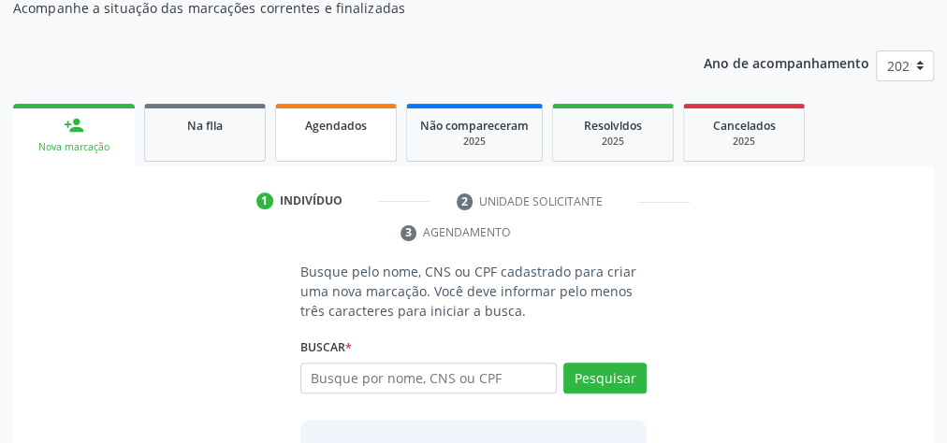
click at [325, 128] on span "Agendados" at bounding box center [336, 126] width 62 height 16
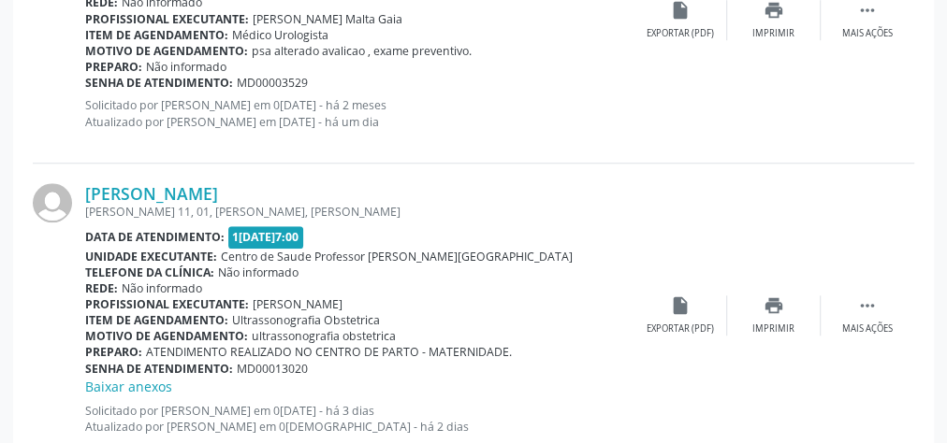
scroll to position [726, 0]
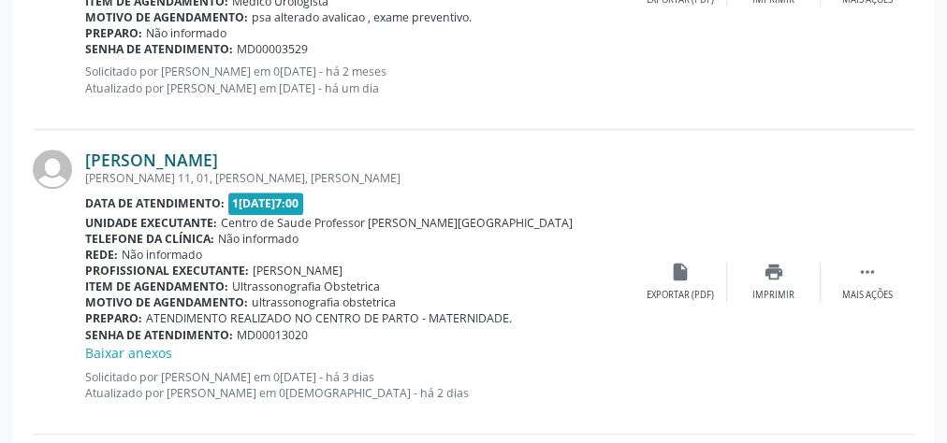
click at [218, 153] on link "[PERSON_NAME]" at bounding box center [151, 160] width 133 height 21
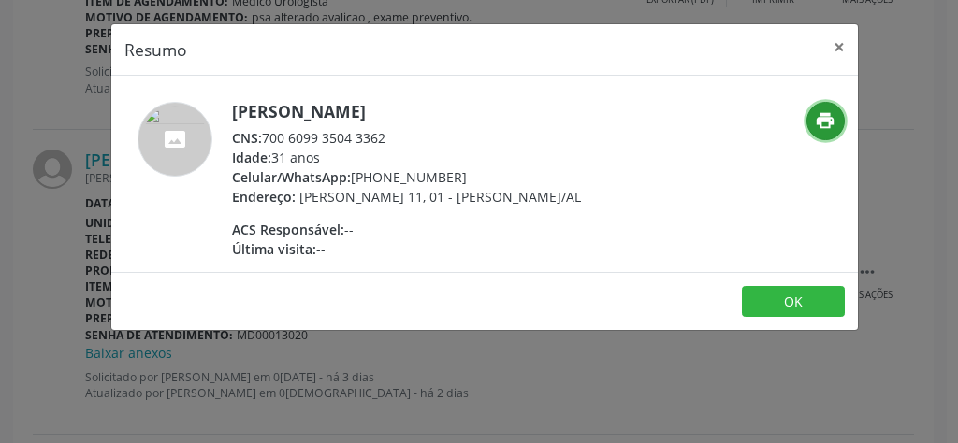
click at [821, 121] on icon "print" at bounding box center [825, 120] width 21 height 21
click at [833, 51] on button "×" at bounding box center [838, 47] width 37 height 46
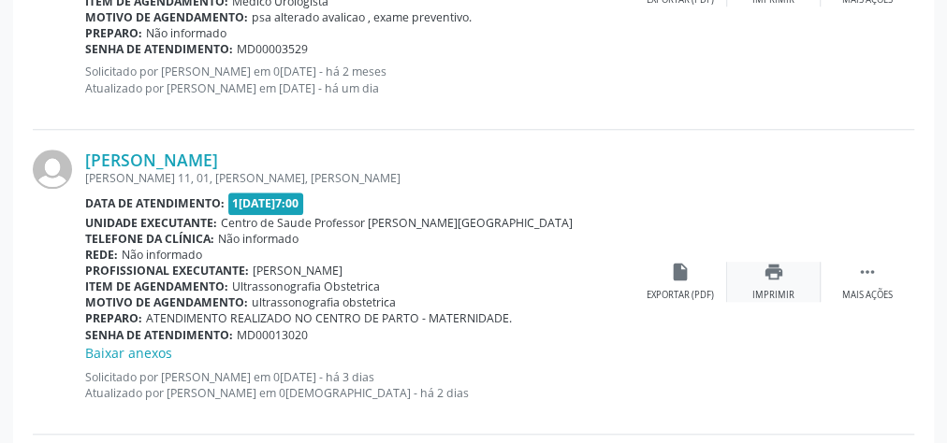
click at [785, 279] on div "print Imprimir" at bounding box center [774, 282] width 94 height 40
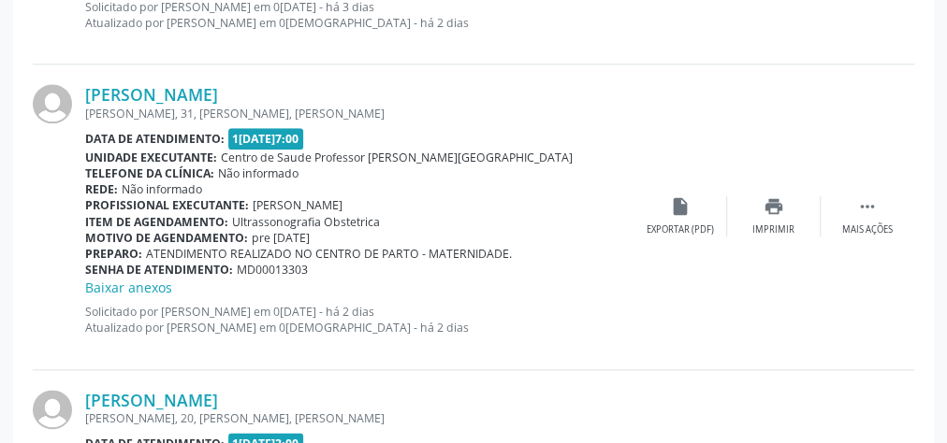
scroll to position [1100, 0]
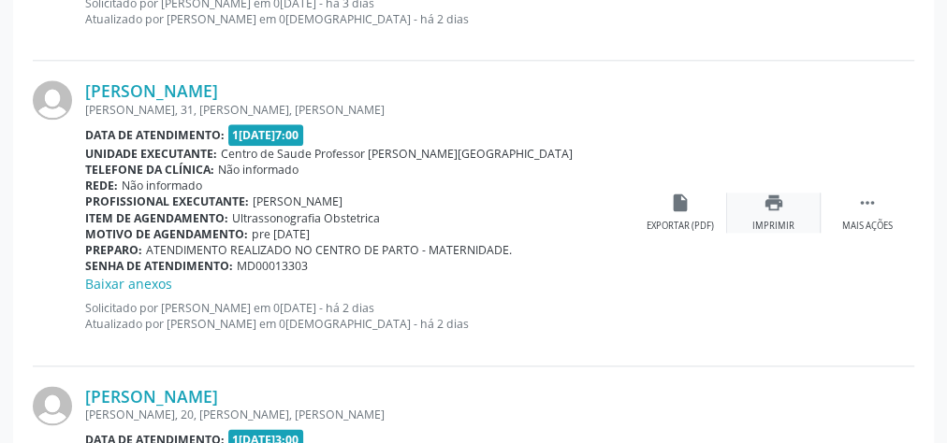
click at [782, 206] on icon "print" at bounding box center [773, 203] width 21 height 21
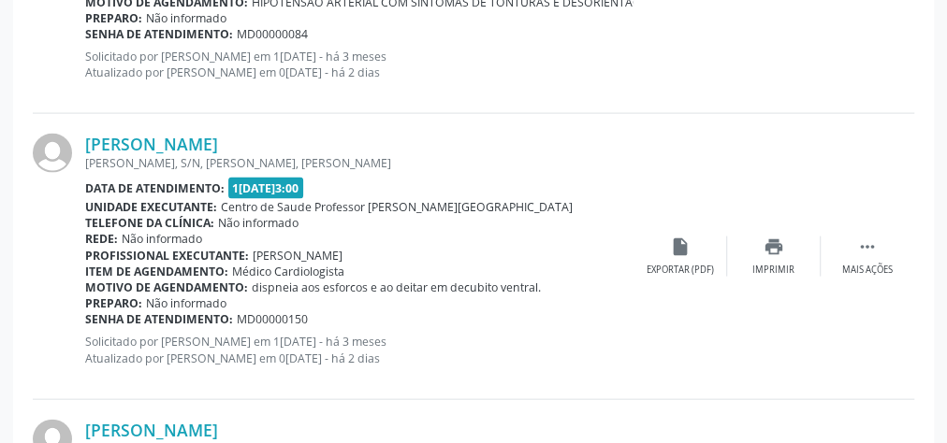
scroll to position [1998, 0]
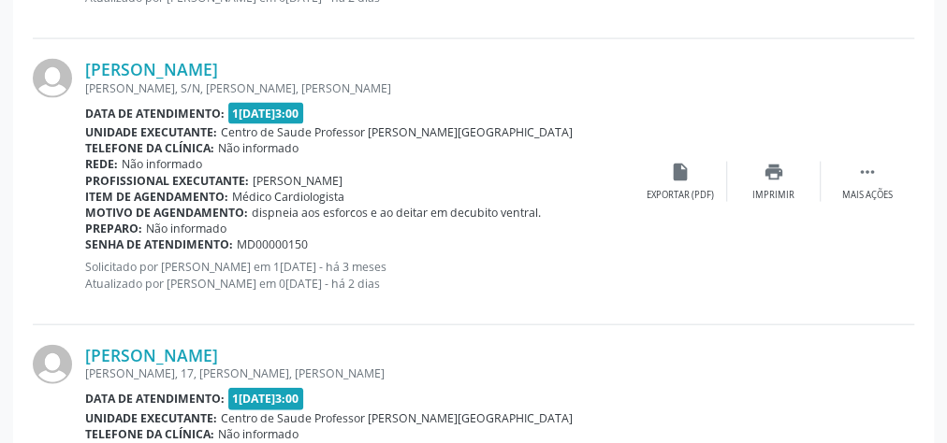
click at [290, 277] on p "Solicitado por [PERSON_NAME] em 1[DATE] - há 3 meses Atualizado por [PERSON_NAM…" at bounding box center [359, 275] width 548 height 32
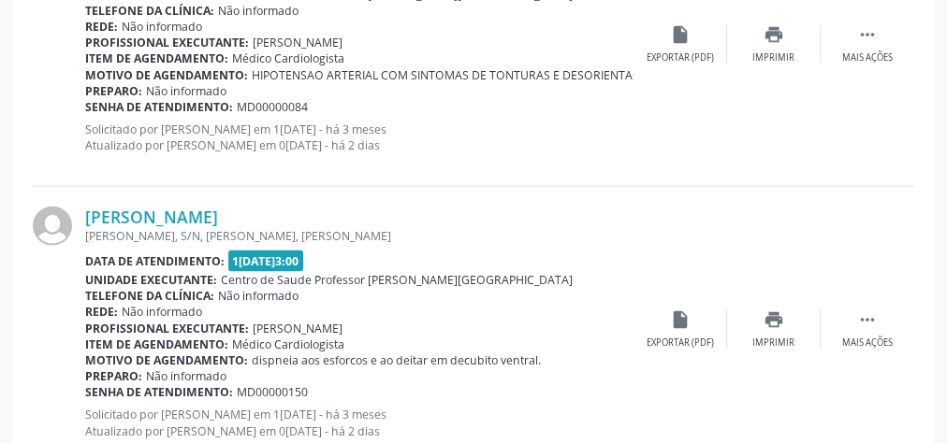
scroll to position [1923, 0]
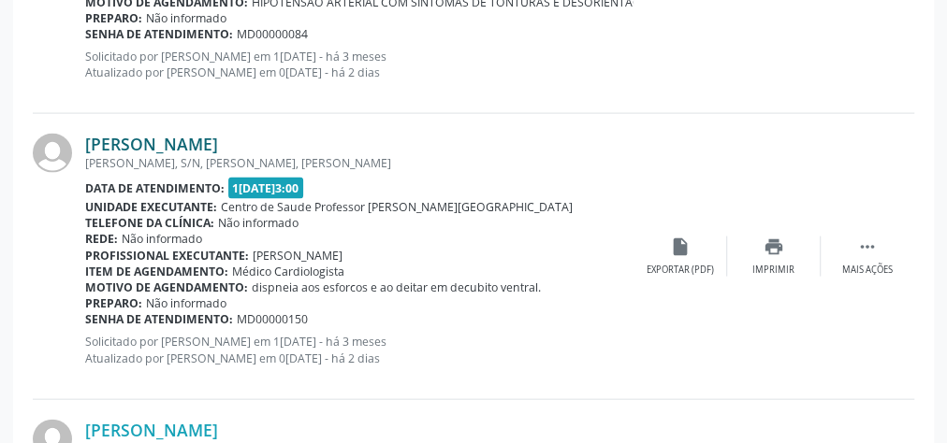
click at [218, 150] on link "[PERSON_NAME]" at bounding box center [151, 144] width 133 height 21
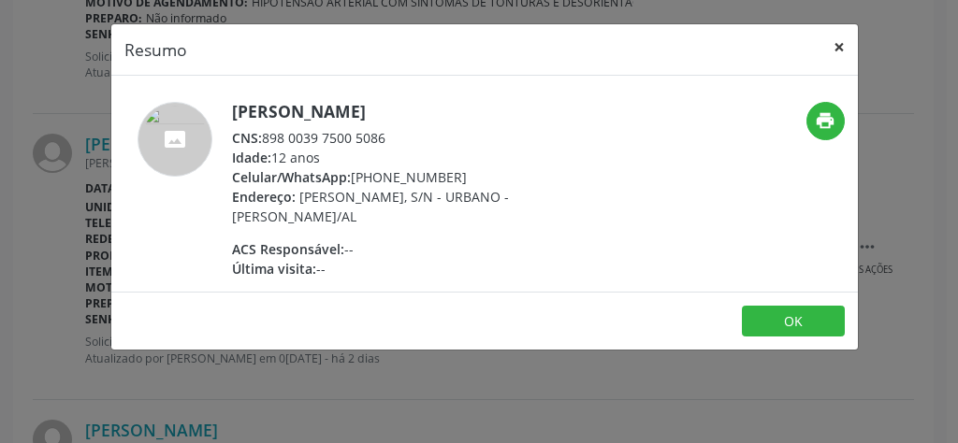
click at [838, 38] on button "×" at bounding box center [838, 47] width 37 height 46
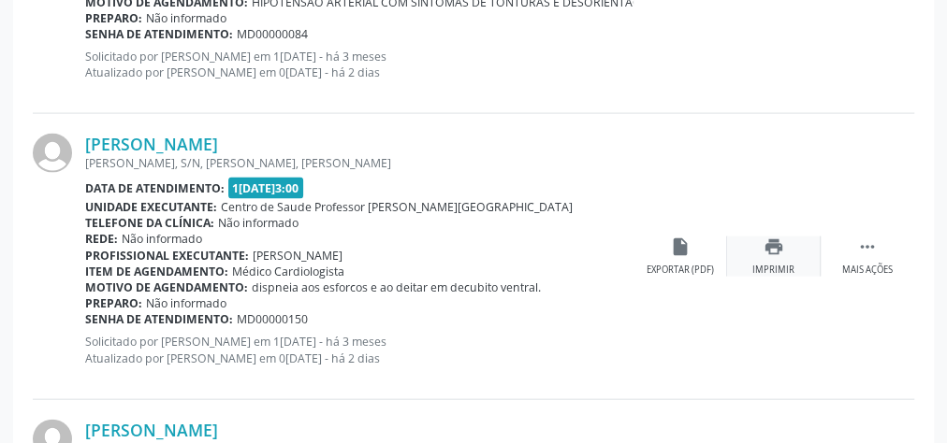
click at [763, 249] on icon "print" at bounding box center [773, 247] width 21 height 21
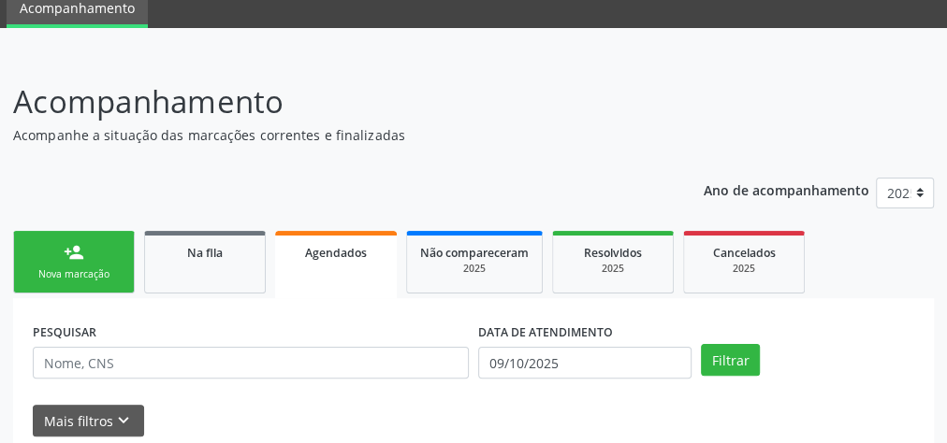
scroll to position [0, 0]
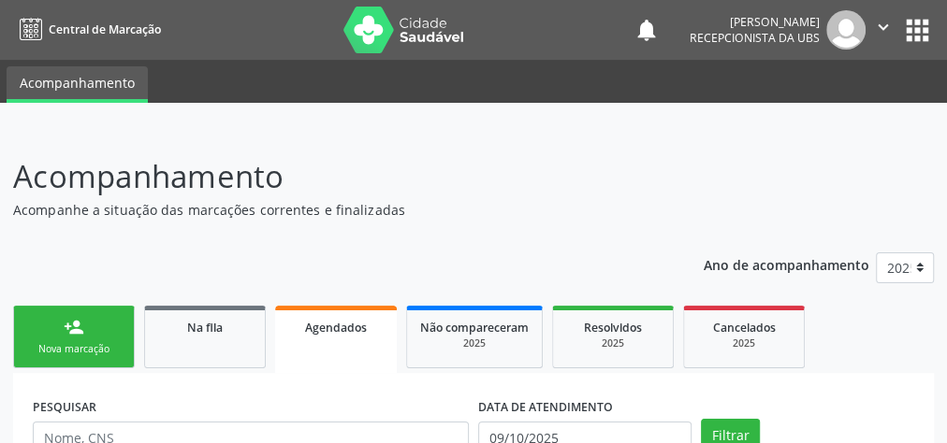
click at [333, 337] on link "Agendados" at bounding box center [336, 339] width 122 height 67
drag, startPoint x: 108, startPoint y: 336, endPoint x: 47, endPoint y: 340, distance: 61.0
click at [107, 336] on link "person_add Nova marcação" at bounding box center [74, 337] width 122 height 63
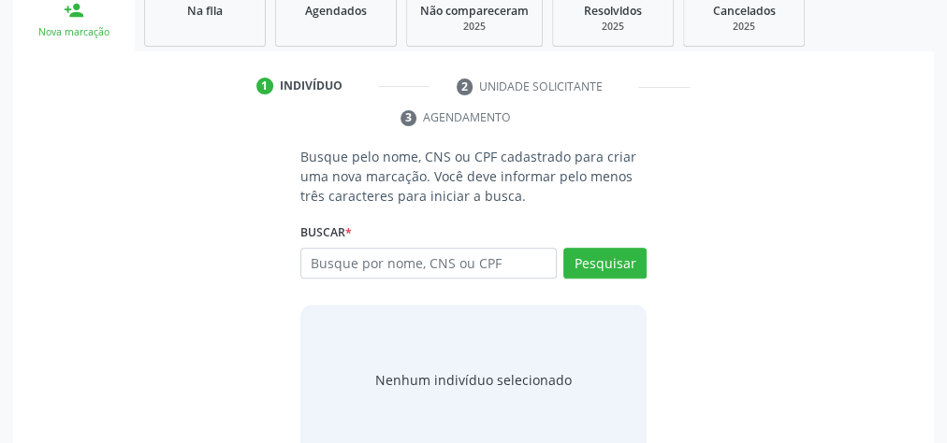
scroll to position [352, 0]
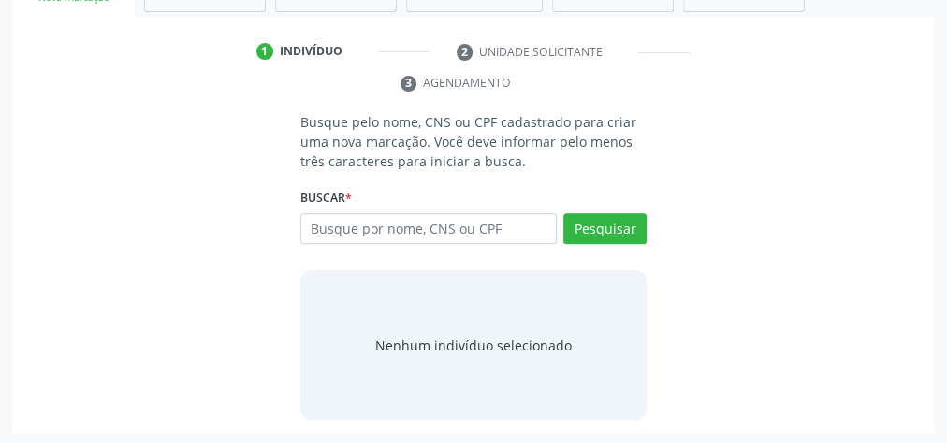
click at [38, 354] on div "Busque pelo nome, CNS ou CPF cadastrado para criar uma nova marcação. Você deve…" at bounding box center [473, 266] width 894 height 308
